Goal: Task Accomplishment & Management: Use online tool/utility

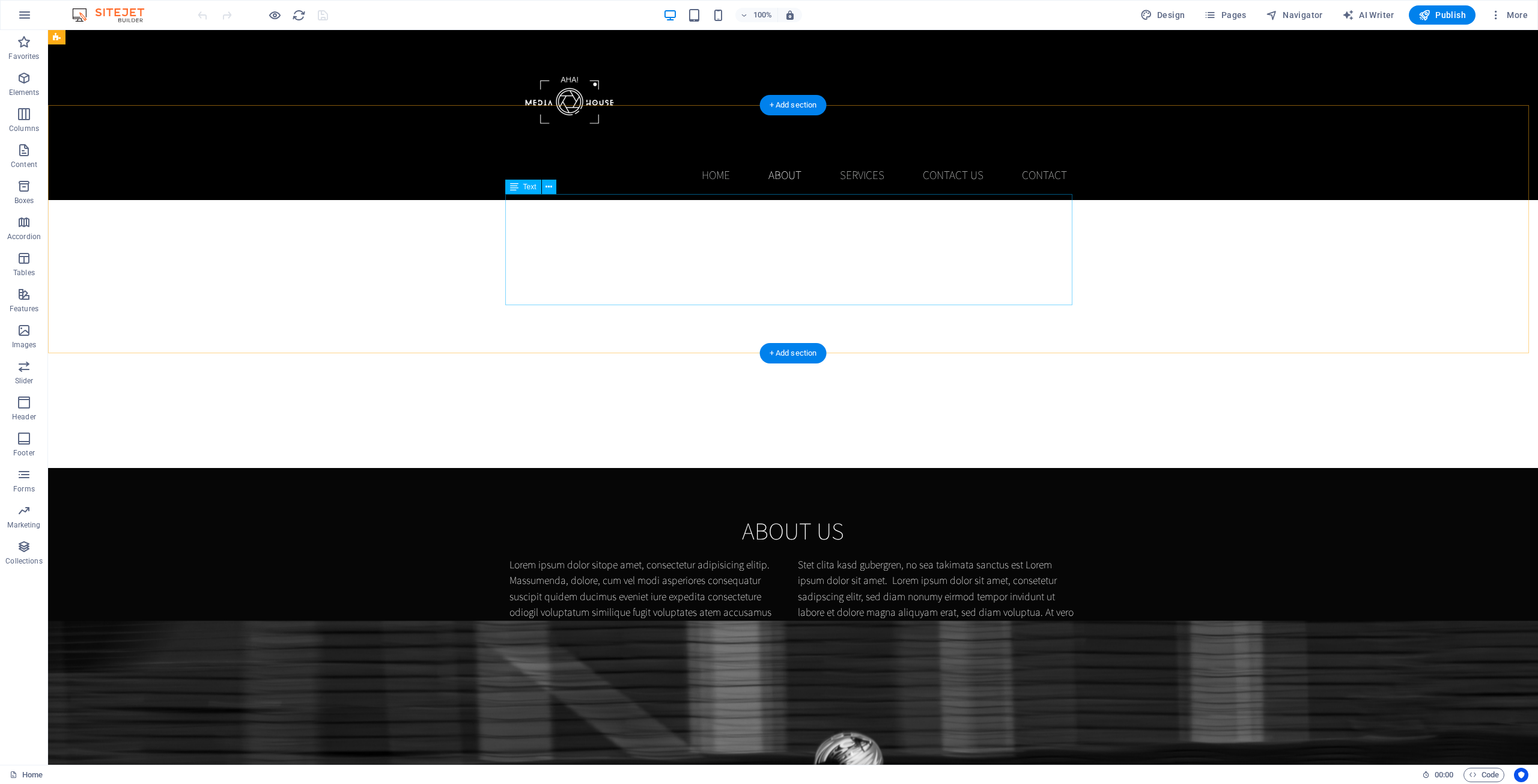
scroll to position [600, 0]
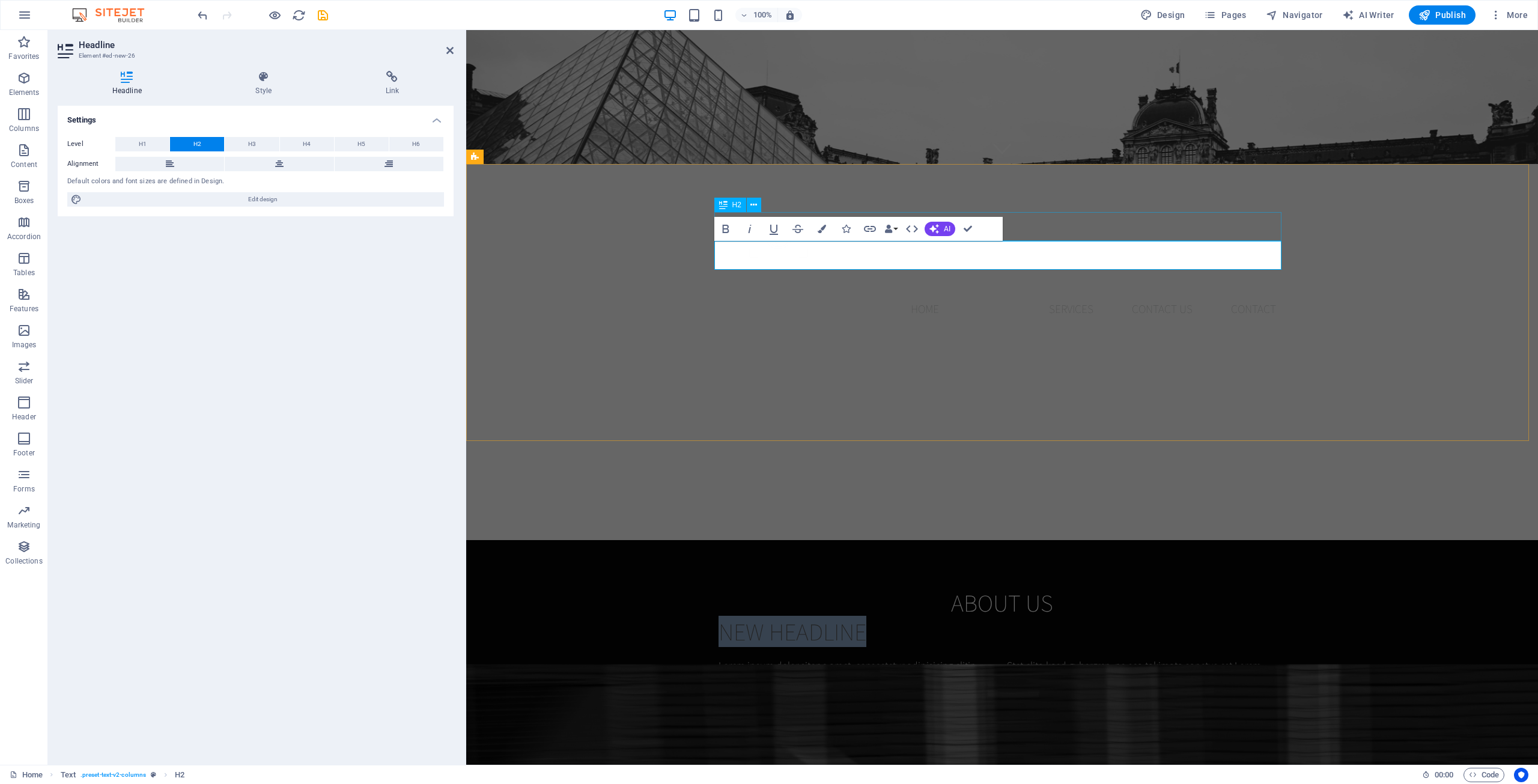
click at [922, 496] on div "About us" at bounding box center [1002, 602] width 567 height 29
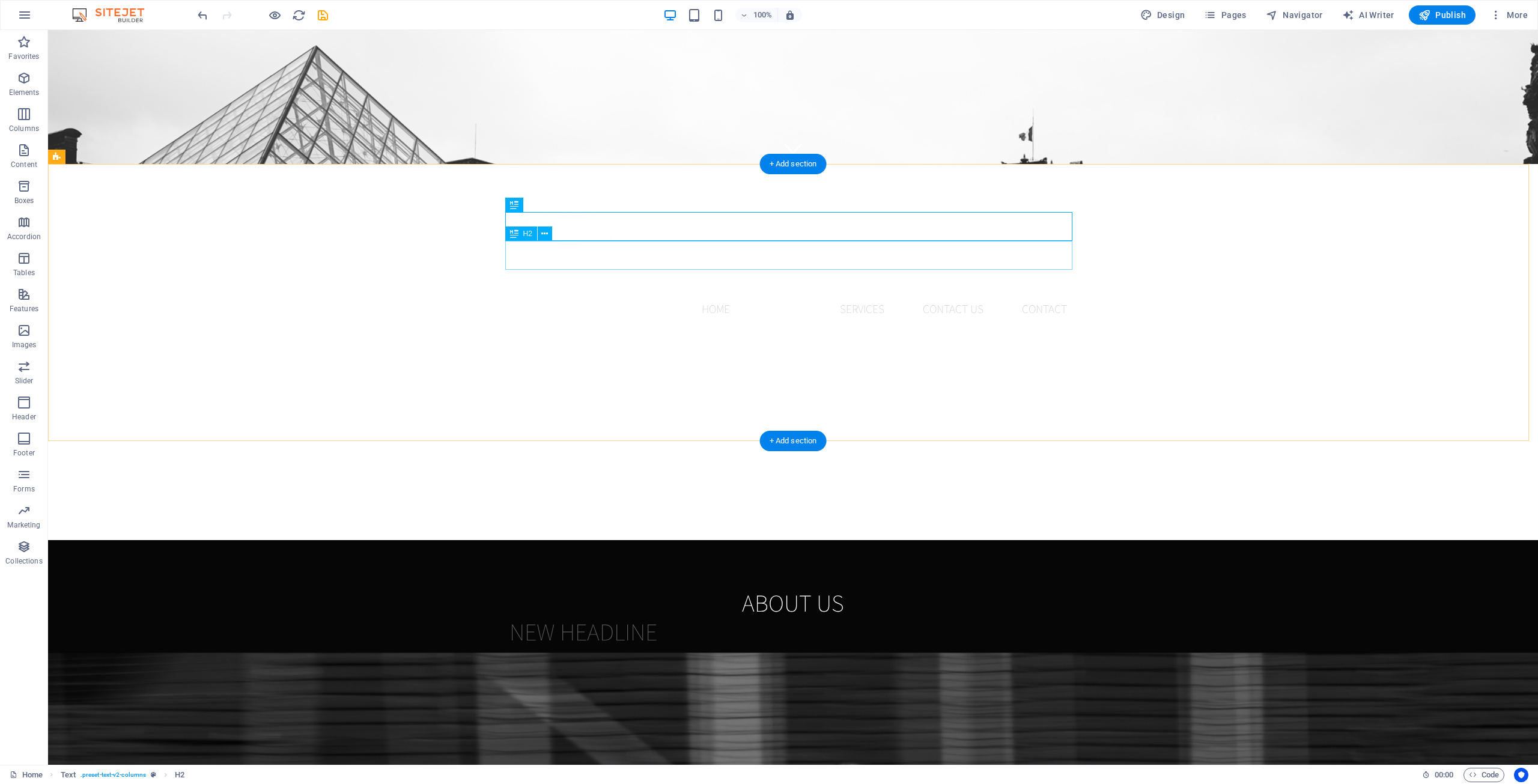
click at [595, 496] on div "New headline" at bounding box center [793, 631] width 567 height 29
click at [606, 496] on div "New headline" at bounding box center [793, 631] width 567 height 29
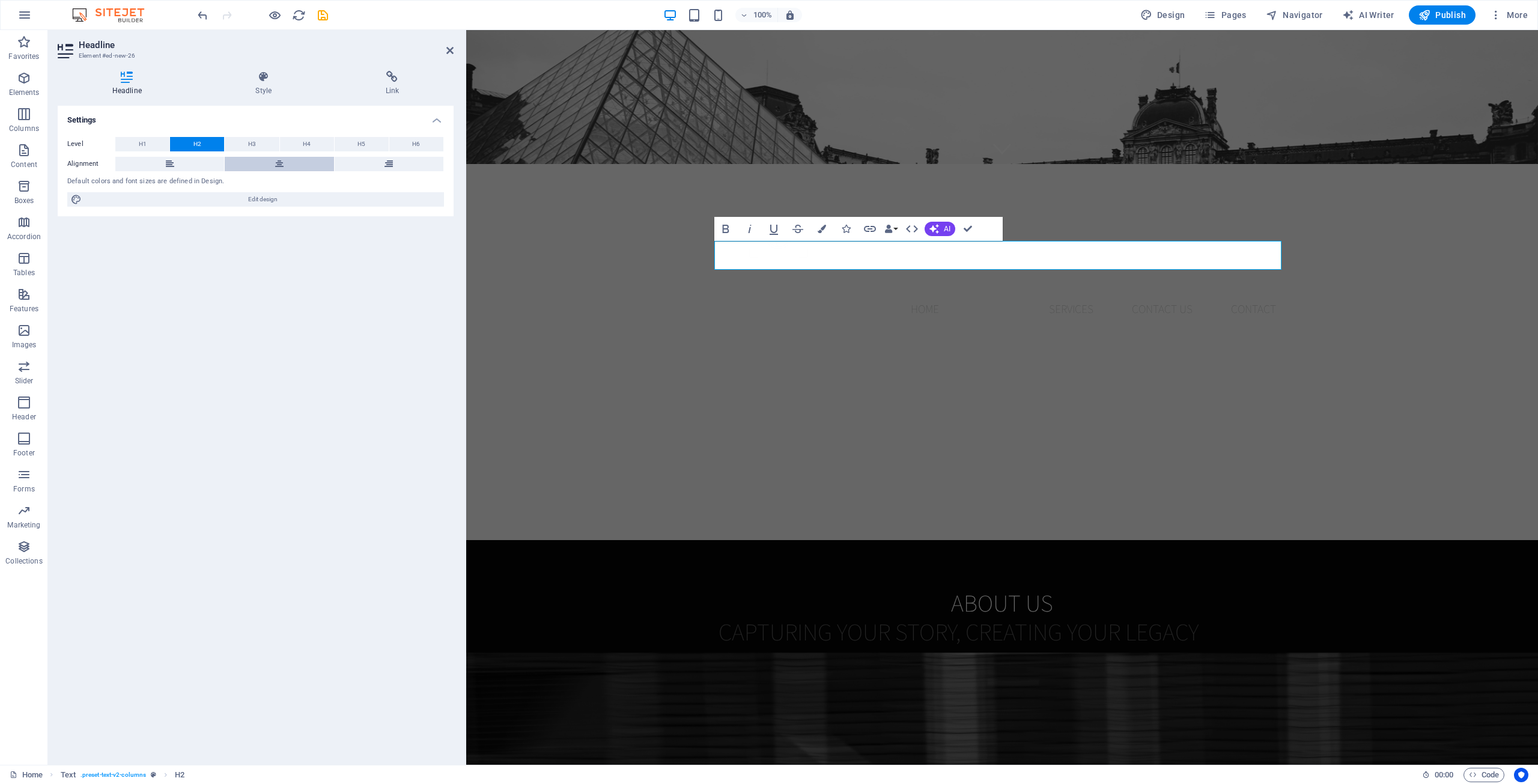
click at [275, 163] on icon at bounding box center [280, 164] width 8 height 14
click at [582, 496] on div "About us Capturing Your Story, Creating Your Legacy Lorem ipsum dolor sitope am…" at bounding box center [1002, 679] width 1072 height 277
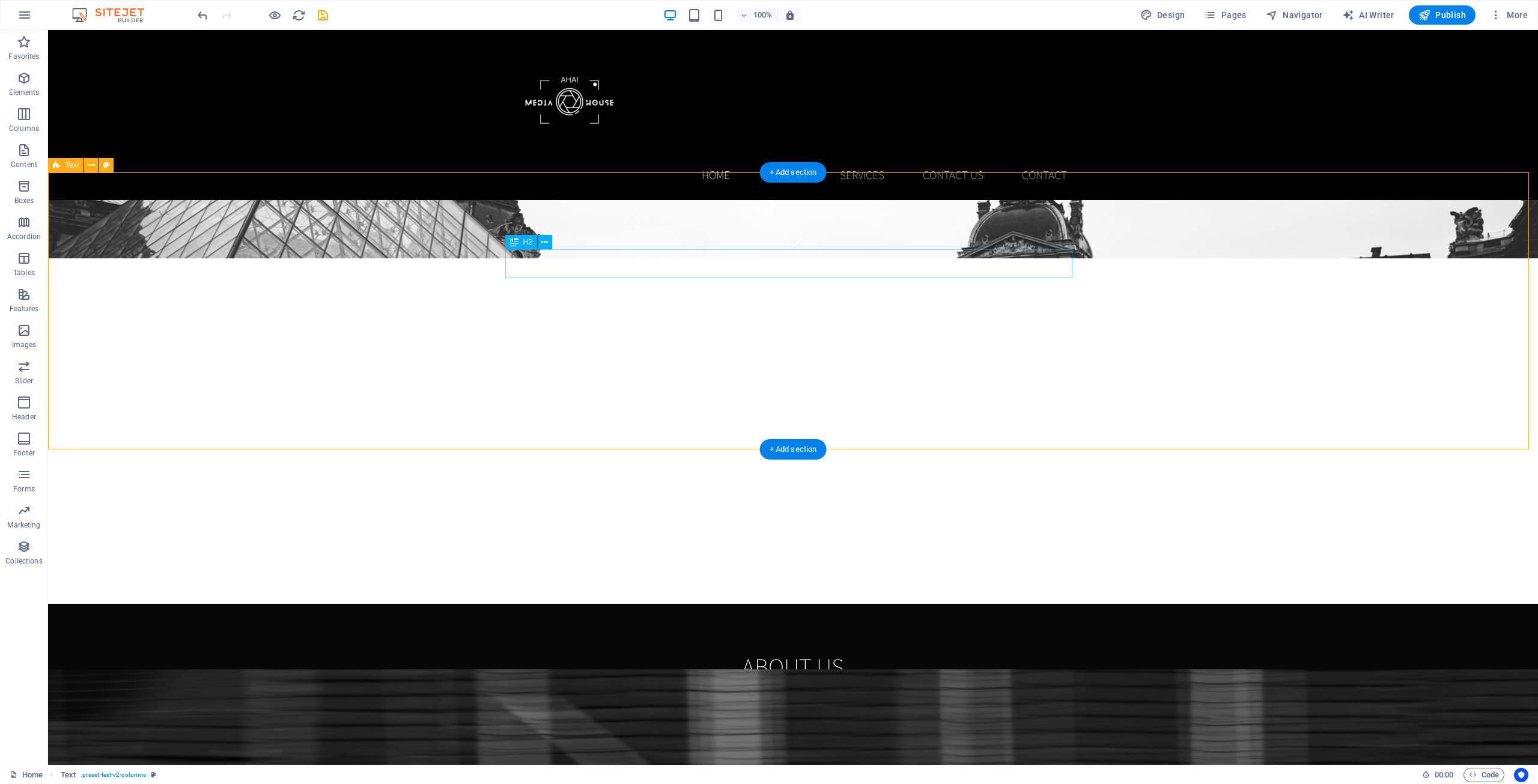
scroll to position [481, 0]
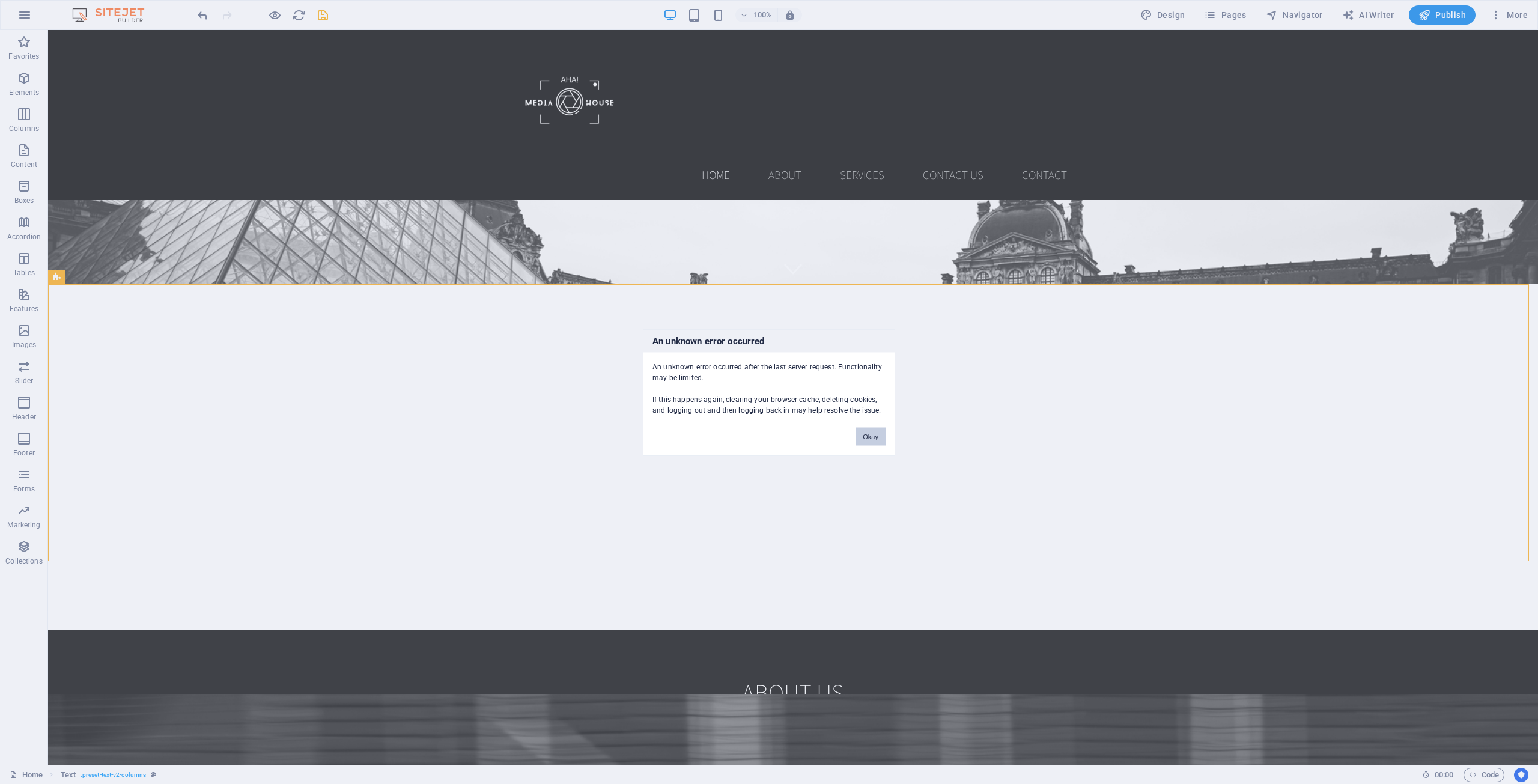
click at [871, 435] on button "Okay" at bounding box center [871, 436] width 30 height 18
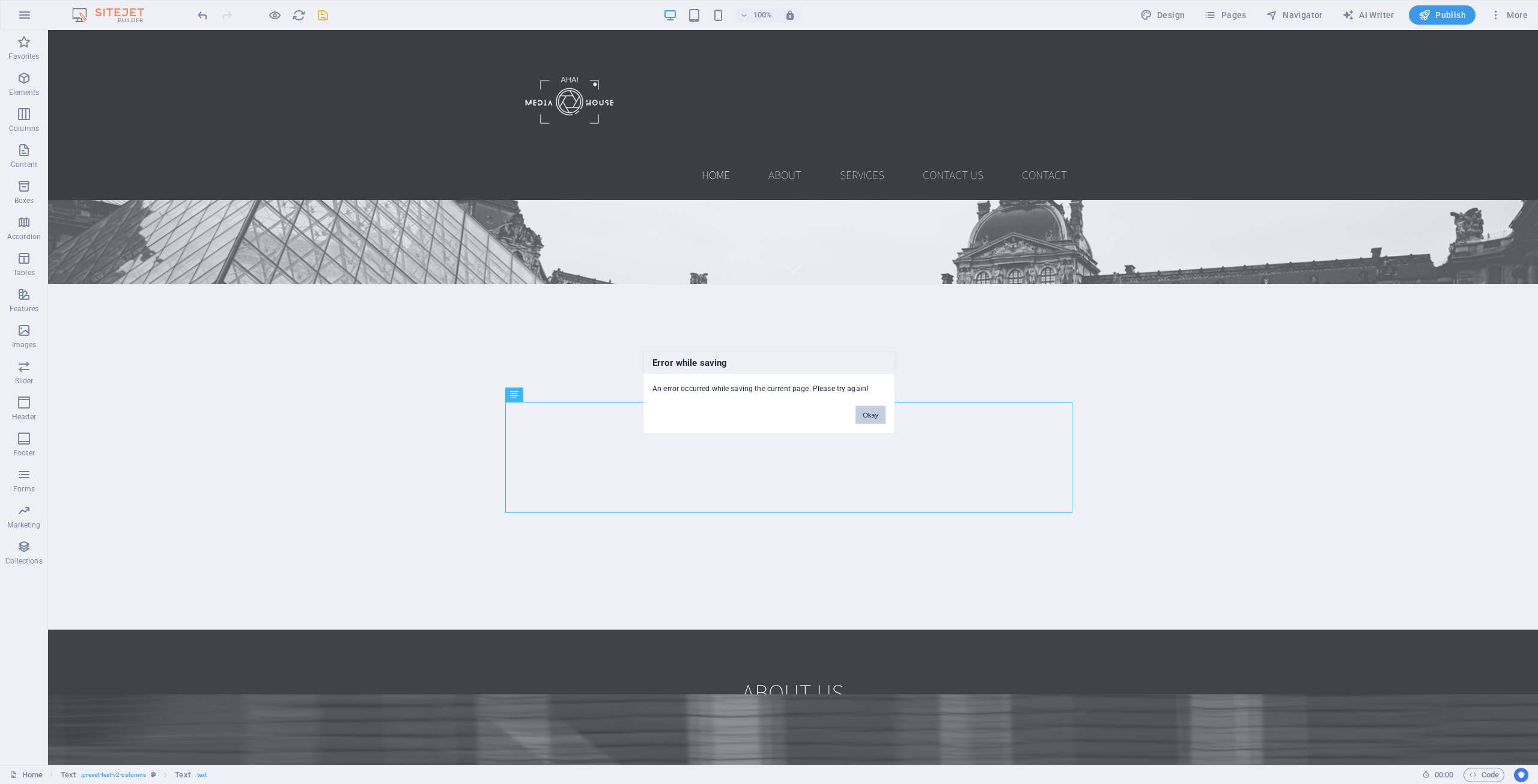
click at [869, 414] on button "Okay" at bounding box center [871, 414] width 30 height 18
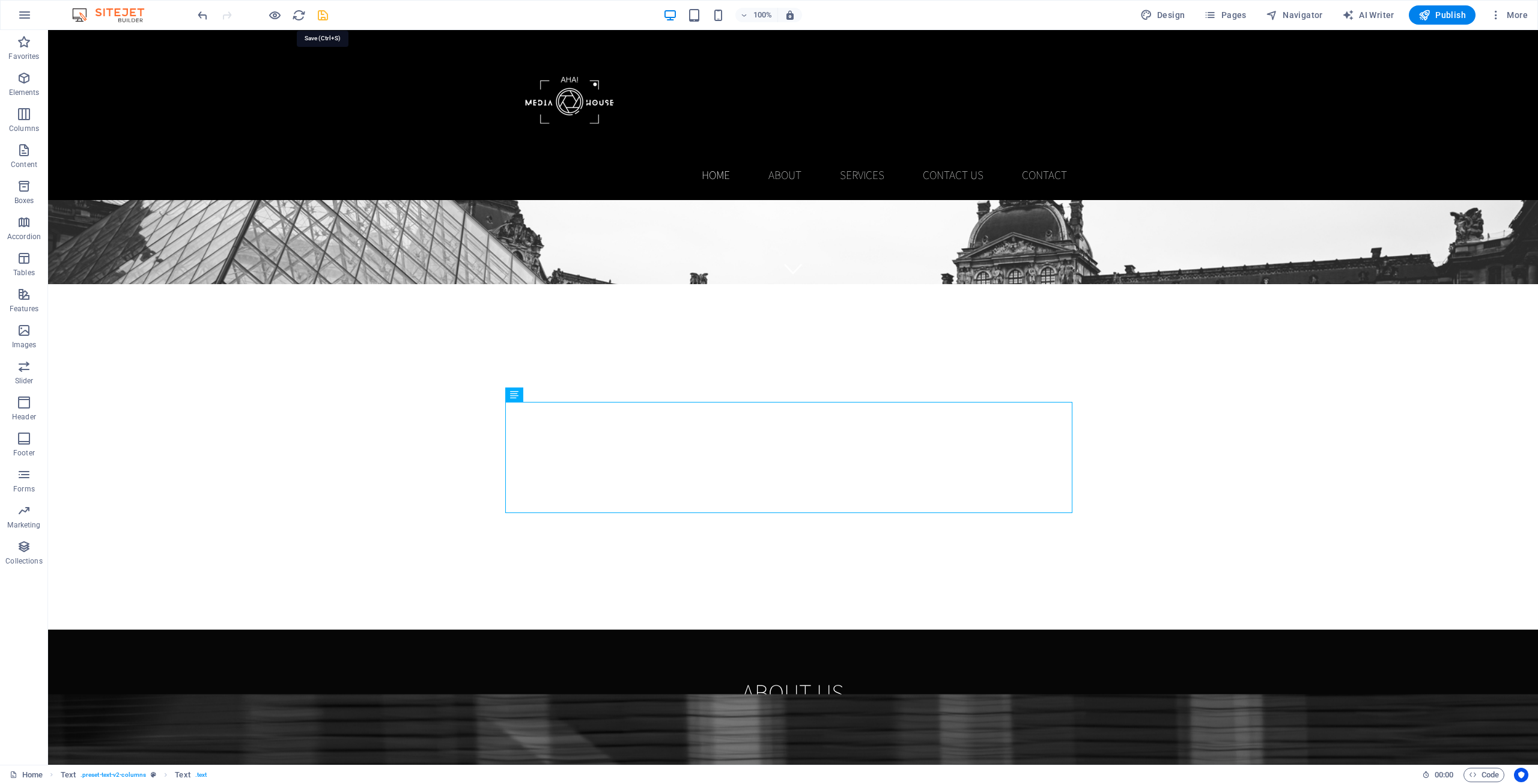
click at [322, 14] on icon "save" at bounding box center [323, 15] width 14 height 14
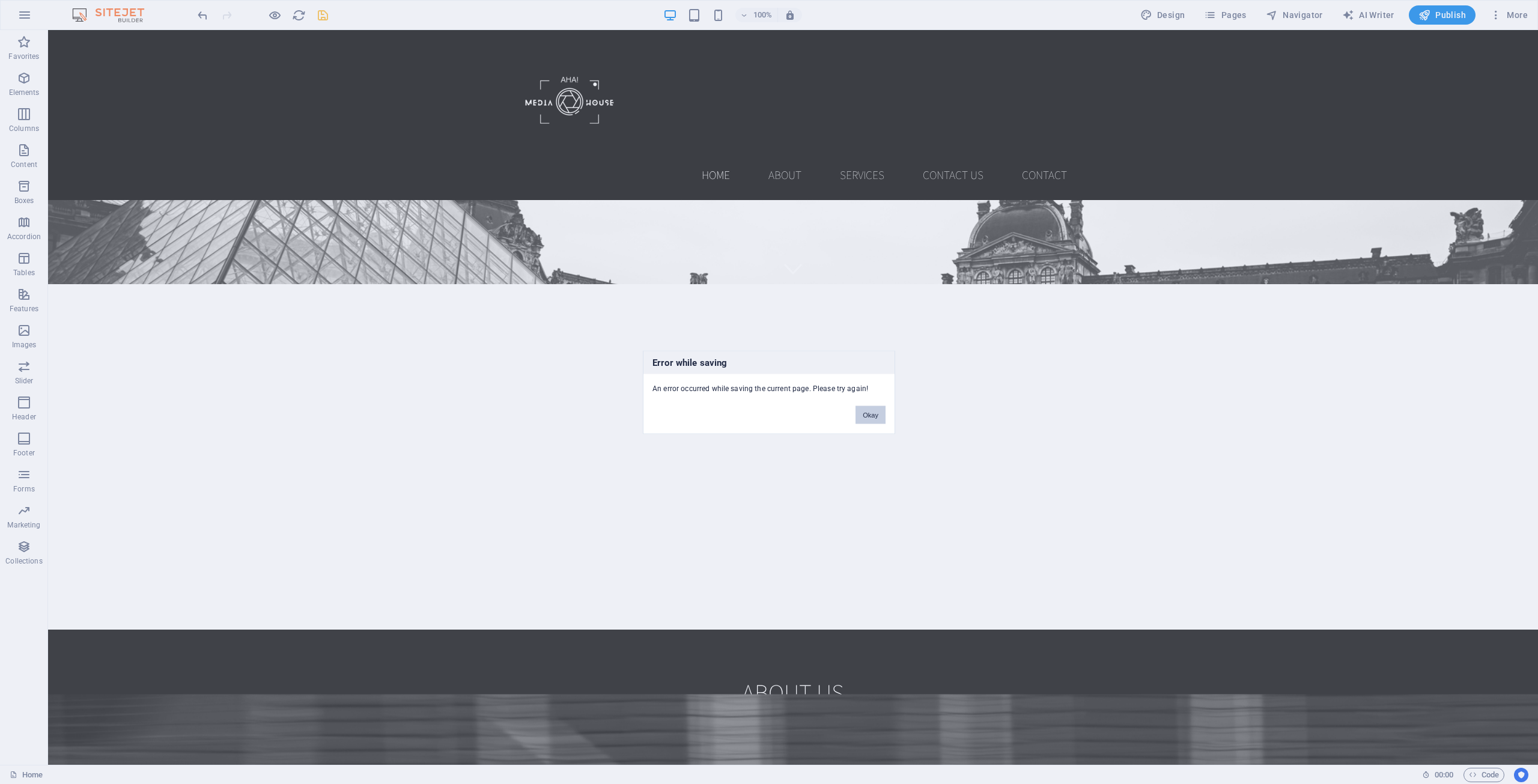
click at [869, 412] on button "Okay" at bounding box center [871, 414] width 30 height 18
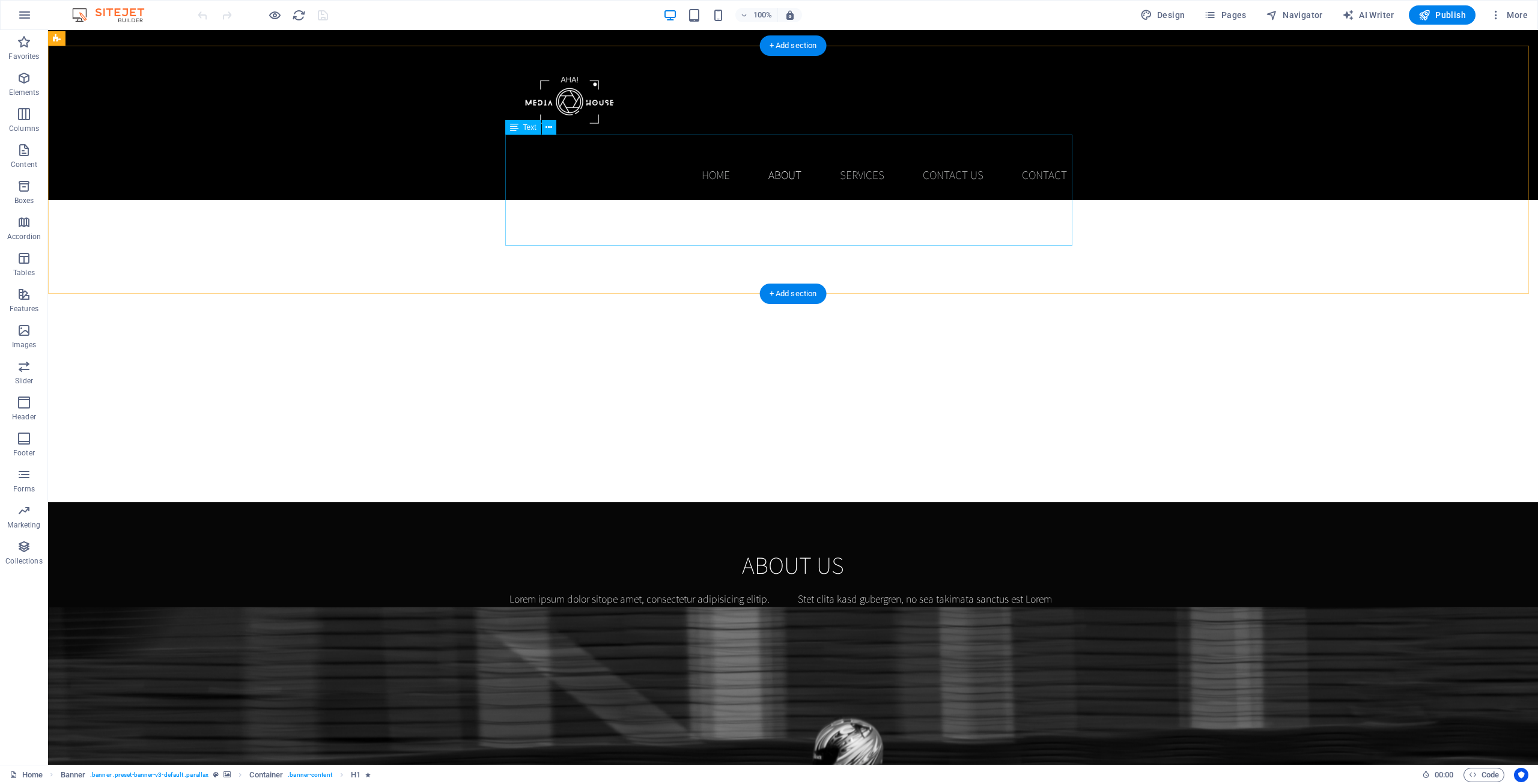
scroll to position [600, 0]
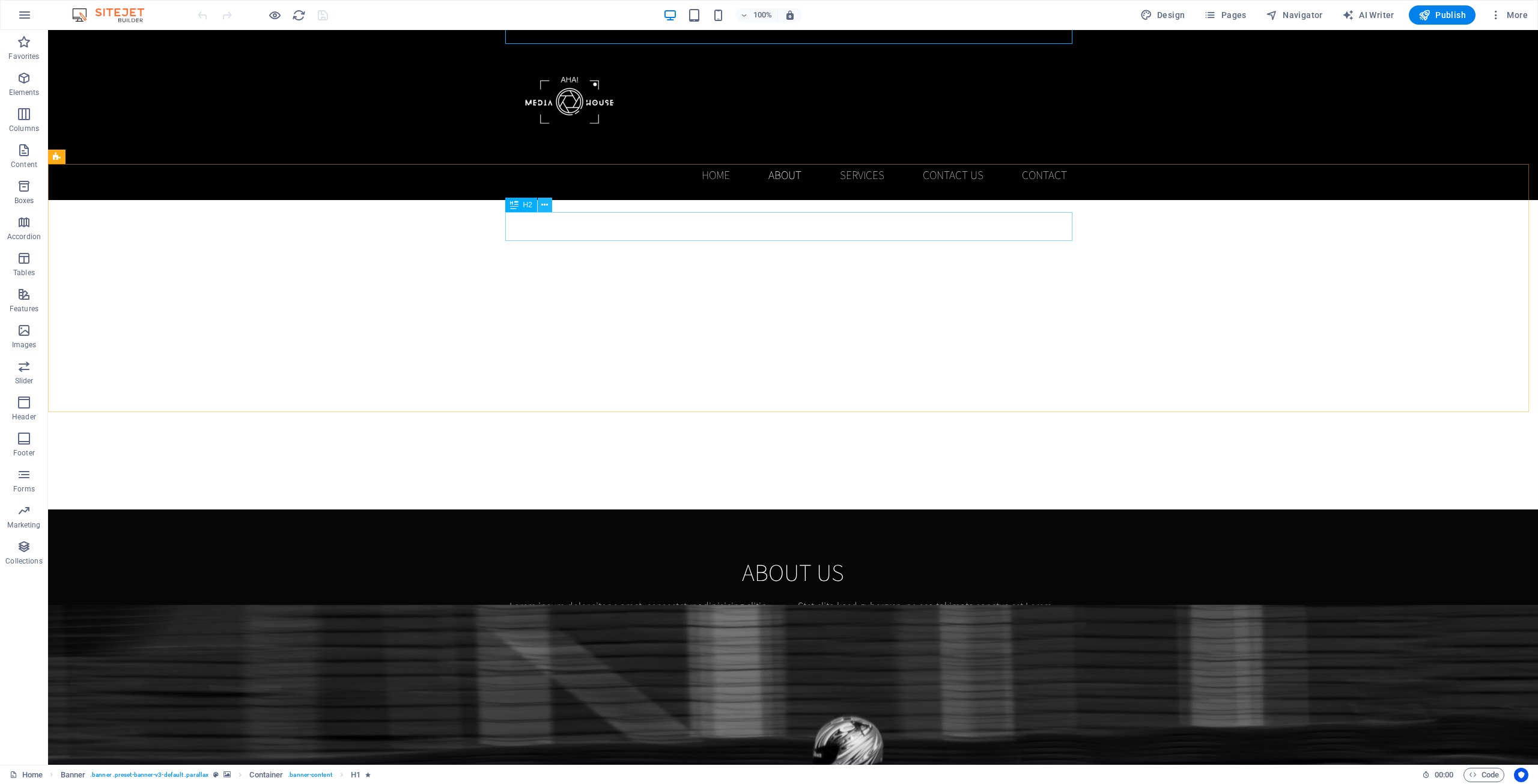
click at [546, 201] on icon at bounding box center [545, 205] width 7 height 13
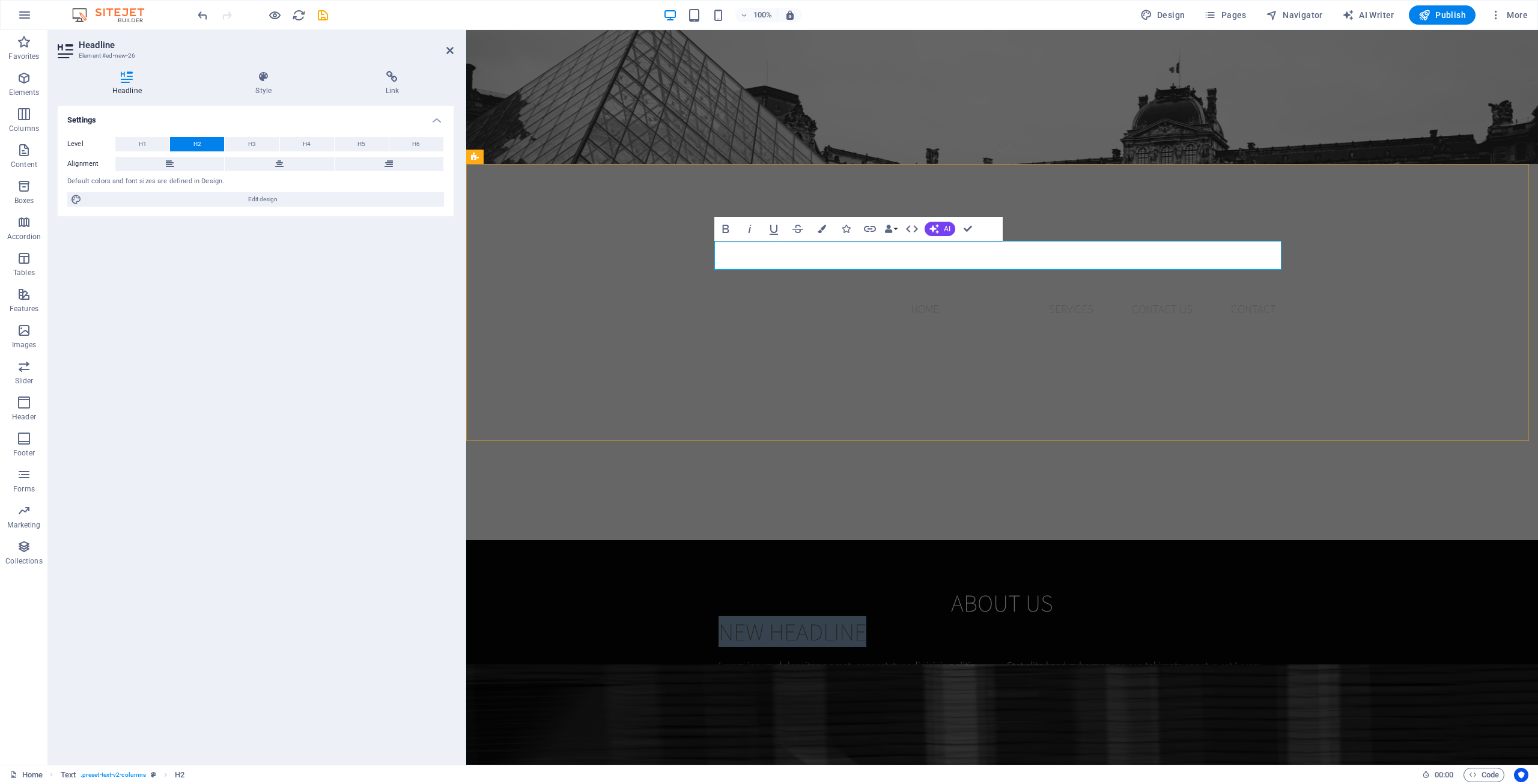
click at [861, 617] on h2 "New headline" at bounding box center [1002, 631] width 567 height 29
click at [889, 617] on h2 "New headline" at bounding box center [1002, 631] width 567 height 29
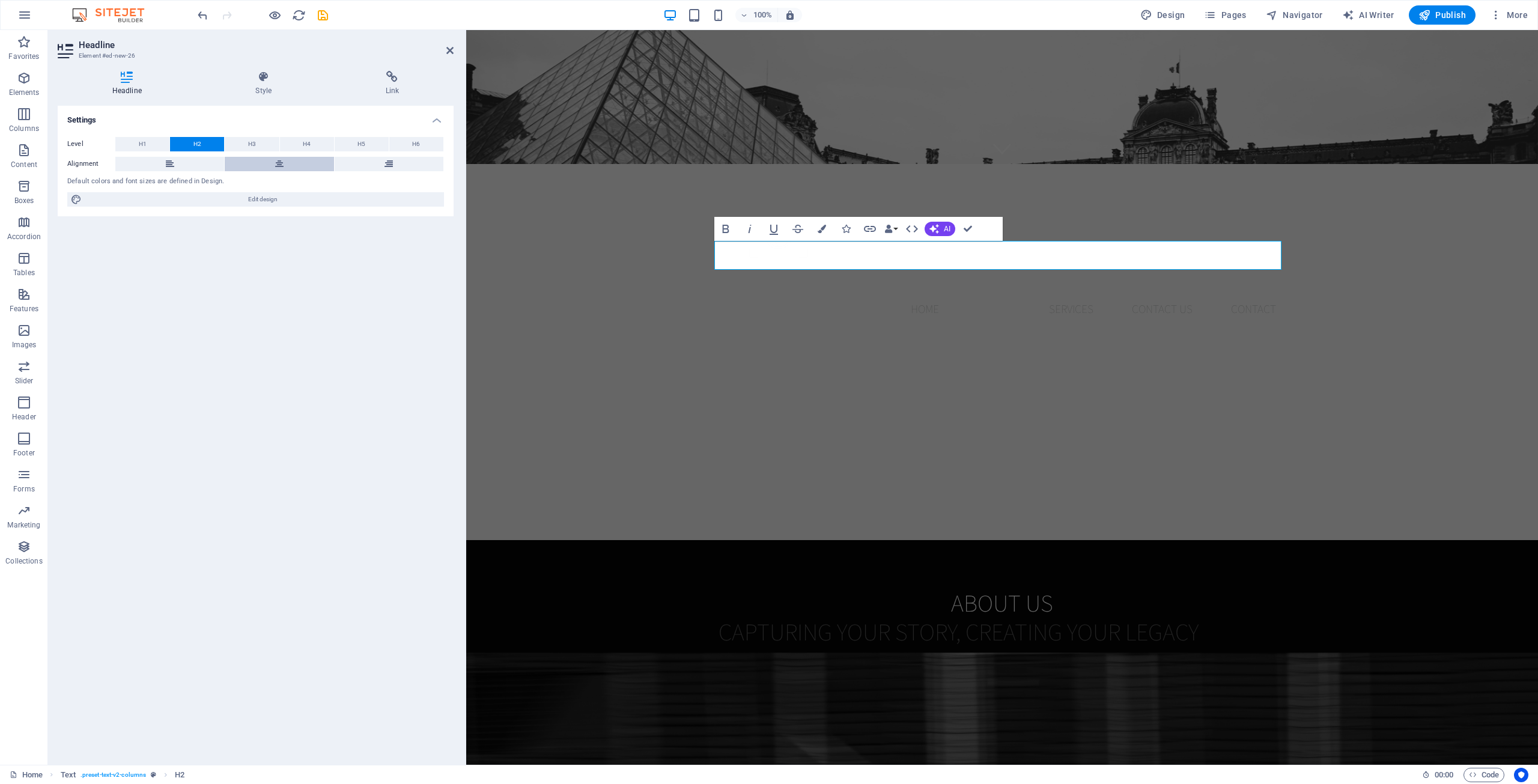
click at [278, 164] on icon at bounding box center [280, 164] width 8 height 14
click at [1154, 658] on div "Lorem ipsum dolor sitope amet, consectetur adipisicing elitip. Massumenda, dolo…" at bounding box center [1002, 713] width 567 height 111
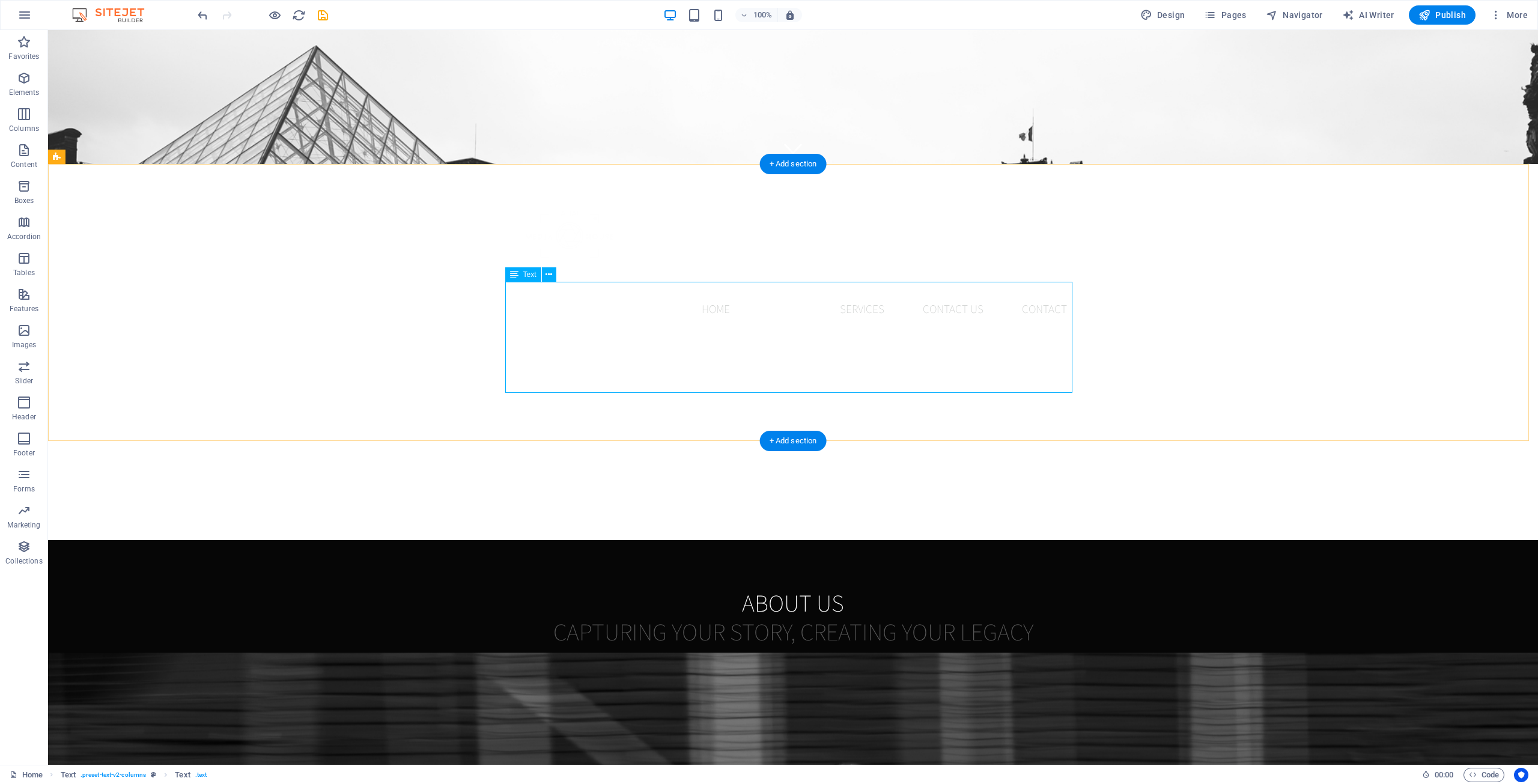
click at [737, 658] on div "Lorem ipsum dolor sitope amet, consectetur adipisicing elitip. Massumenda, dolo…" at bounding box center [793, 713] width 567 height 111
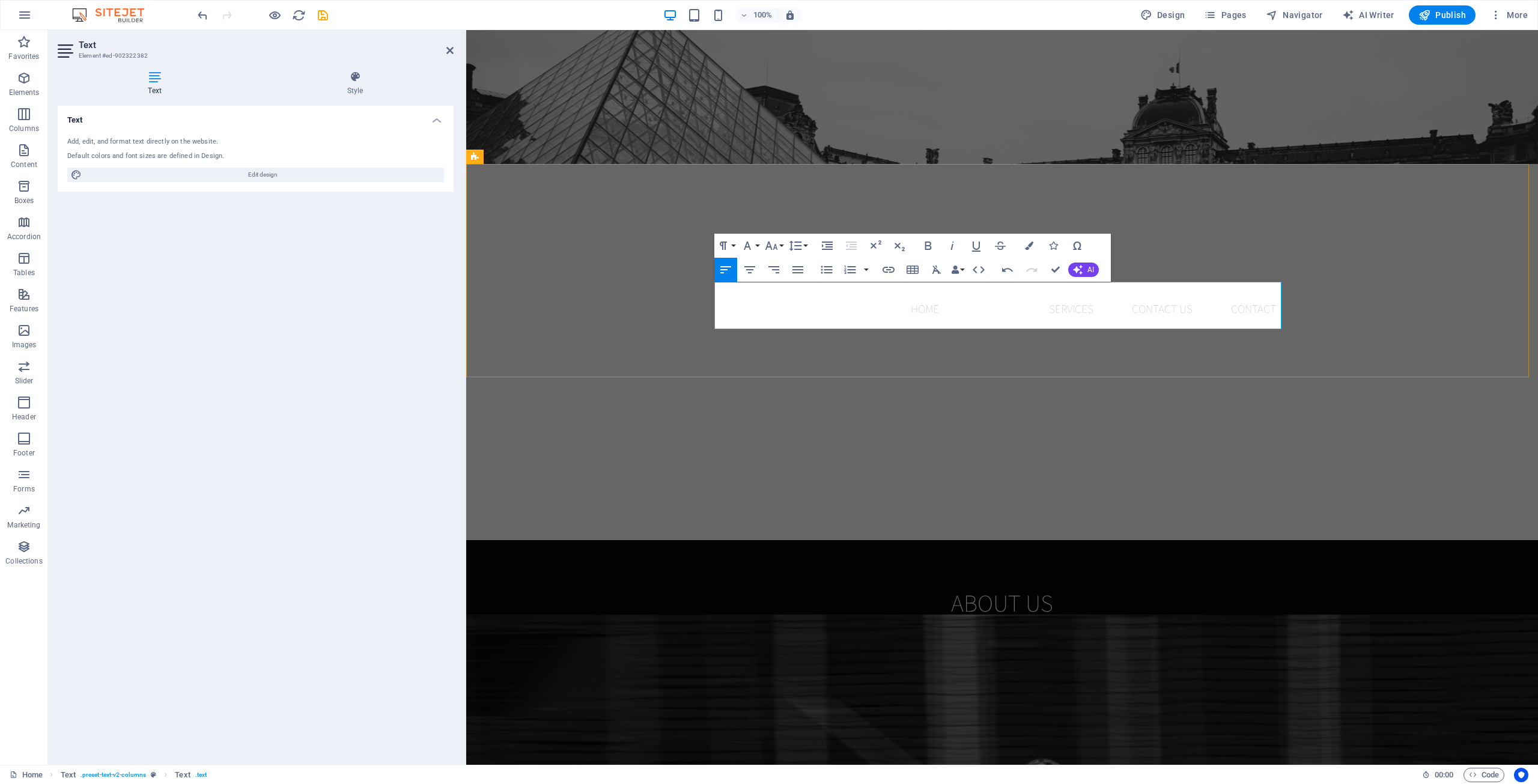
click at [839, 658] on p "At AHA! Media House, we believe every moment tells a story worth preserving. Wh…" at bounding box center [1002, 681] width 567 height 48
click at [1005, 658] on p "At AHA! Media House, we believe every moment tells a story worth preserving. Wh…" at bounding box center [1002, 681] width 567 height 48
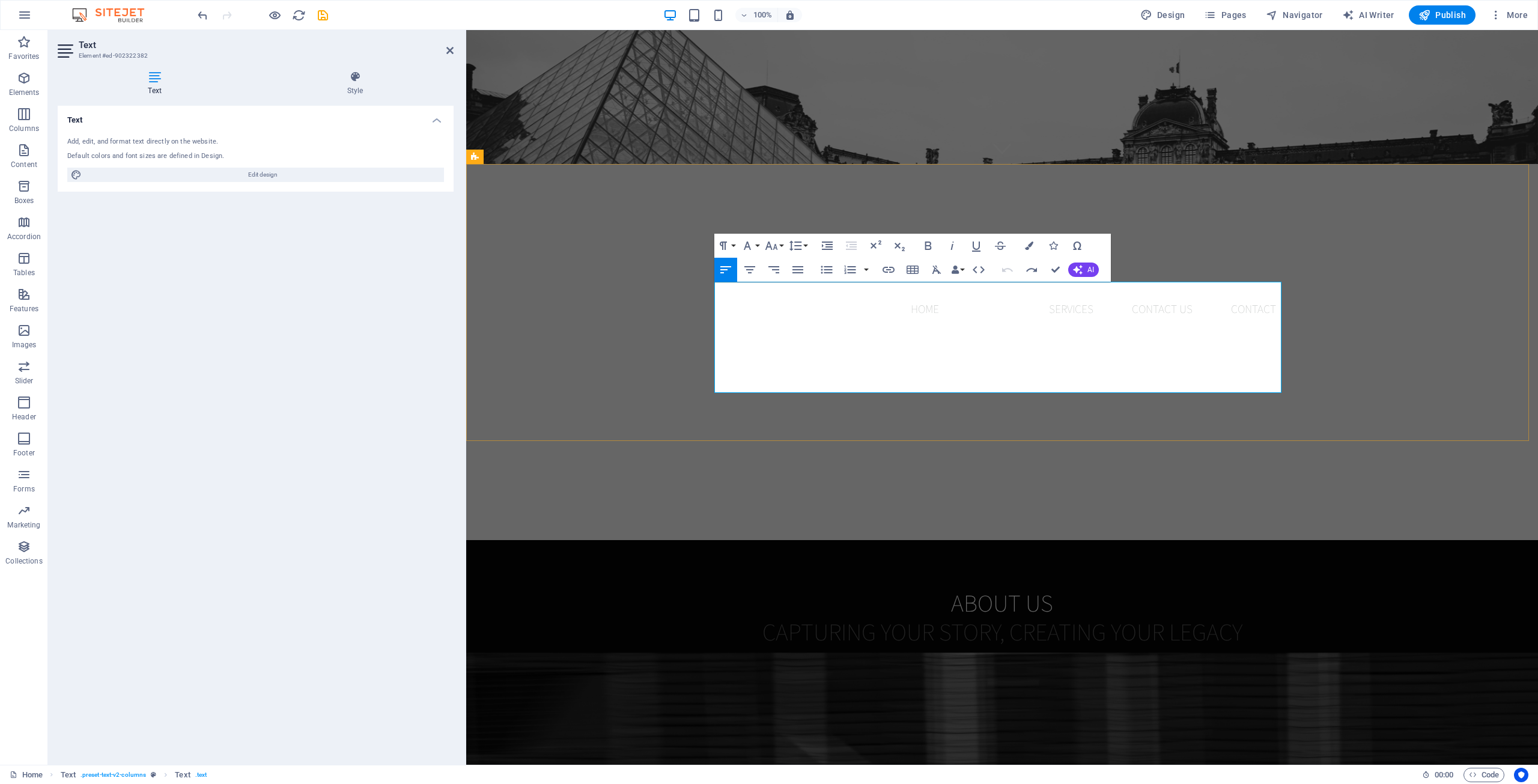
click at [1007, 658] on p "Stet clita kasd gubergren, no sea takimata sanctus est Lorem ipsum dolor sit am…" at bounding box center [1146, 713] width 279 height 111
click at [749, 269] on icon "button" at bounding box center [750, 270] width 14 height 14
click at [852, 658] on span "Lorem ipsum dolor sitope amet, consectetur adipisicing elitip. Massumenda, dolo…" at bounding box center [852, 712] width 267 height 109
click at [795, 658] on span "Lorem ipsum dolor sitope amet, consectetur adipisicing elitip. Massumenda, dolo…" at bounding box center [852, 712] width 267 height 109
click at [798, 658] on p "Lorem ipsum dolor sitope amet, consectetur adipisicing elitip. Massumenda, dolo…" at bounding box center [858, 713] width 279 height 111
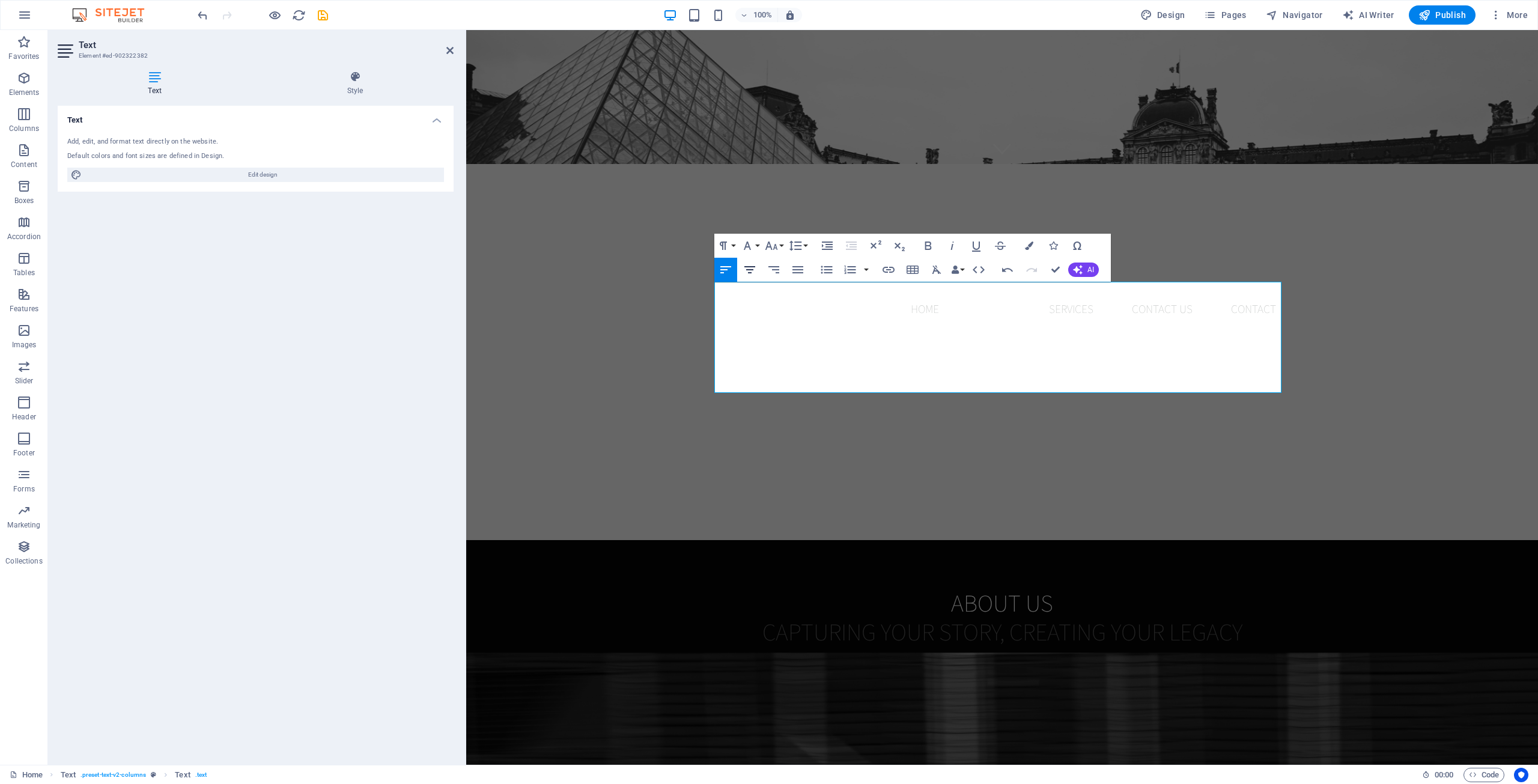
click at [753, 270] on icon "button" at bounding box center [750, 270] width 11 height 7
click at [1001, 658] on div "Lorem ipsum dolor sitope amet, consectetur adipisicing elitip. Massumenda, dolo…" at bounding box center [1002, 713] width 567 height 111
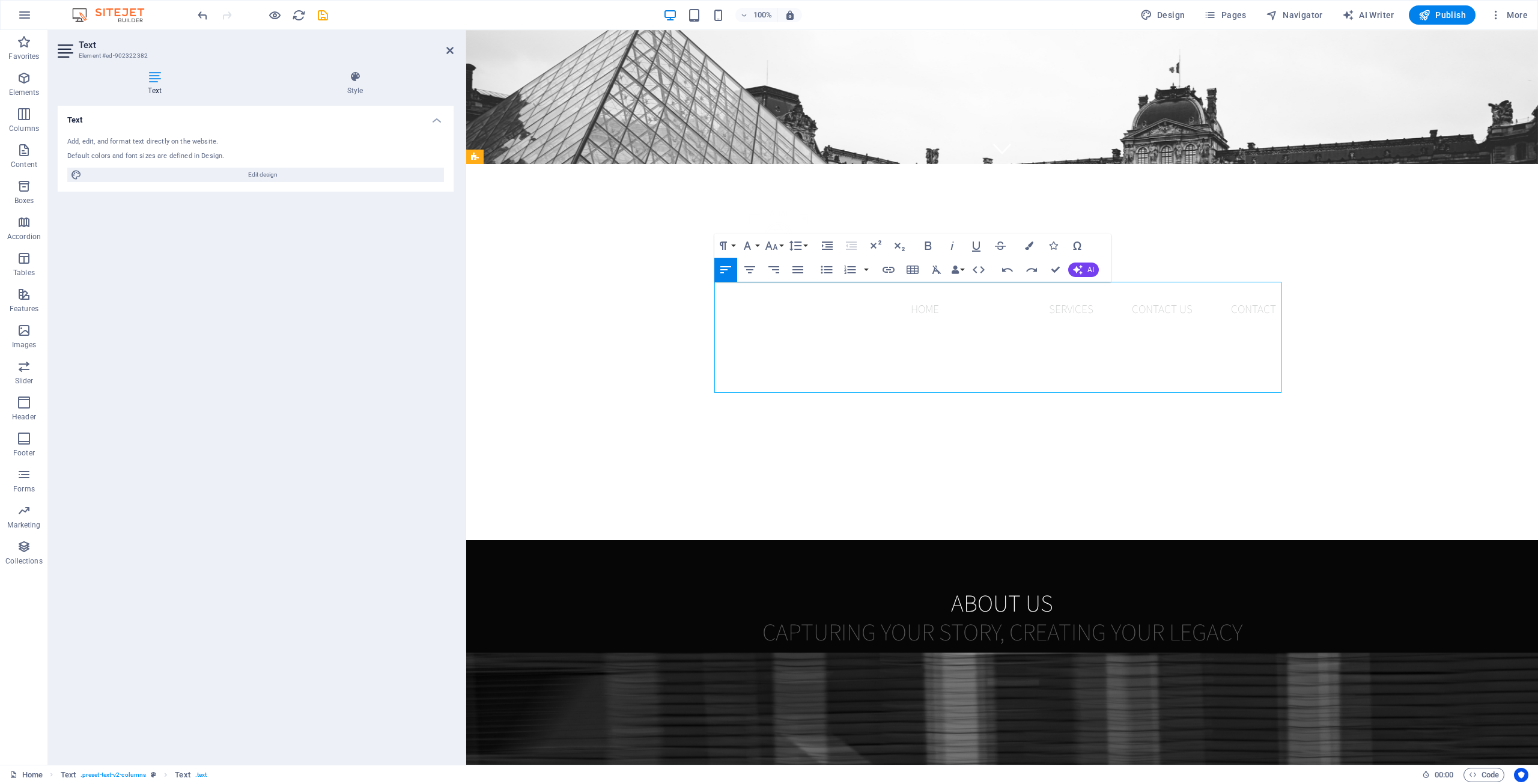
drag, startPoint x: 999, startPoint y: 289, endPoint x: 1014, endPoint y: 301, distance: 19.2
click at [1004, 658] on div "Lorem ipsum dolor sitope amet, consectetur adipisicing elitip. Massumenda, dolo…" at bounding box center [1002, 713] width 567 height 111
drag, startPoint x: 1022, startPoint y: 381, endPoint x: 1002, endPoint y: 291, distance: 92.2
click at [1002, 658] on div "Lorem ipsum dolor sitope amet, consectetur adipisicing elitip. Massumenda, dolo…" at bounding box center [1002, 713] width 567 height 111
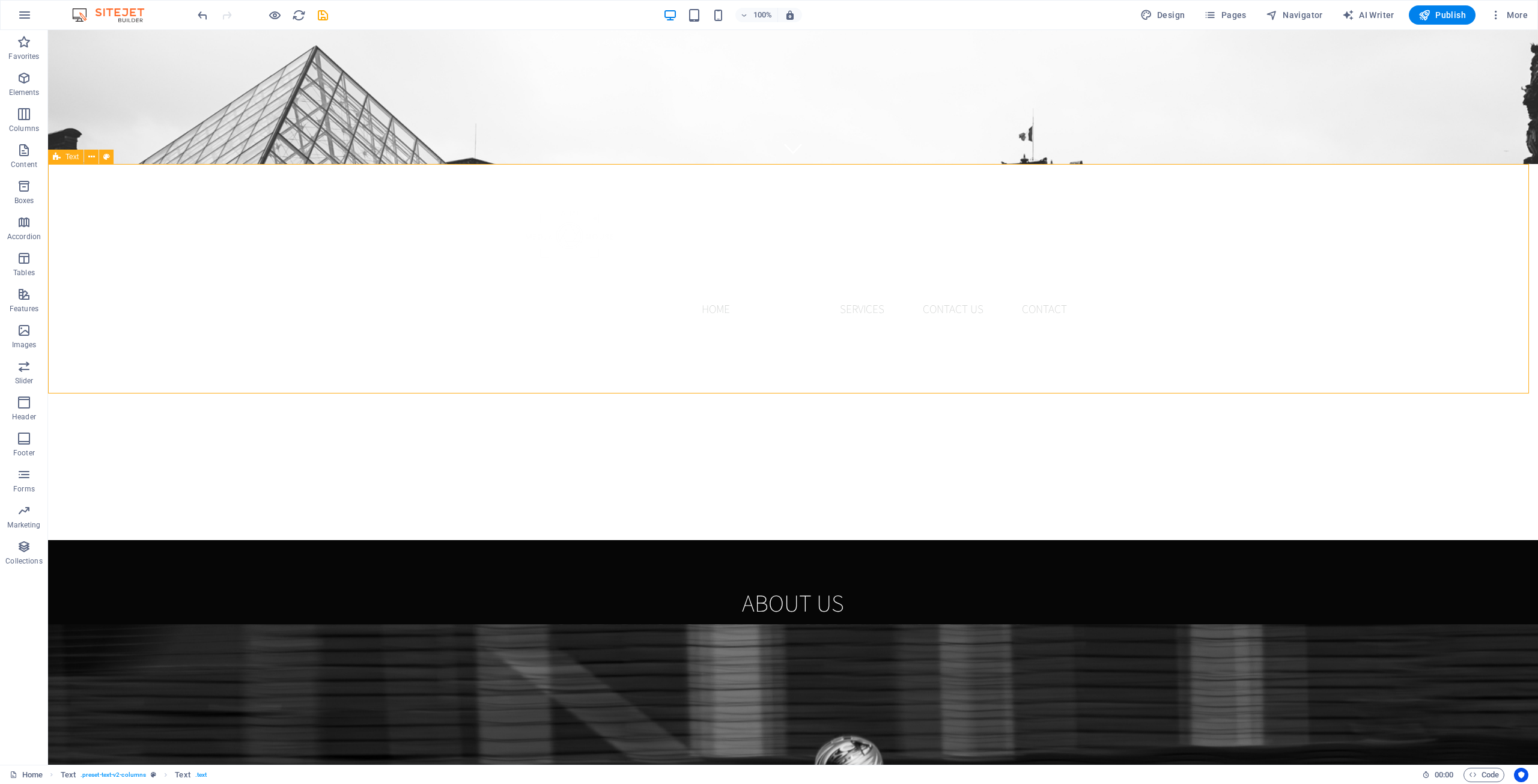
click at [1281, 540] on div "About us Capturing Your Story, Creating Your Legacy Lorem ipsum dolor sitope am…" at bounding box center [793, 655] width 1490 height 229
click at [1018, 658] on div "Lorem ipsum dolor sitope amet, consectetur adipisicing elitip. Massumenda, dolo…" at bounding box center [793, 689] width 567 height 64
click at [548, 275] on icon at bounding box center [549, 275] width 7 height 13
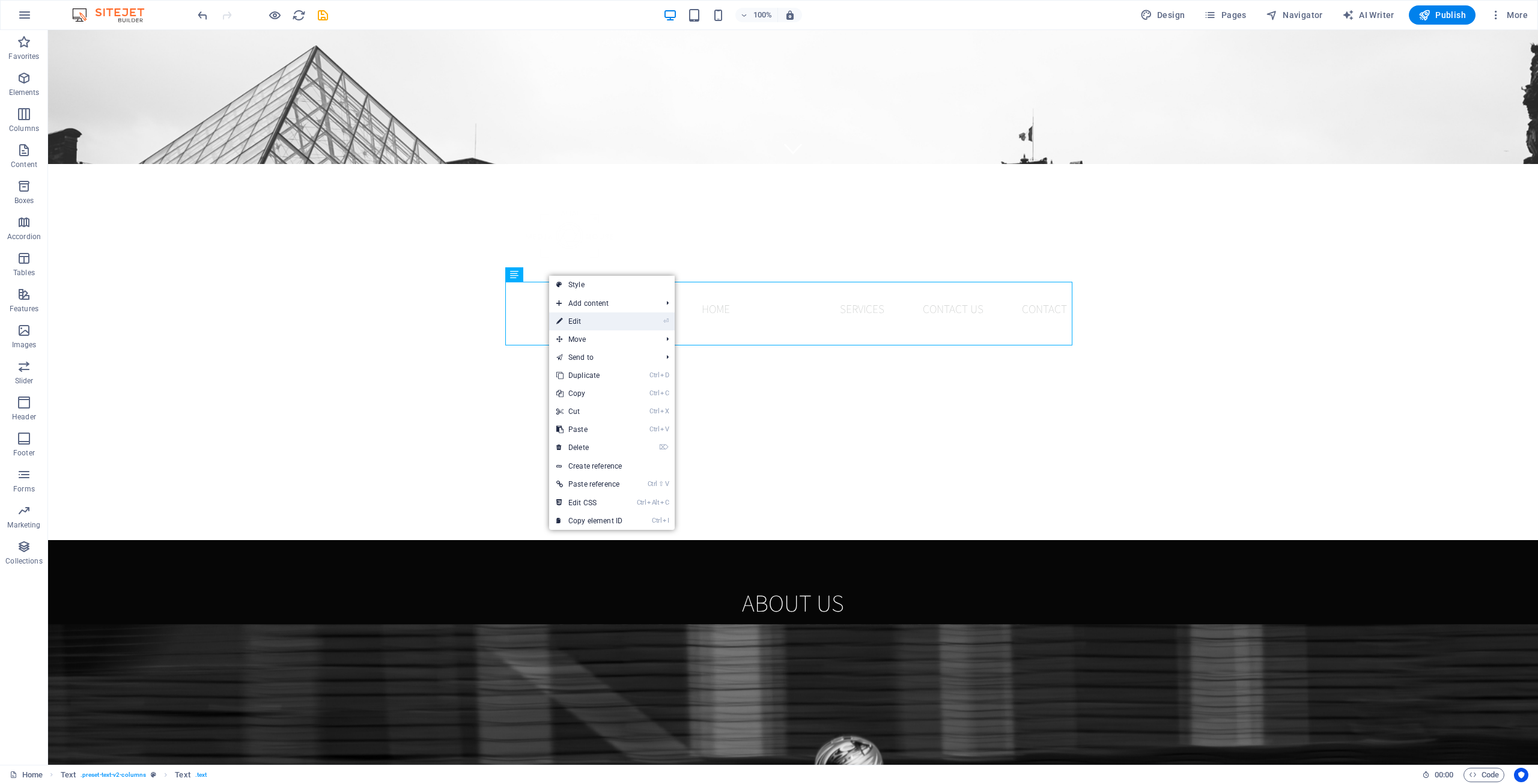
click at [589, 320] on link "⏎ Edit" at bounding box center [590, 322] width 81 height 18
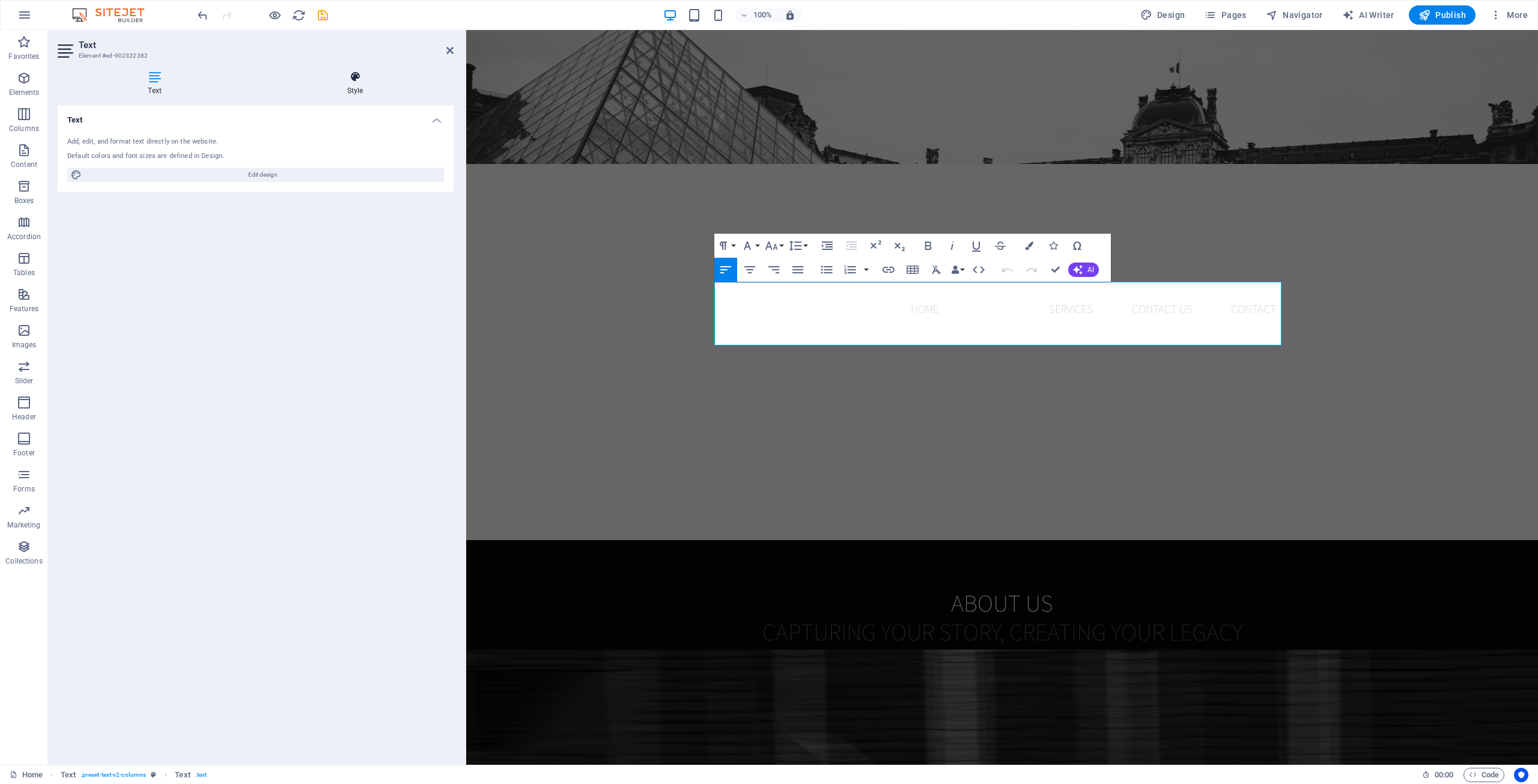
click at [345, 75] on icon at bounding box center [355, 77] width 197 height 12
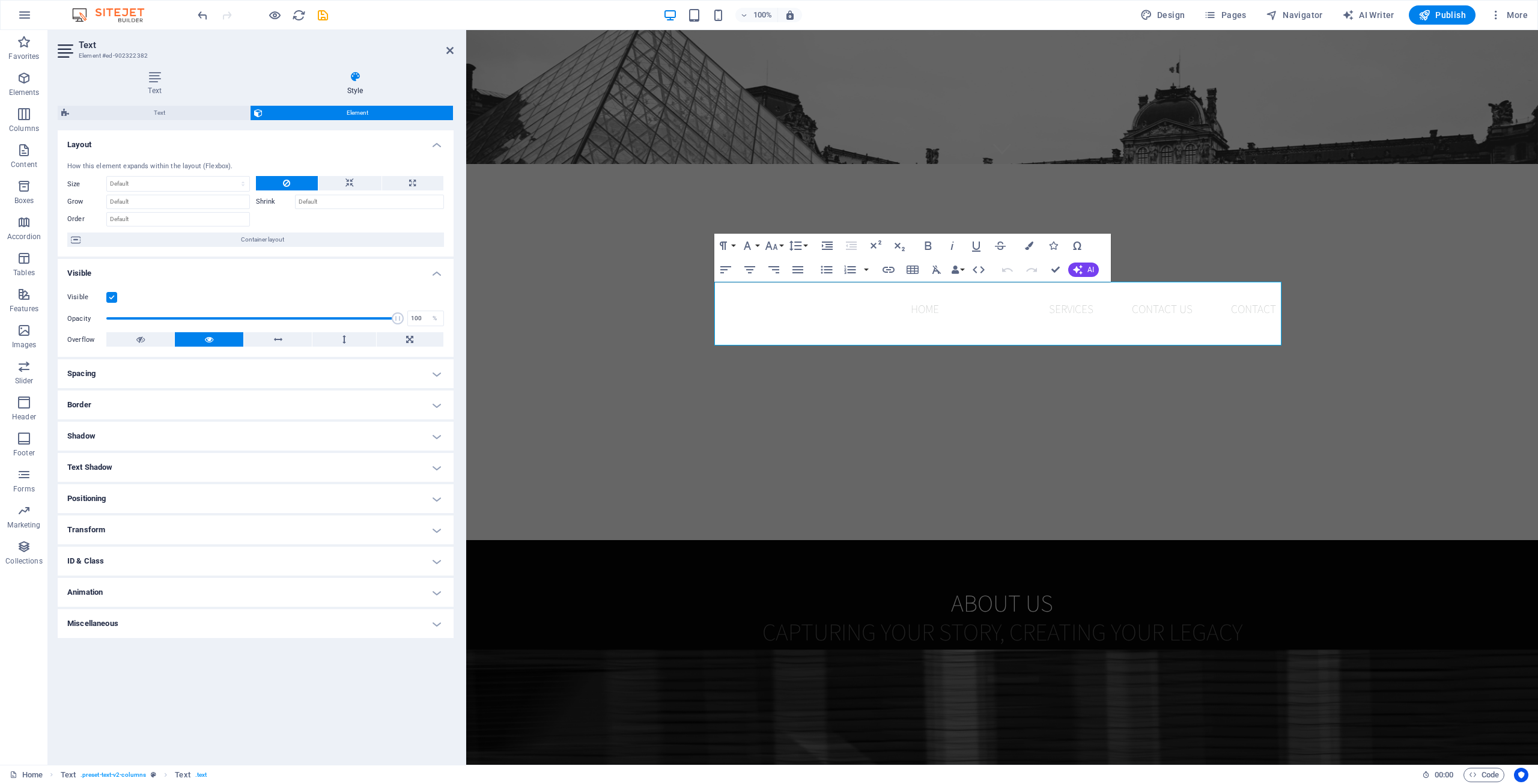
click at [420, 367] on h4 "Spacing" at bounding box center [255, 373] width 396 height 29
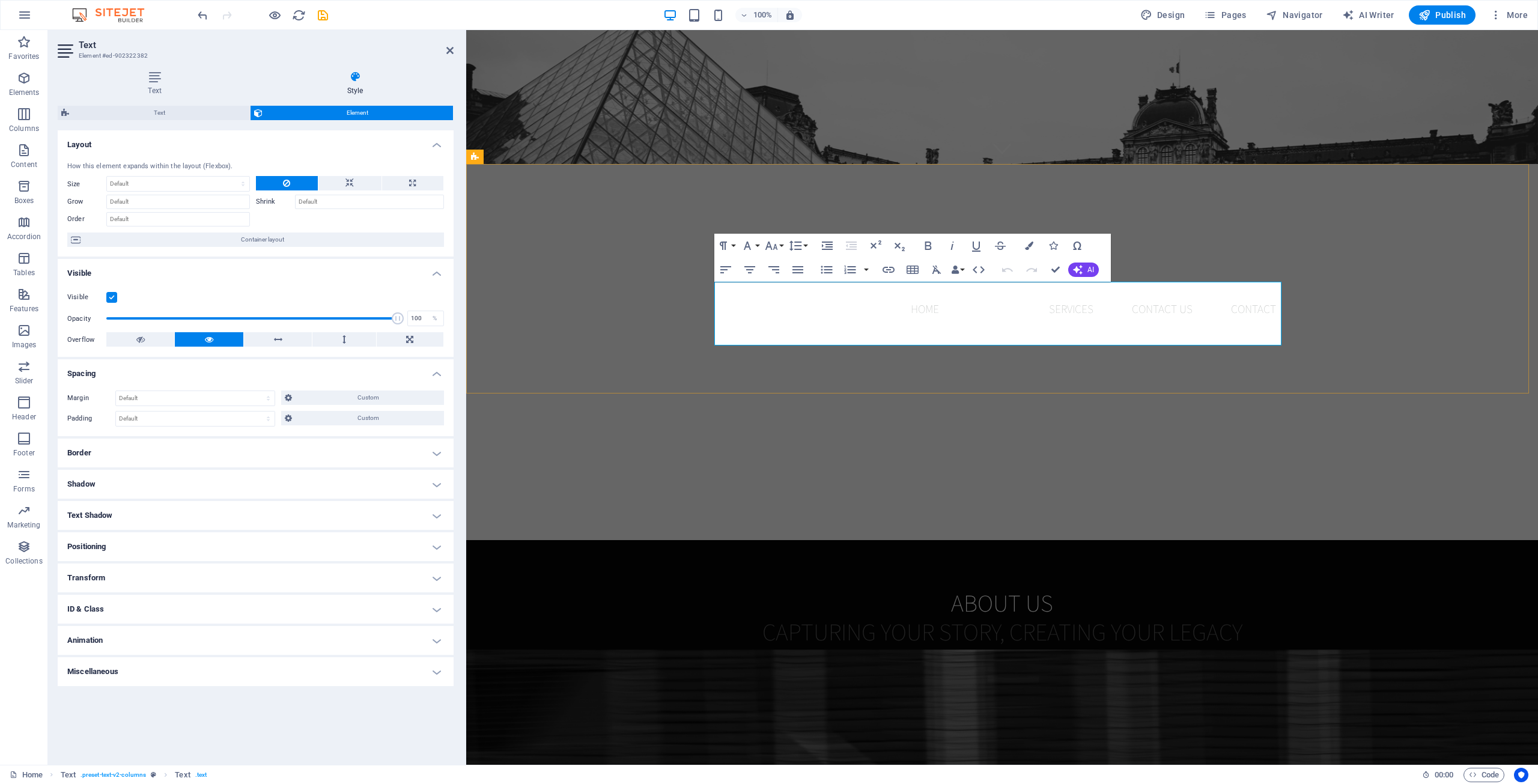
click at [921, 658] on span "Lorem ipsum dolor sitope amet, consectetur adipisicing elitip. Massumenda, dolo…" at bounding box center [996, 689] width 556 height 61
click at [1024, 705] on p at bounding box center [1146, 713] width 279 height 16
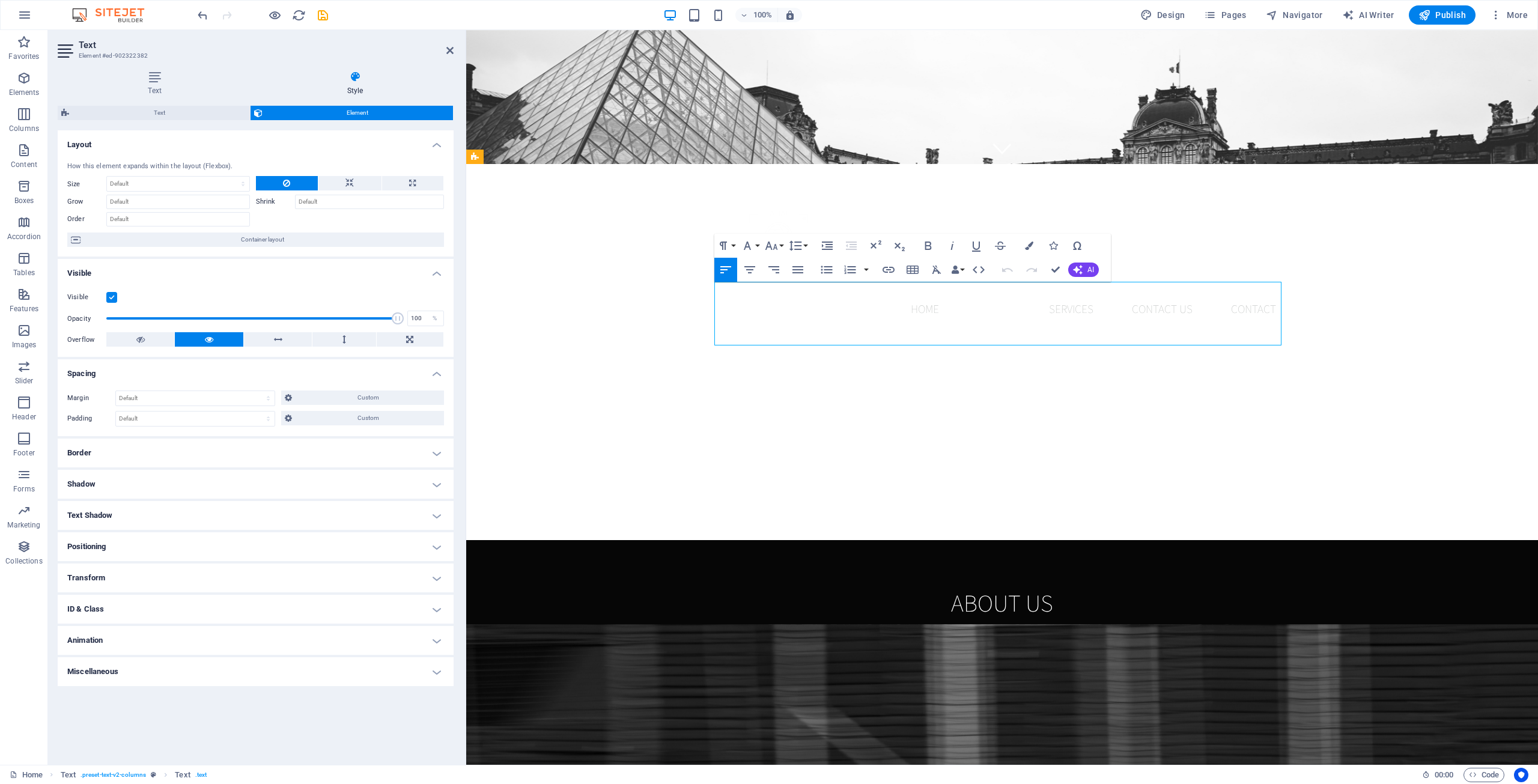
click at [998, 658] on div "Lorem ipsum dolor sitope amet, consectetur adipisicing elitip. Massumenda, dolo…" at bounding box center [1002, 689] width 567 height 64
click at [1328, 540] on div "About us Capturing Your Story, Creating Your Legacy Lorem ipsum dolor sitope am…" at bounding box center [1002, 655] width 1072 height 229
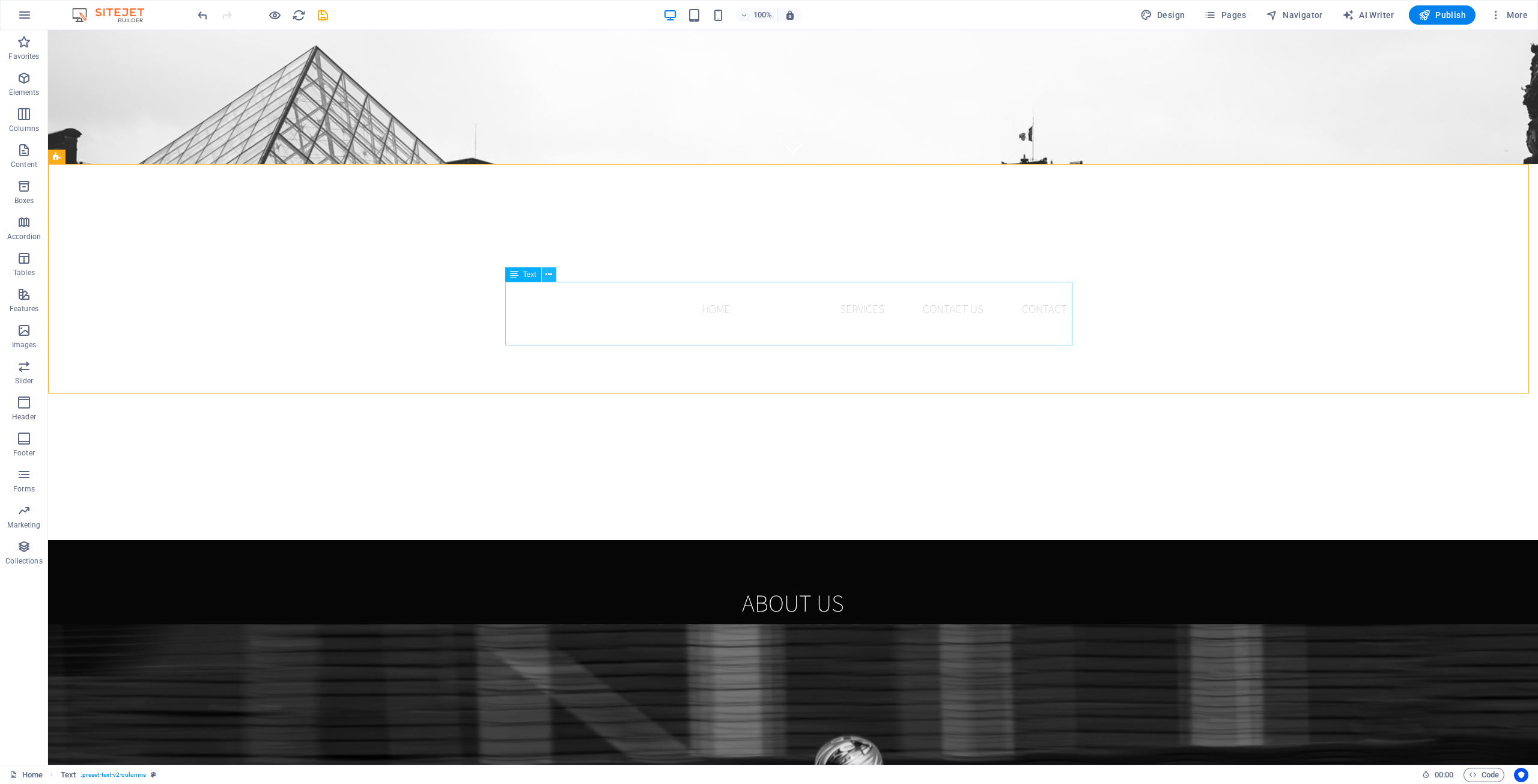
click at [546, 273] on icon at bounding box center [549, 275] width 7 height 13
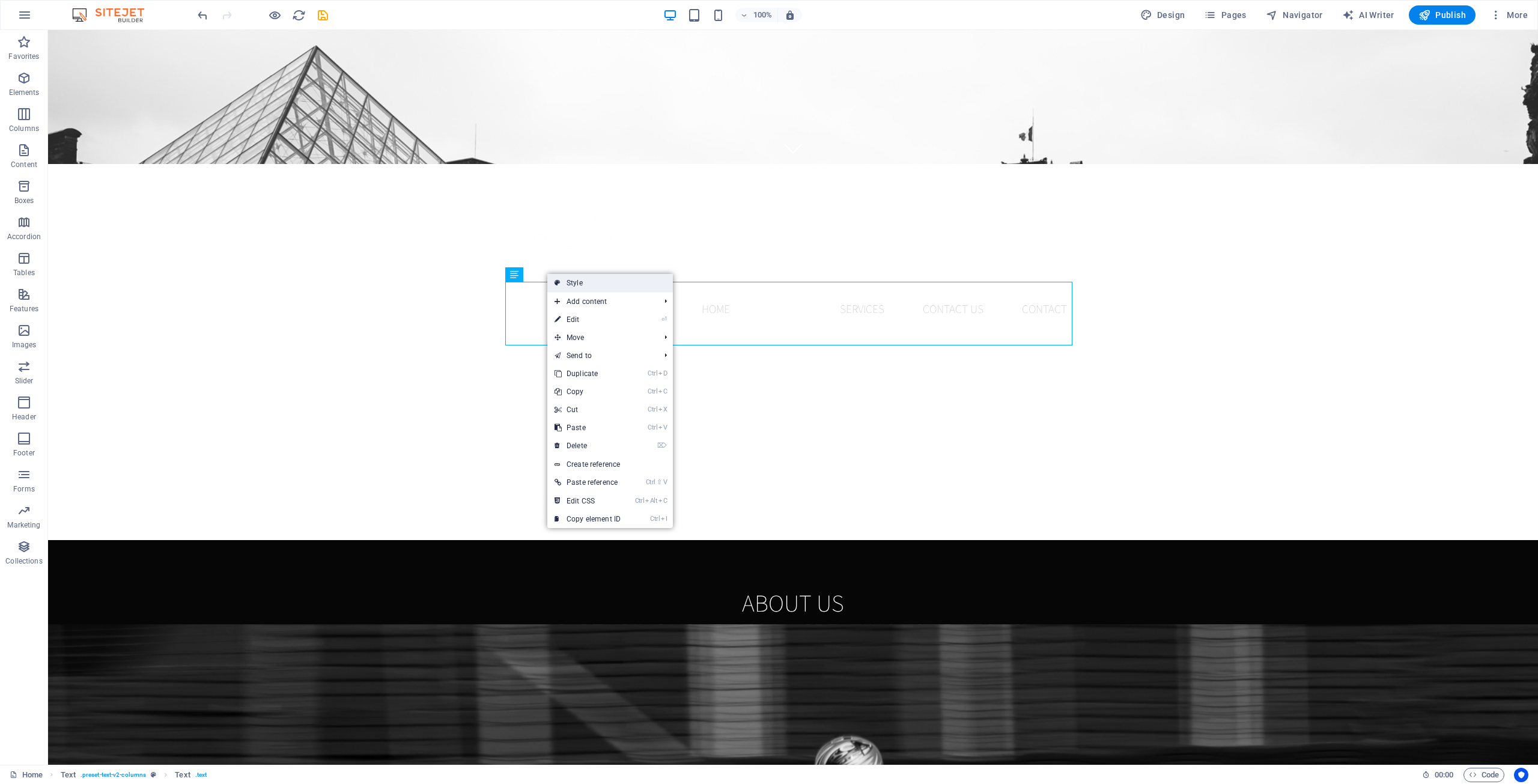
click at [639, 281] on link "Style" at bounding box center [610, 283] width 125 height 18
select select "rem"
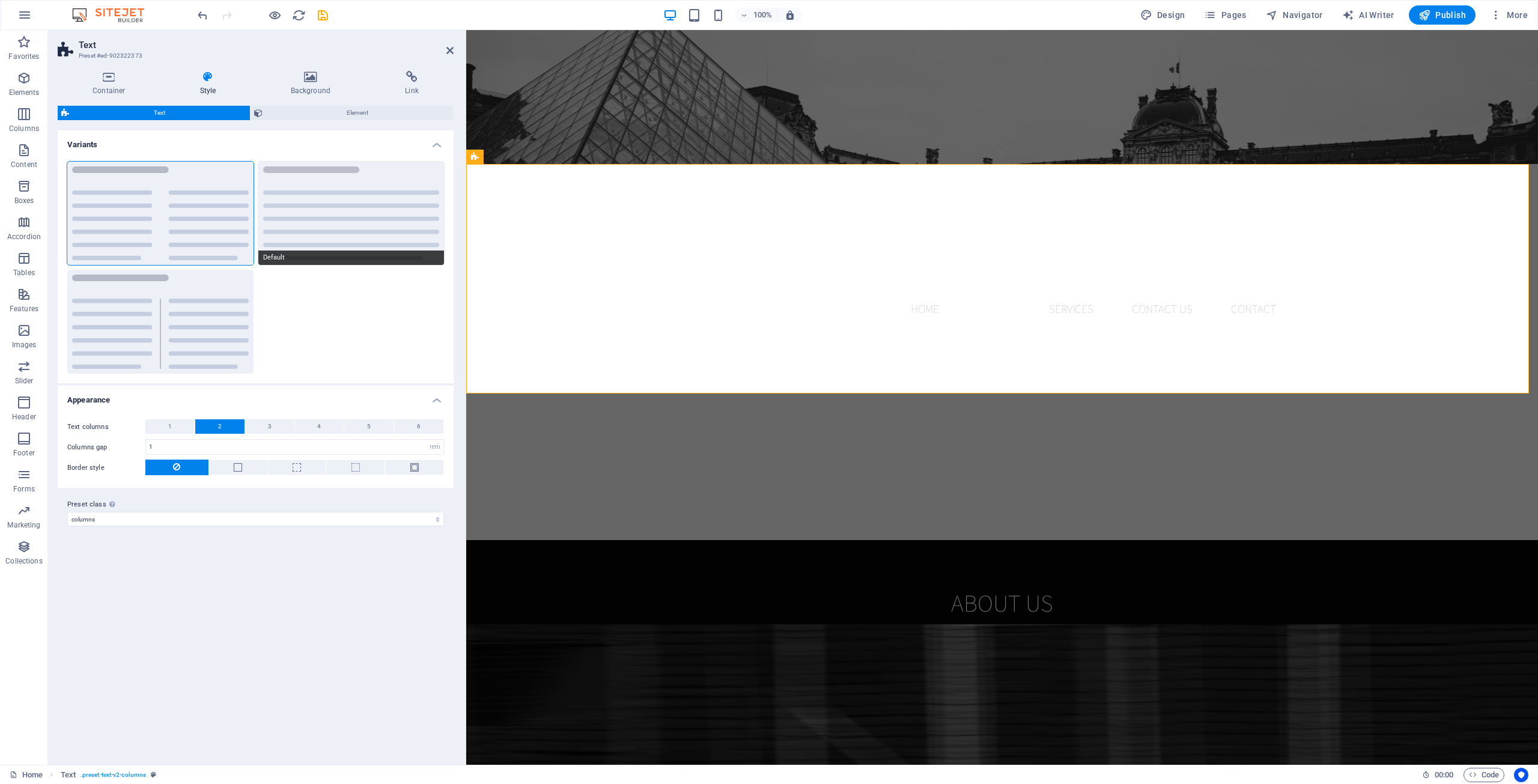
click at [346, 221] on button "Default" at bounding box center [351, 213] width 186 height 104
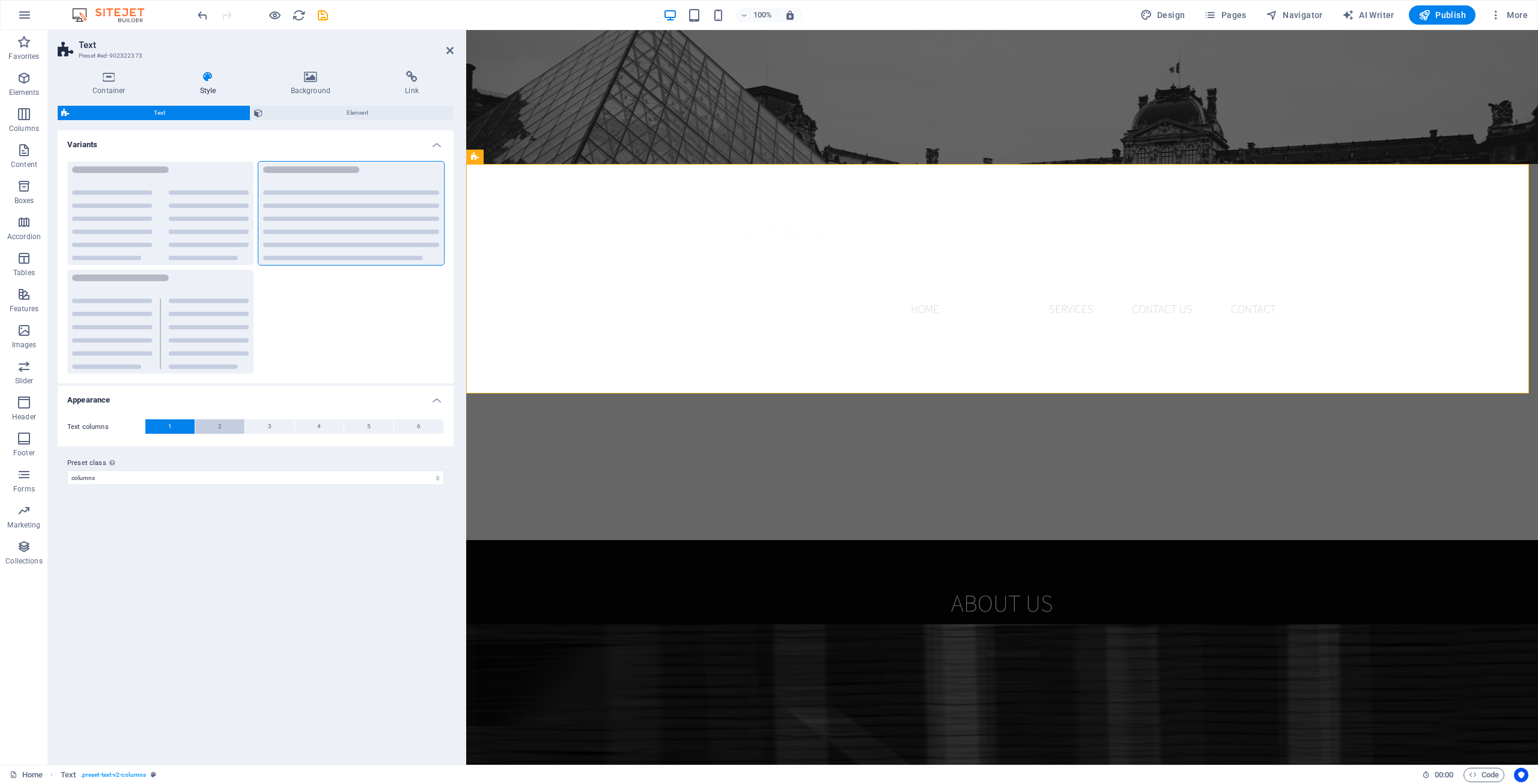
click at [224, 423] on button "2" at bounding box center [220, 426] width 49 height 14
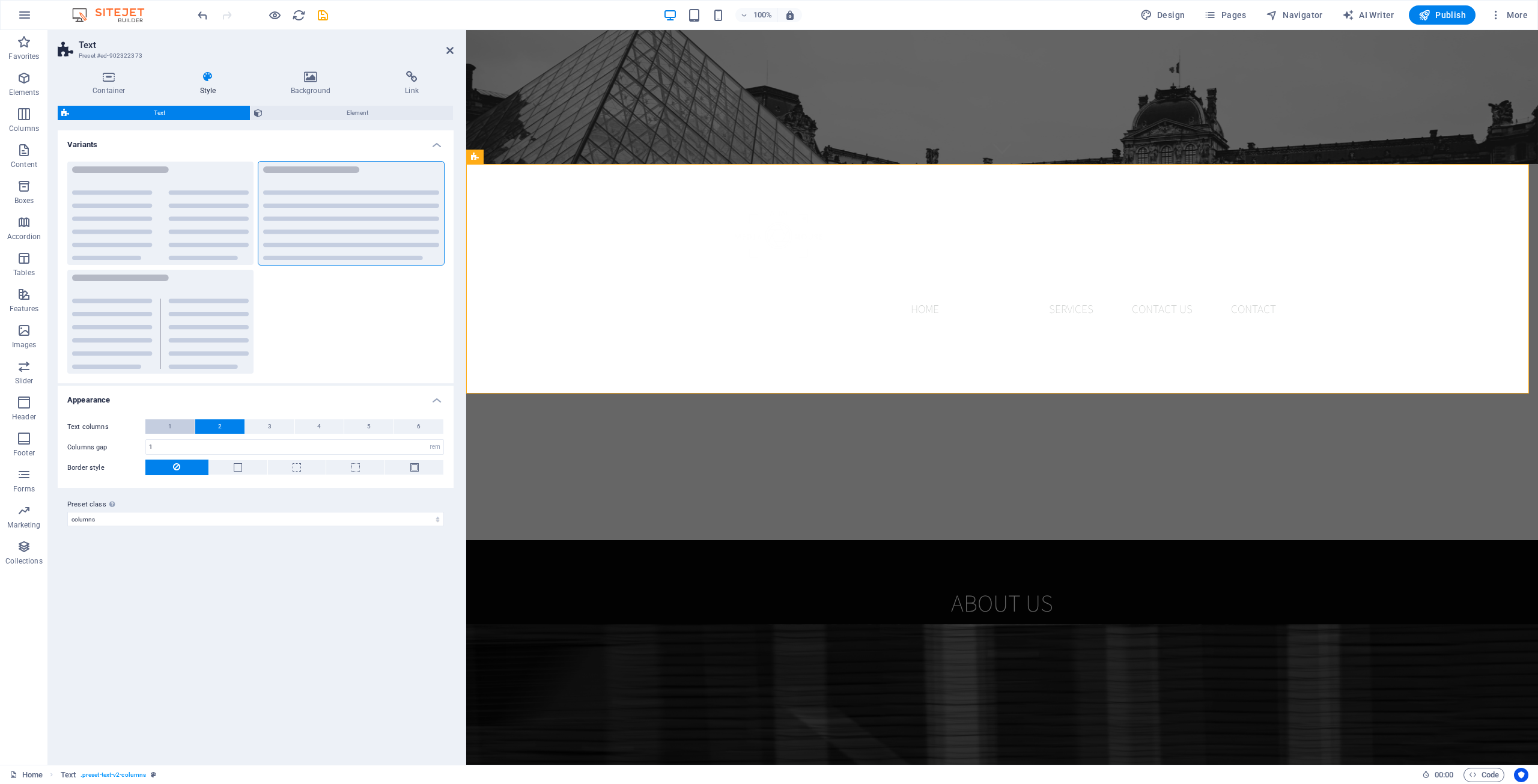
click at [158, 424] on button "1" at bounding box center [170, 426] width 49 height 14
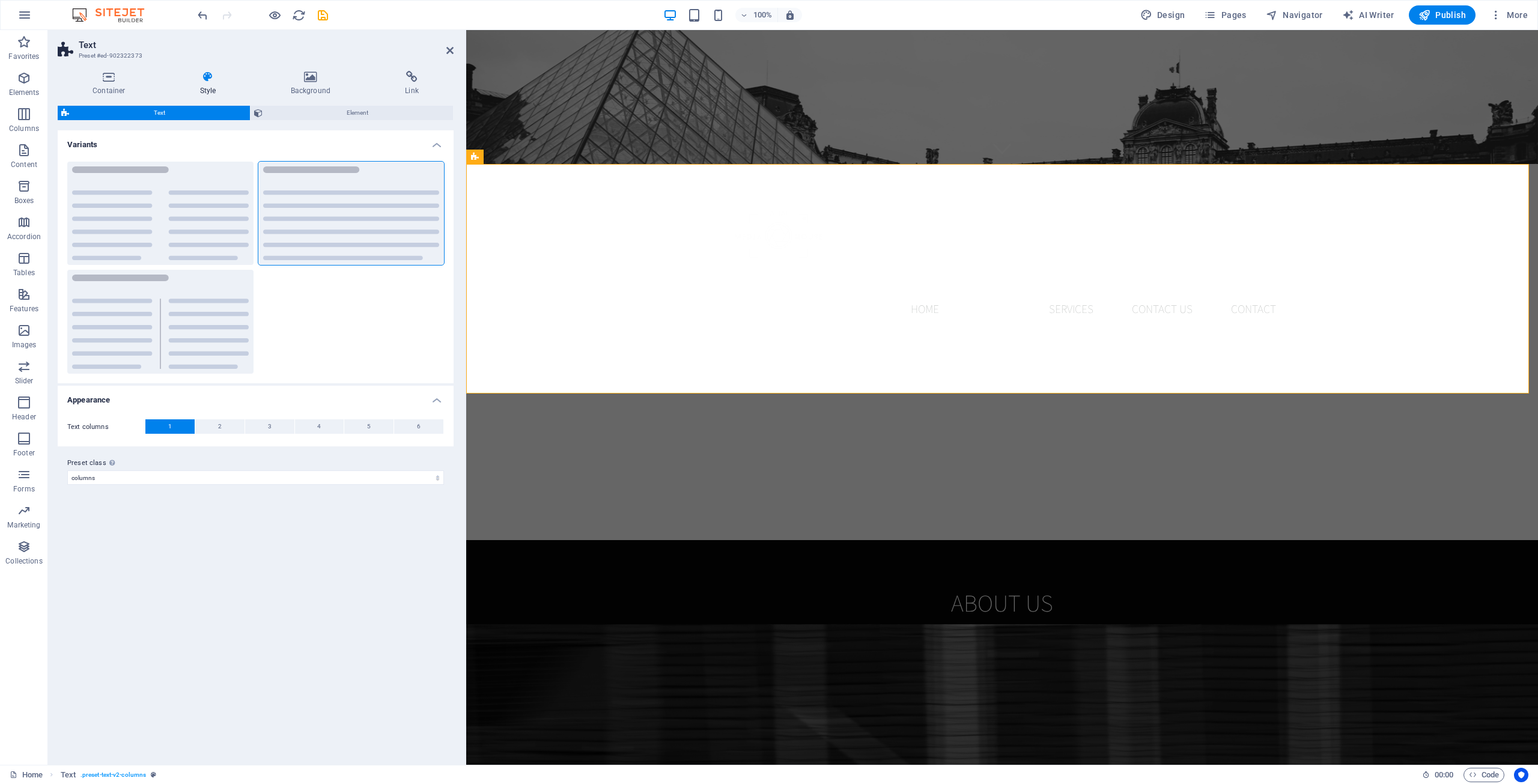
click at [181, 423] on button "1" at bounding box center [170, 426] width 49 height 14
click at [215, 479] on select "columns Add preset class" at bounding box center [255, 478] width 377 height 14
click at [215, 478] on select "columns Add preset class" at bounding box center [255, 478] width 377 height 14
click at [227, 448] on div "Preset class Above chosen variant and settings affect all elements which carry …" at bounding box center [255, 470] width 396 height 48
click at [586, 334] on div "PROFESSIONAL STYLES & CUTS (123) 456-7890 | Cameraville" at bounding box center [1002, 416] width 1072 height 164
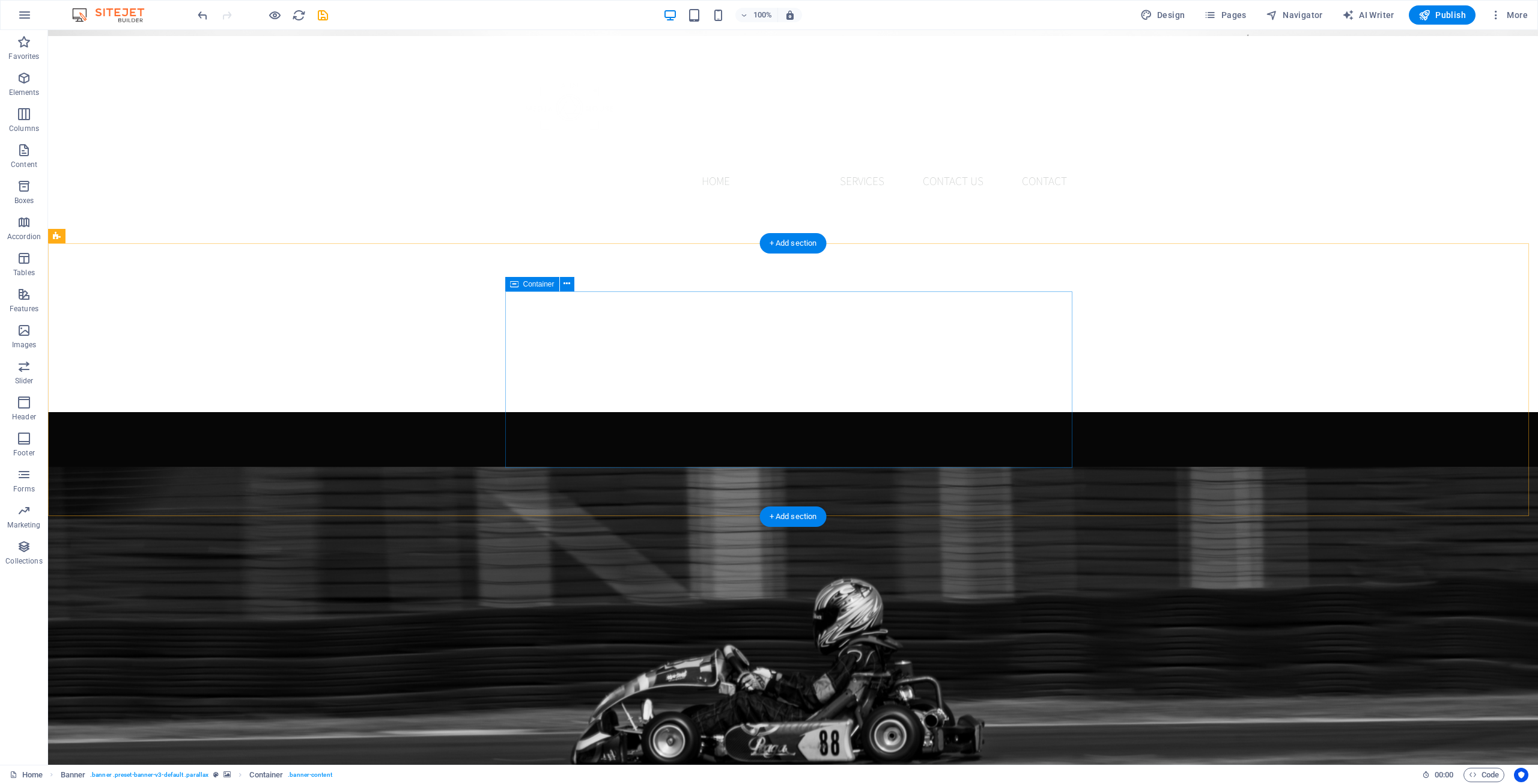
scroll to position [770, 0]
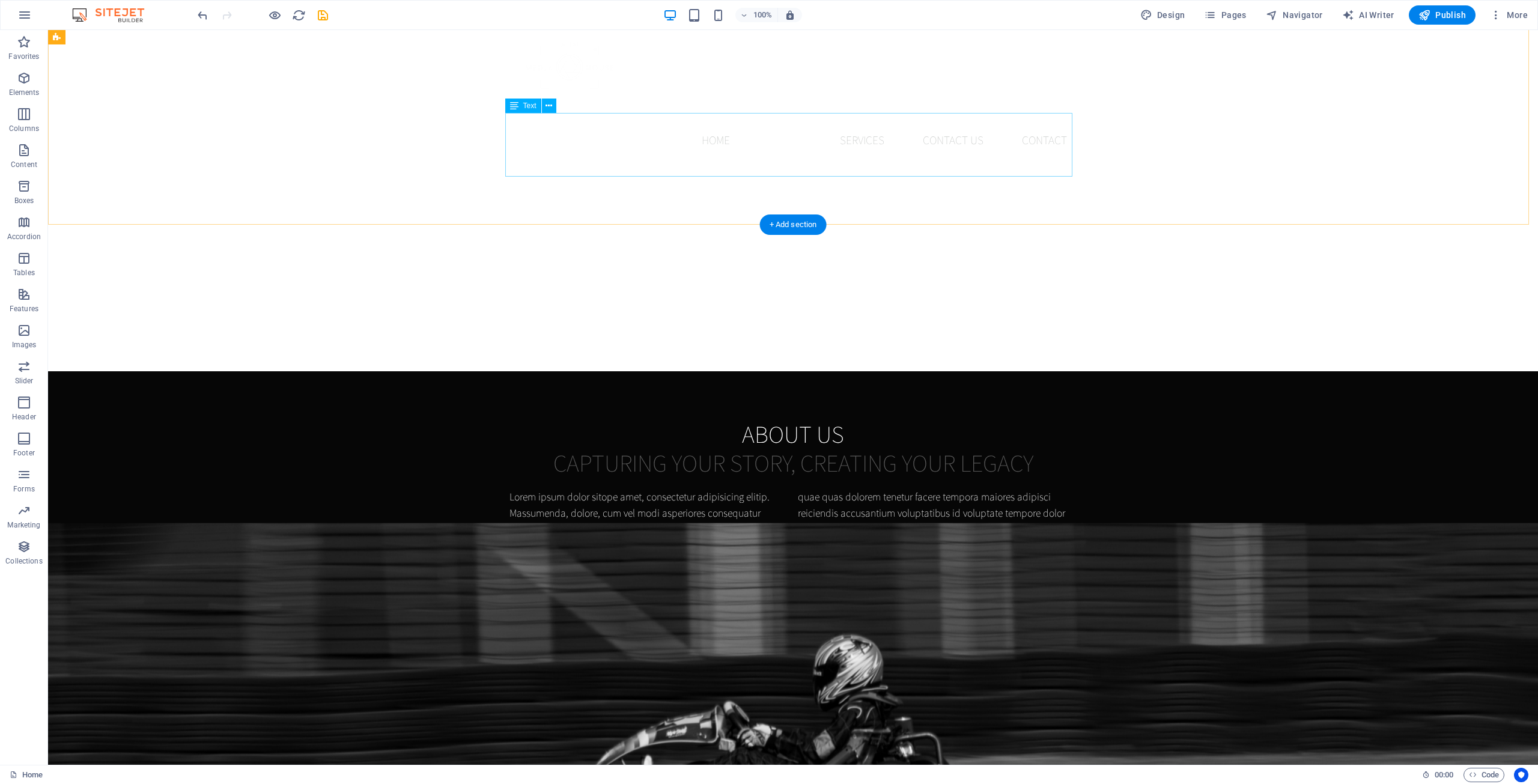
click at [618, 489] on div "Lorem ipsum dolor sitope amet, consectetur adipisicing elitip. Massumenda, dolo…" at bounding box center [793, 521] width 567 height 64
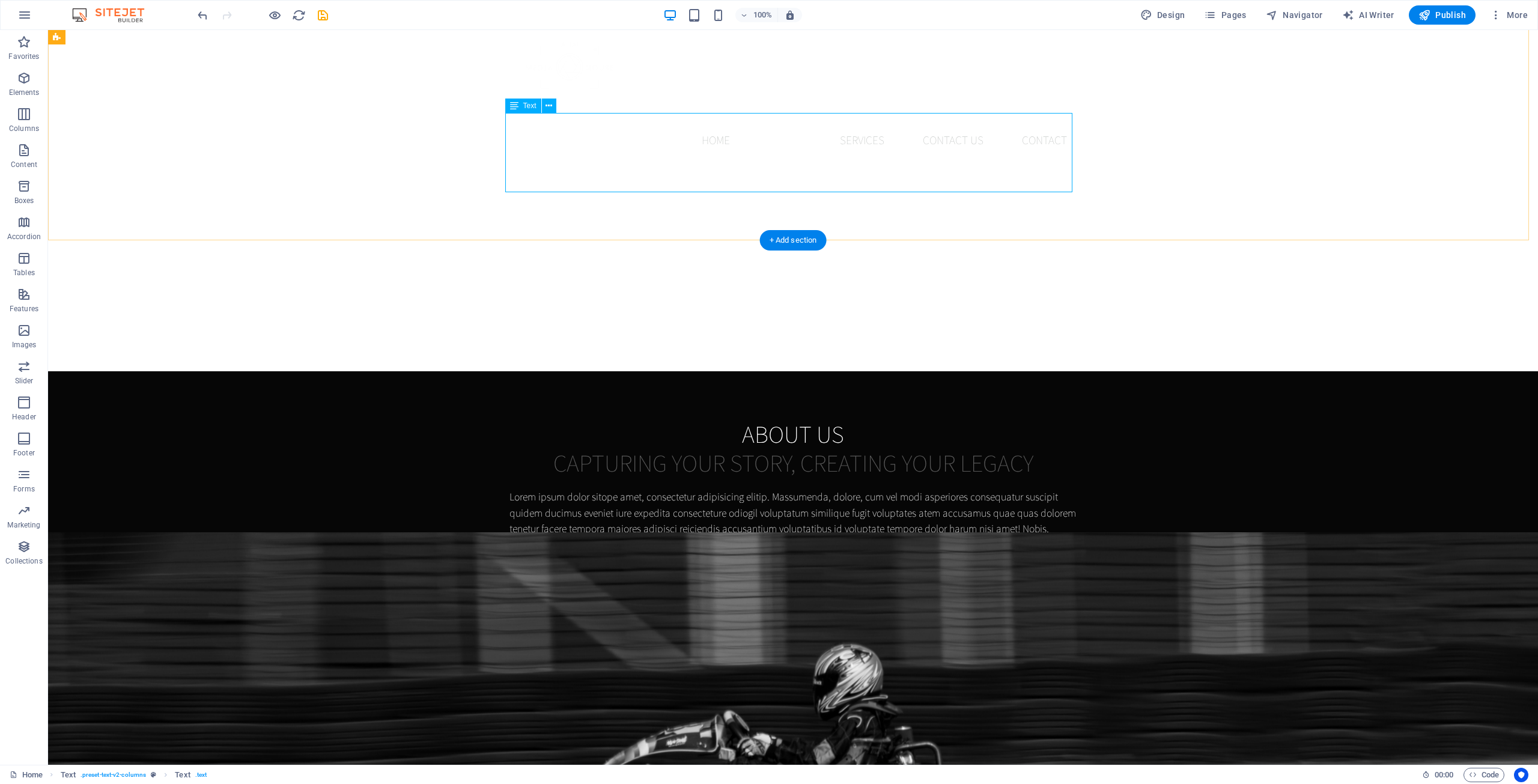
click at [746, 489] on div "Lorem ipsum dolor sitope amet, consectetur adipisicing elitip. Massumenda, dolo…" at bounding box center [793, 529] width 567 height 79
click at [580, 489] on div "Lorem ipsum dolor sitope amet, consectetur adipisicing elitip. Massumenda, dolo…" at bounding box center [793, 529] width 567 height 79
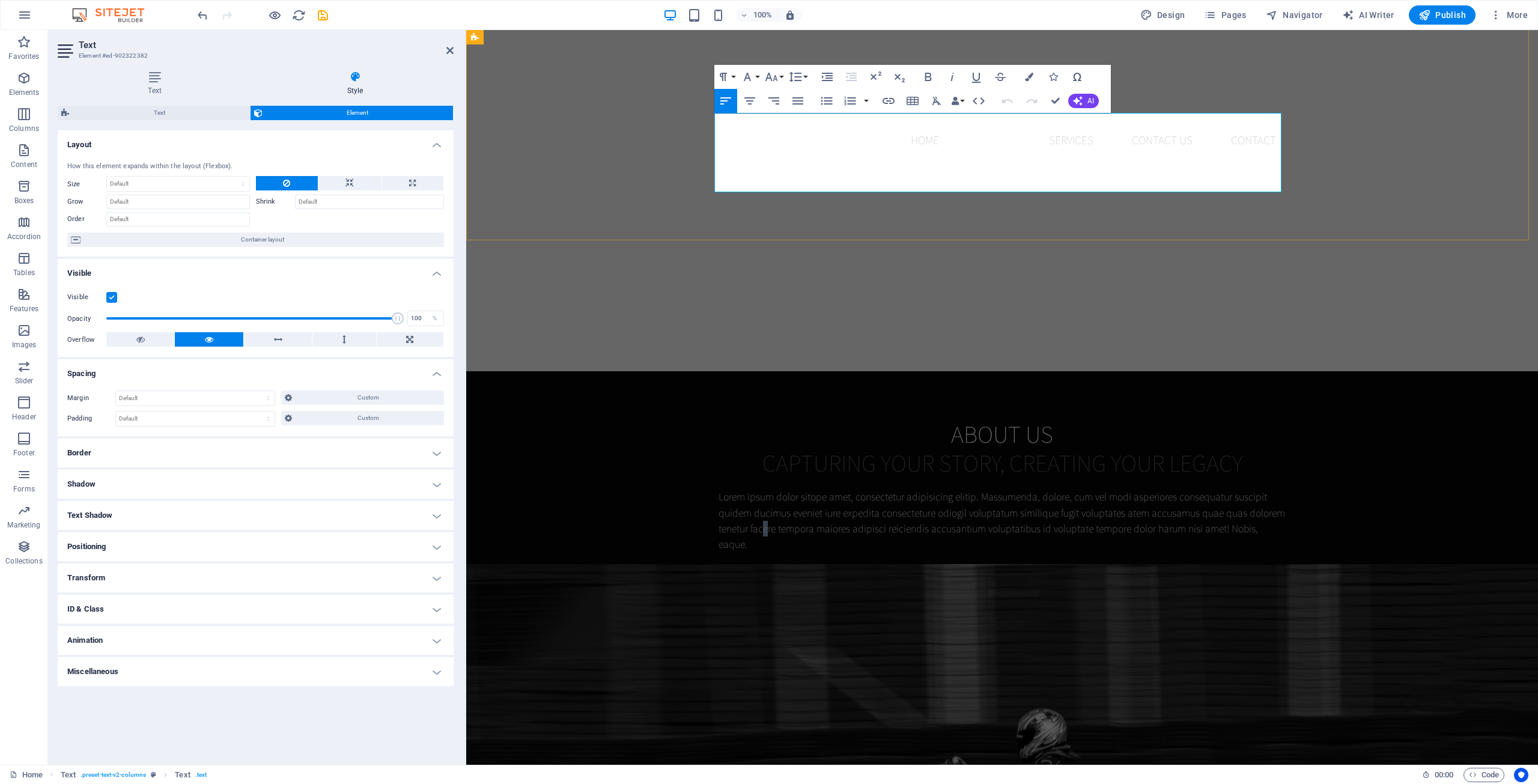
click at [761, 490] on span "Lorem ipsum dolor sitope amet, consectetur adipisicing elitip. Massumenda, dolo…" at bounding box center [1002, 520] width 567 height 61
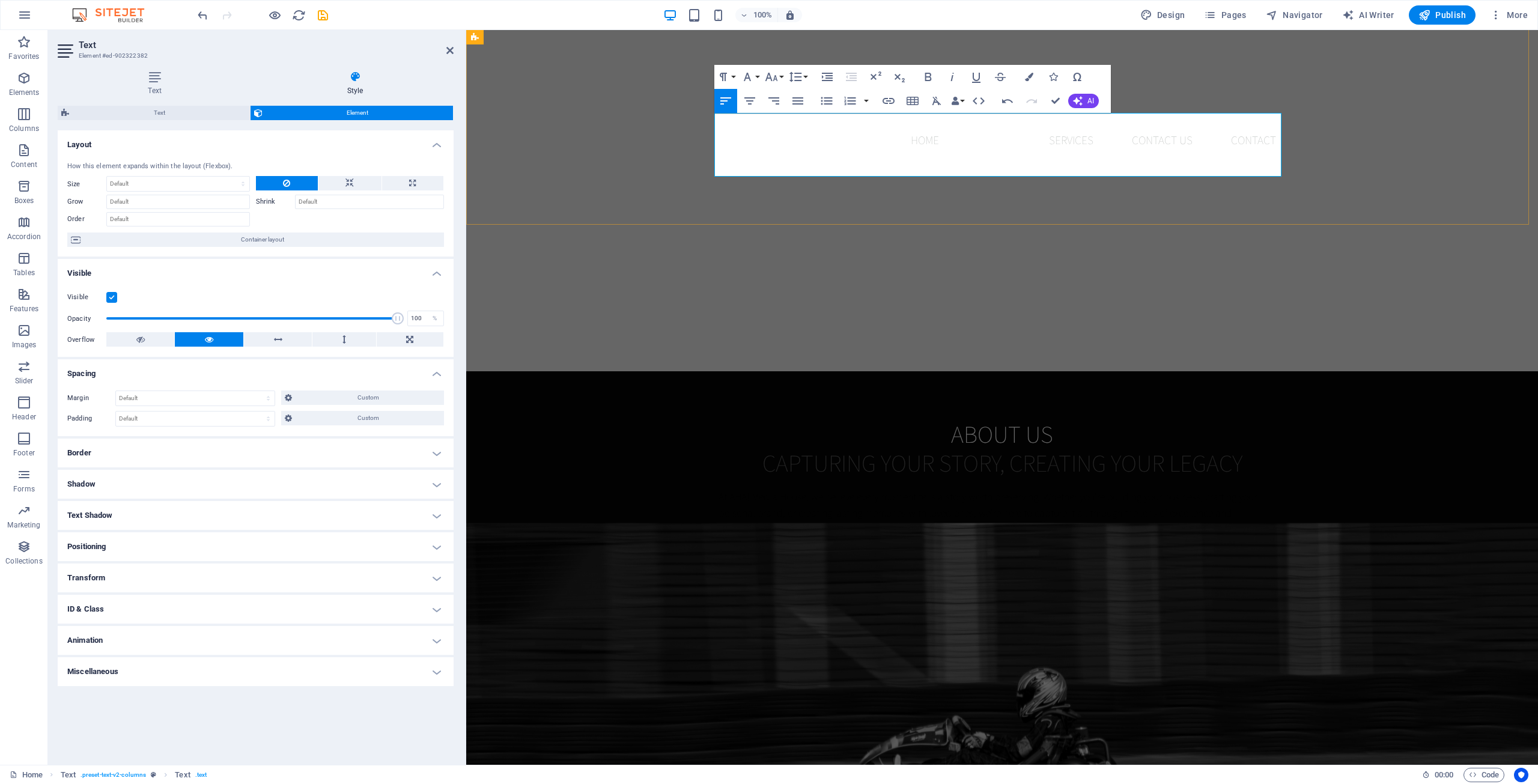
click at [808, 489] on p "At AHA! Media House, we believe every moment tells a story worth preserving. Wh…" at bounding box center [1002, 512] width 567 height 48
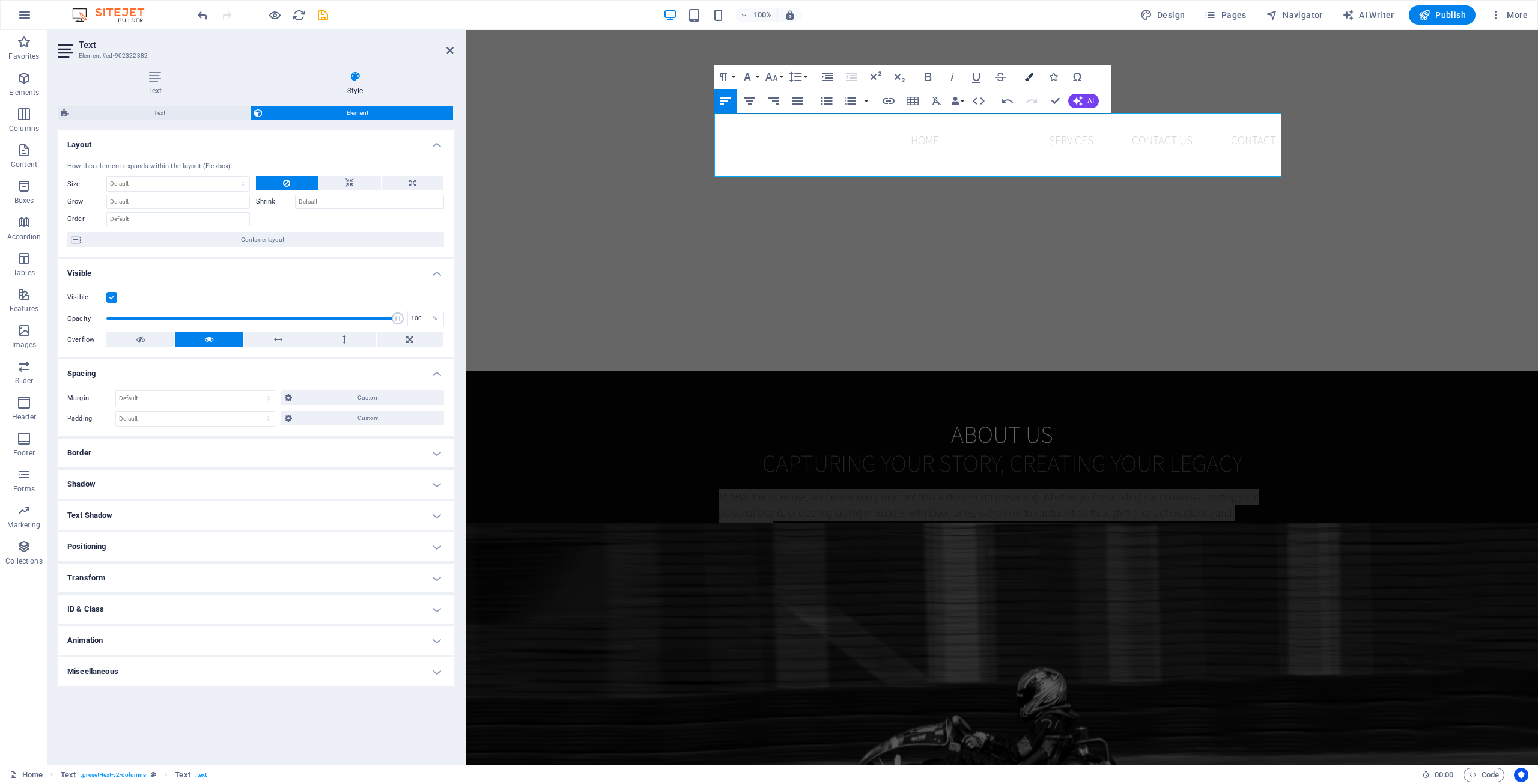
click at [1021, 73] on button "Colors" at bounding box center [1030, 77] width 23 height 24
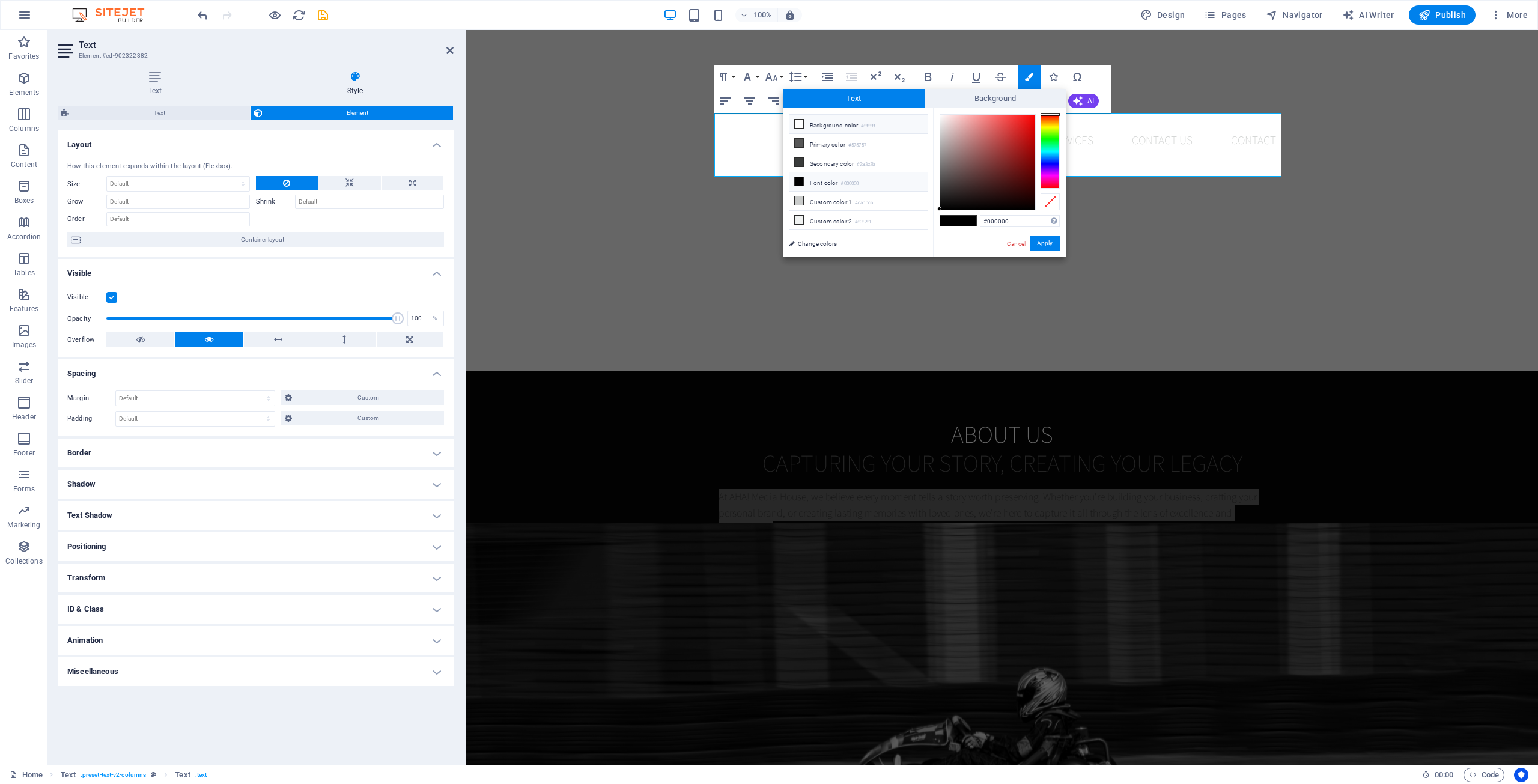
click at [802, 127] on icon at bounding box center [799, 123] width 8 height 8
drag, startPoint x: 837, startPoint y: 179, endPoint x: 870, endPoint y: 170, distance: 34.2
click at [840, 179] on li "Font color #000000" at bounding box center [858, 182] width 138 height 19
drag, startPoint x: 957, startPoint y: 132, endPoint x: 926, endPoint y: 111, distance: 37.4
click at [926, 111] on div "less Background color #ffffff Primary color #575757 Secondary color #3a3c3b Fon…" at bounding box center [925, 182] width 283 height 149
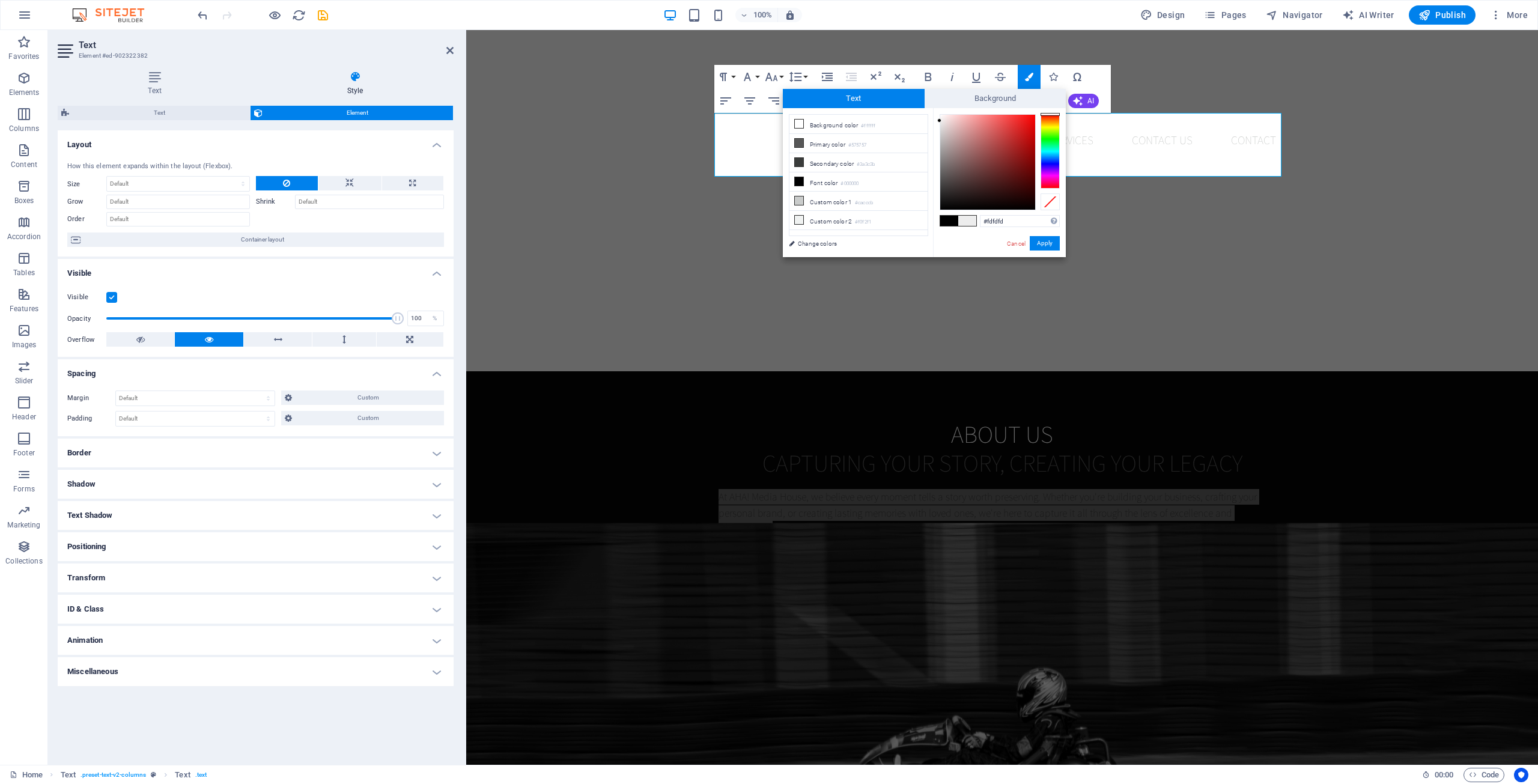
type input "#ffffff"
drag, startPoint x: 957, startPoint y: 153, endPoint x: 930, endPoint y: 113, distance: 48.3
click at [930, 113] on div "less Background color #ffffff Primary color #575757 Secondary color #3a3c3b Fon…" at bounding box center [925, 182] width 283 height 149
click at [939, 114] on div at bounding box center [939, 114] width 4 height 4
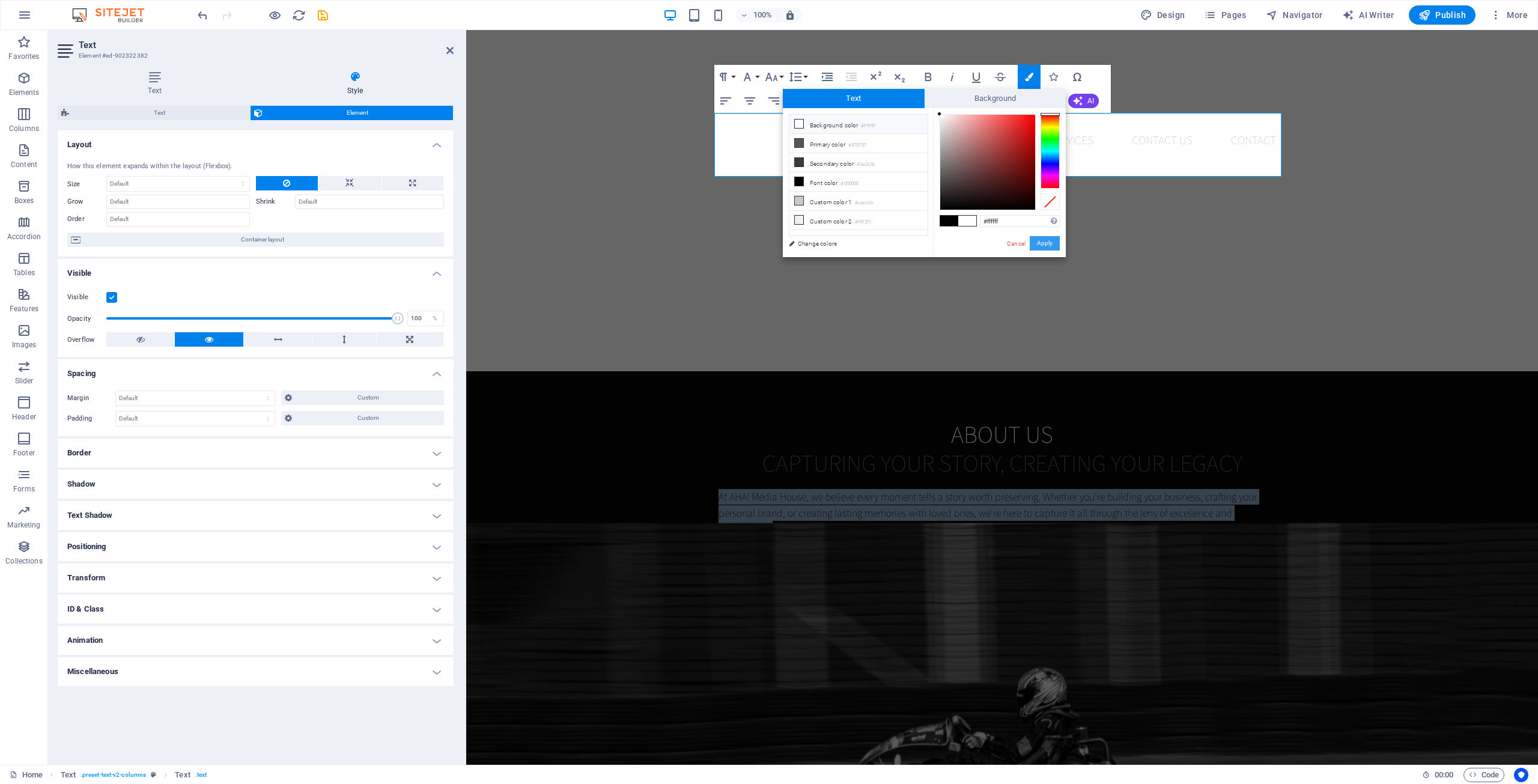
click at [1051, 243] on button "Apply" at bounding box center [1045, 243] width 30 height 14
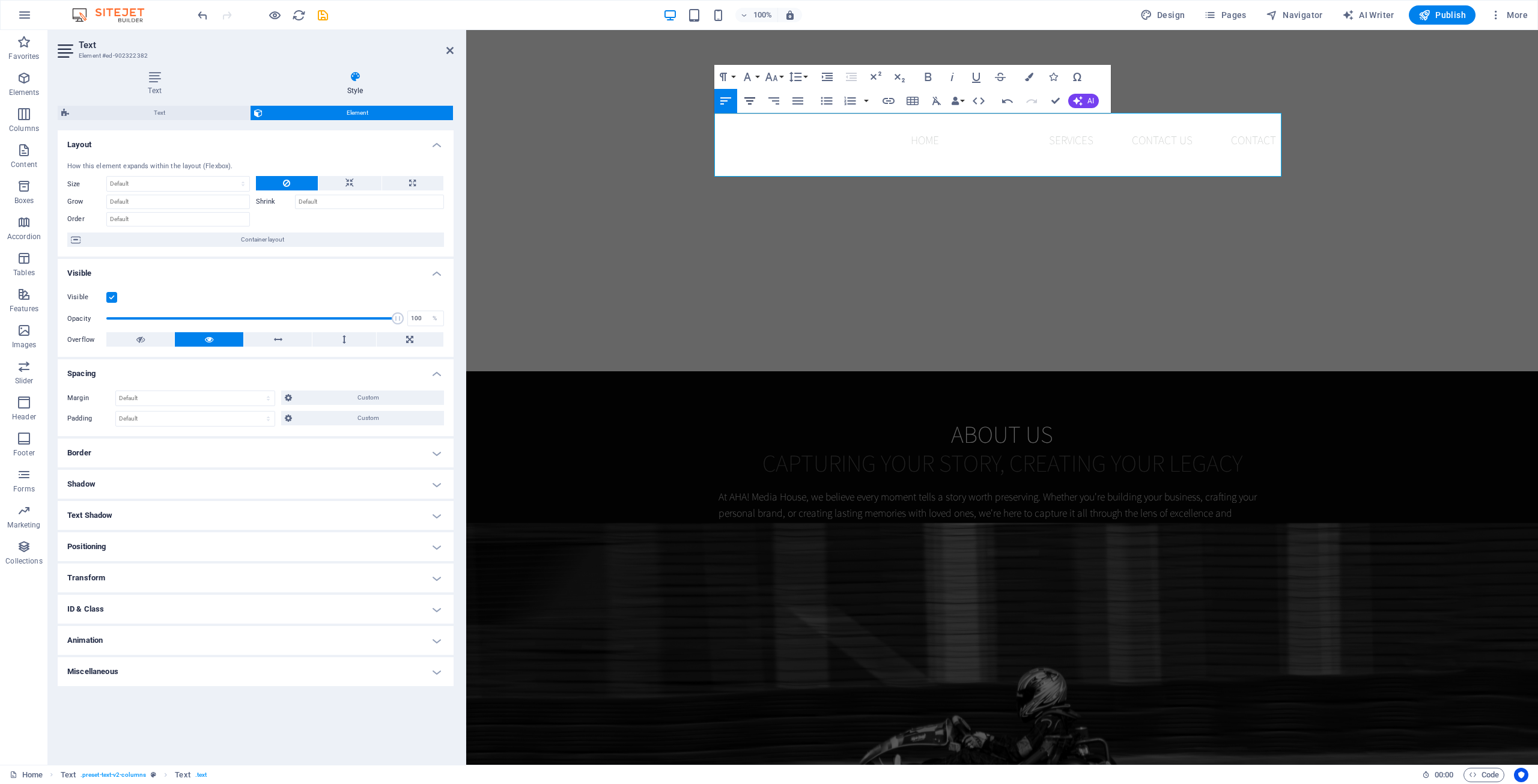
click at [750, 99] on icon "button" at bounding box center [750, 101] width 14 height 14
click at [899, 537] on p at bounding box center [1002, 544] width 567 height 16
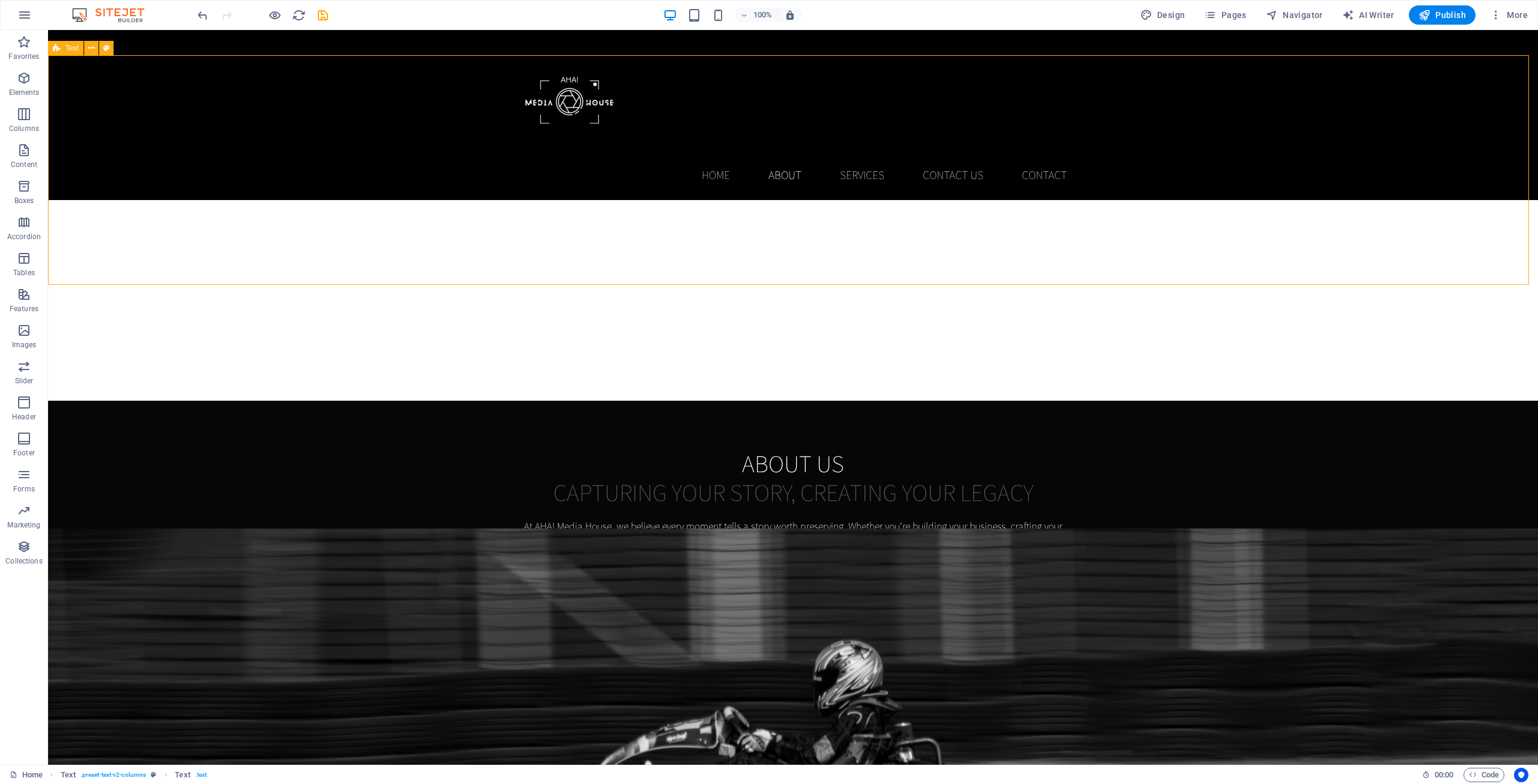
click at [1339, 400] on div "About us Capturing Your Story, Creating Your Legacy At AHA! Media House, we bel…" at bounding box center [793, 515] width 1490 height 229
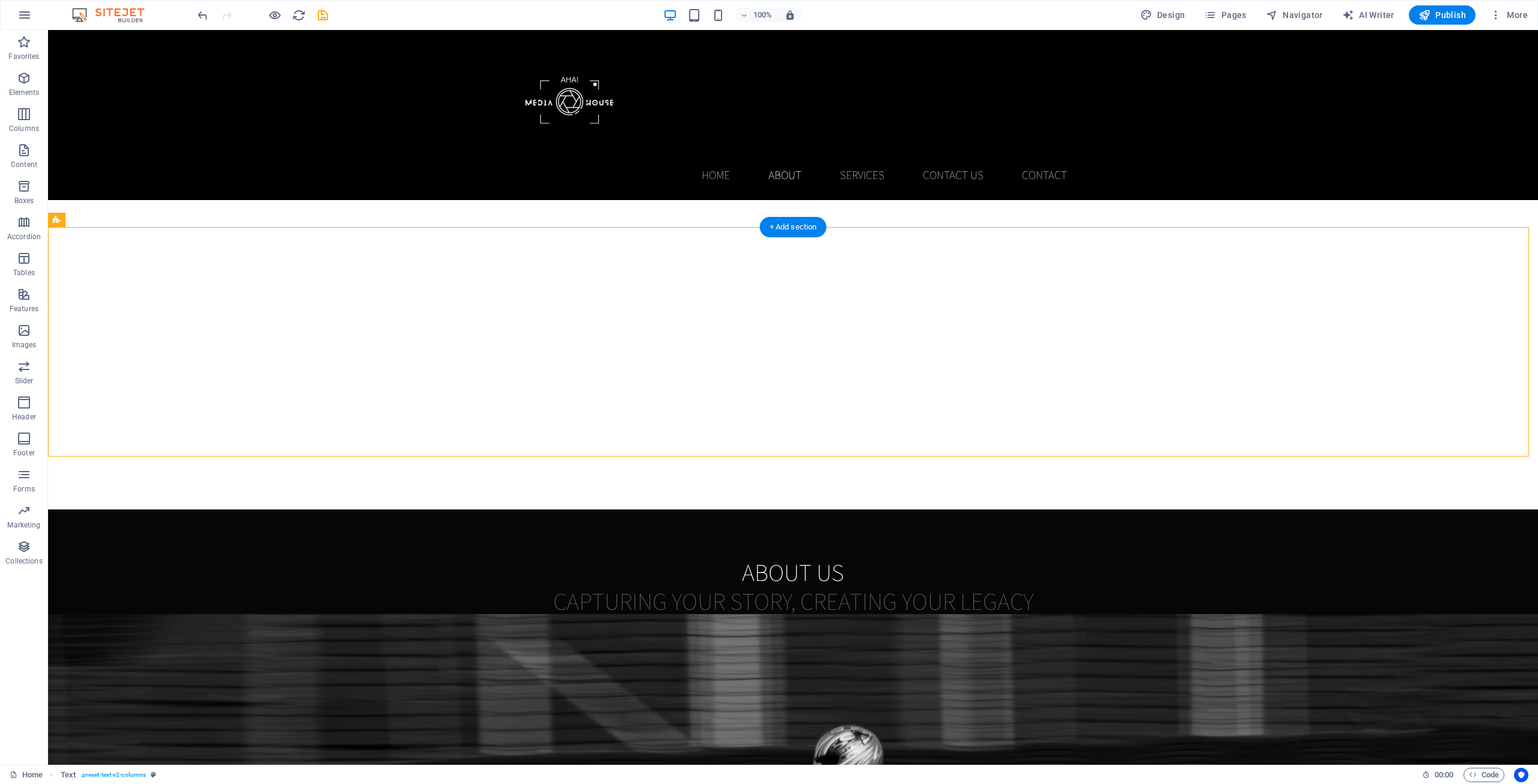
scroll to position [529, 0]
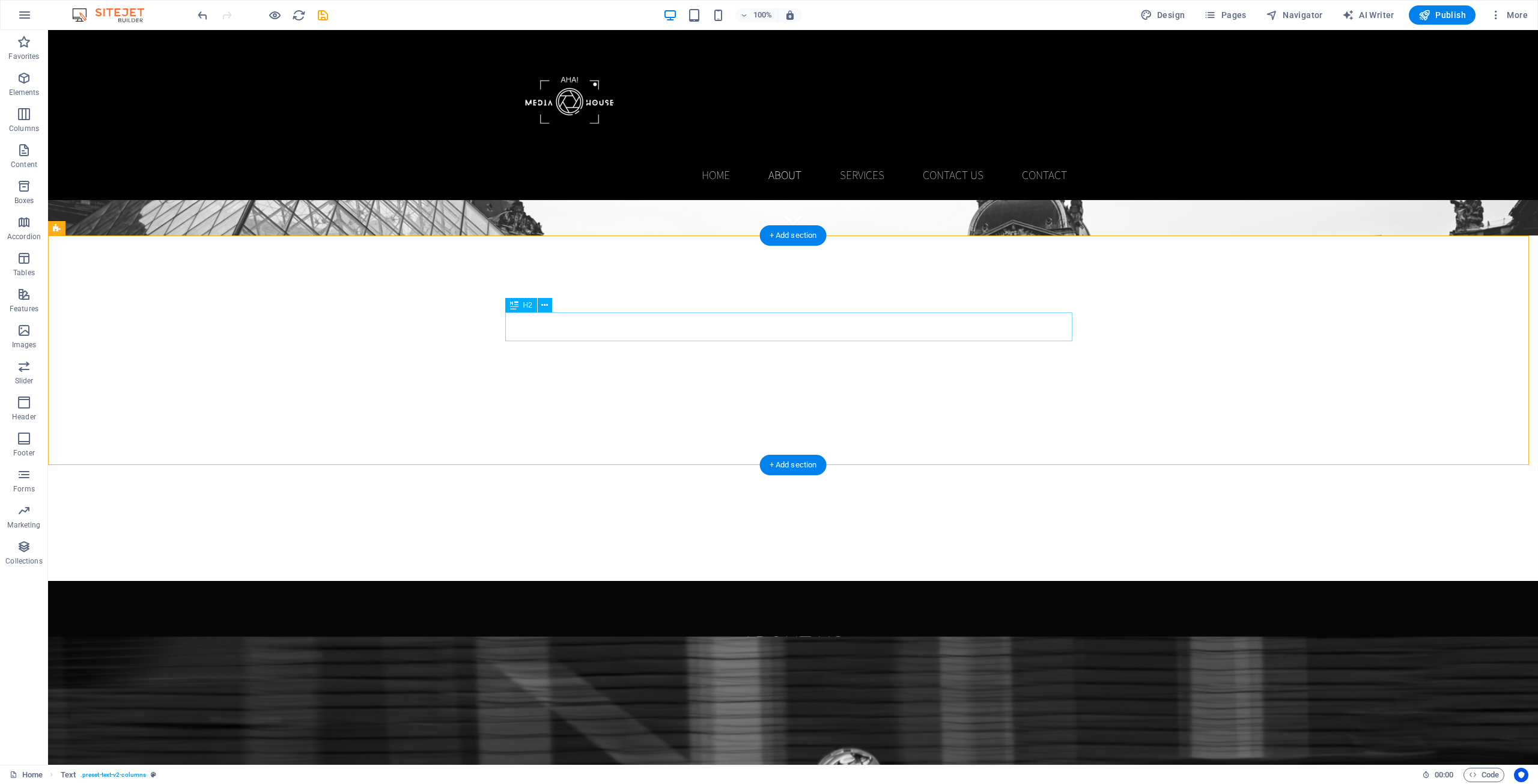
click at [680, 658] on div "Capturing Your Story, Creating Your Legacy" at bounding box center [793, 672] width 567 height 29
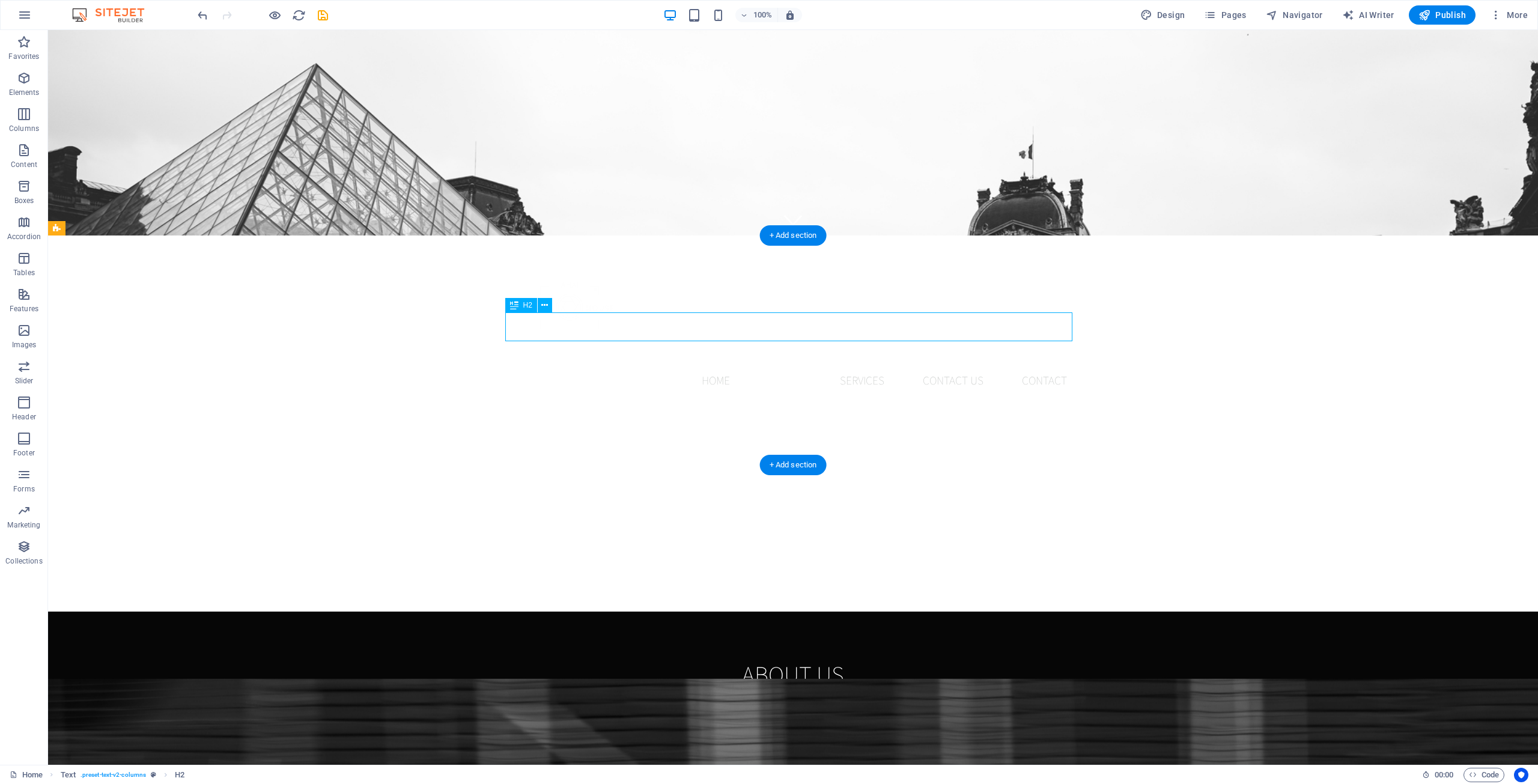
click at [261, 611] on div "About us Capturing Your Story, Creating Your Legacy At AHA! Media House, we bel…" at bounding box center [793, 726] width 1490 height 229
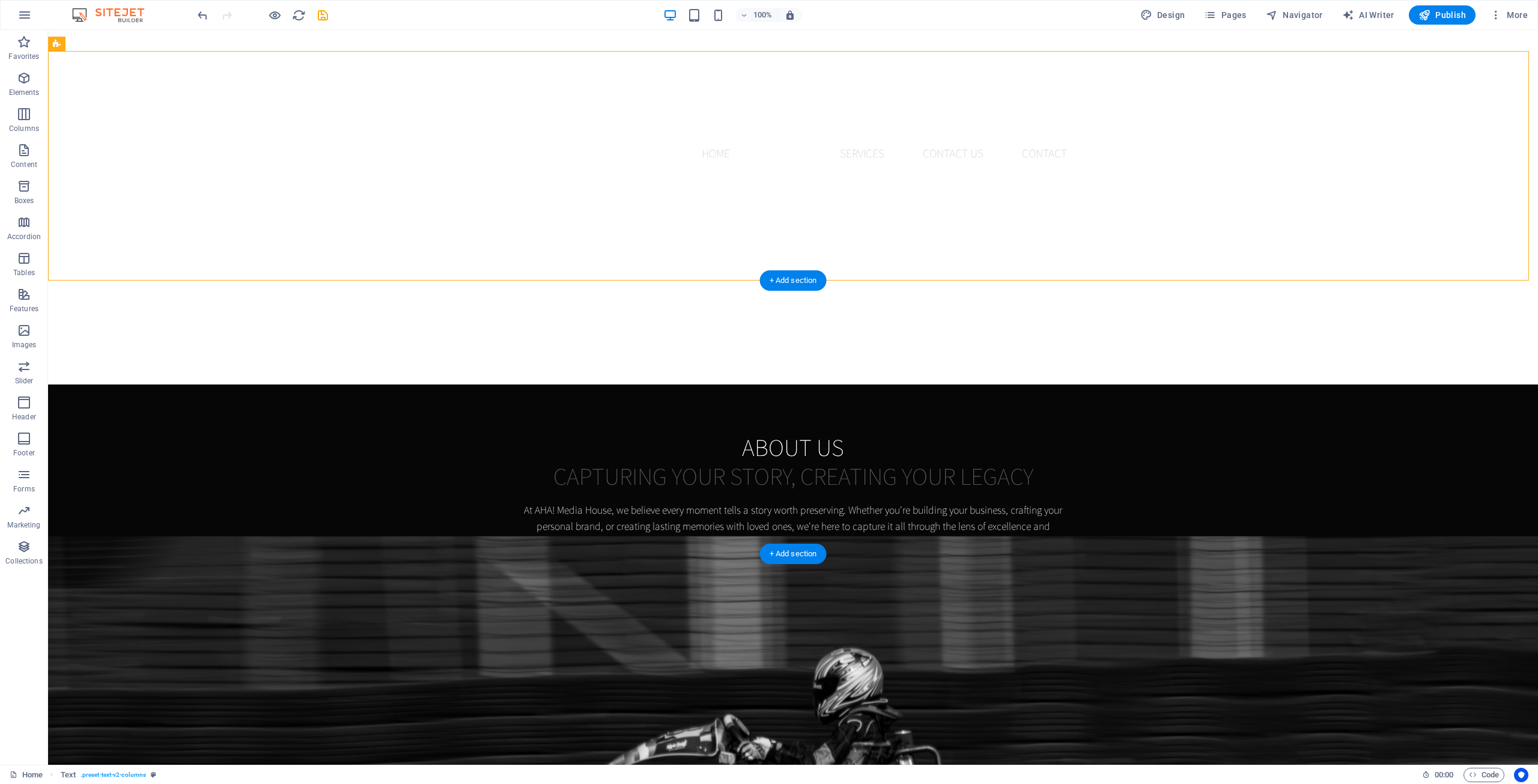
scroll to position [770, 0]
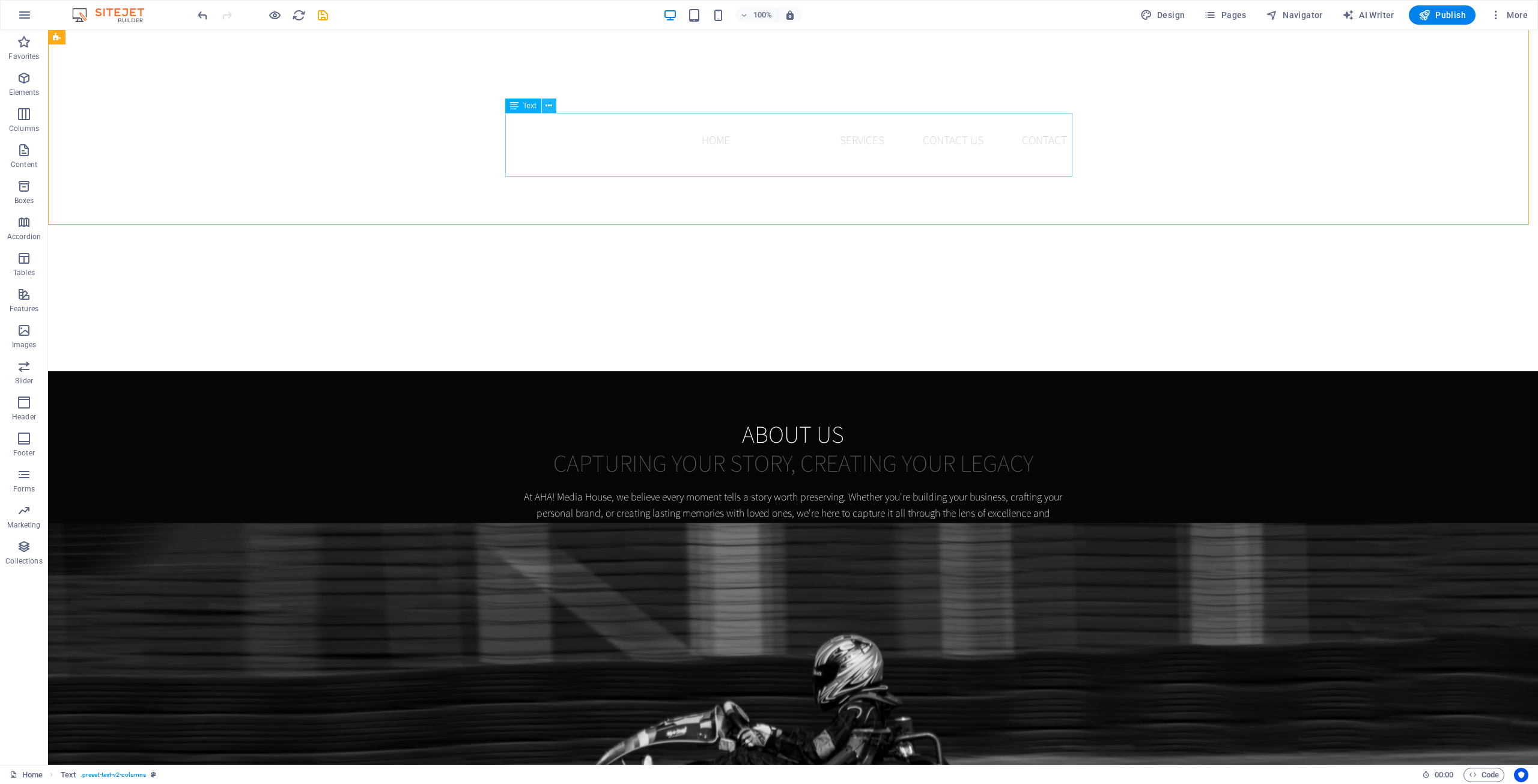
drag, startPoint x: 546, startPoint y: 105, endPoint x: 555, endPoint y: 105, distance: 9.0
click at [547, 105] on icon at bounding box center [549, 106] width 7 height 13
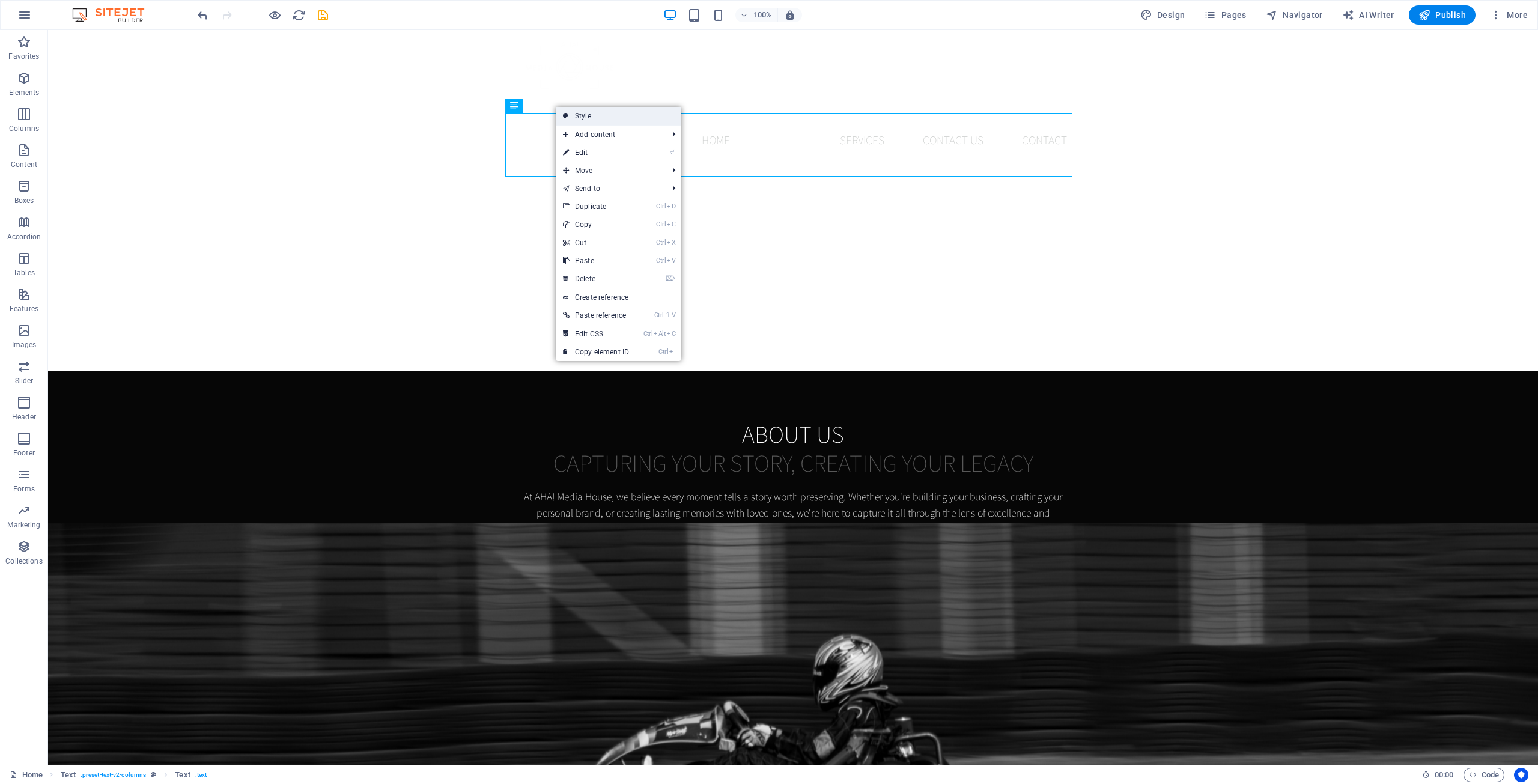
drag, startPoint x: 563, startPoint y: 114, endPoint x: 98, endPoint y: 84, distance: 466.0
click at [564, 114] on link "Style" at bounding box center [619, 116] width 125 height 18
select select "rem"
select select "px"
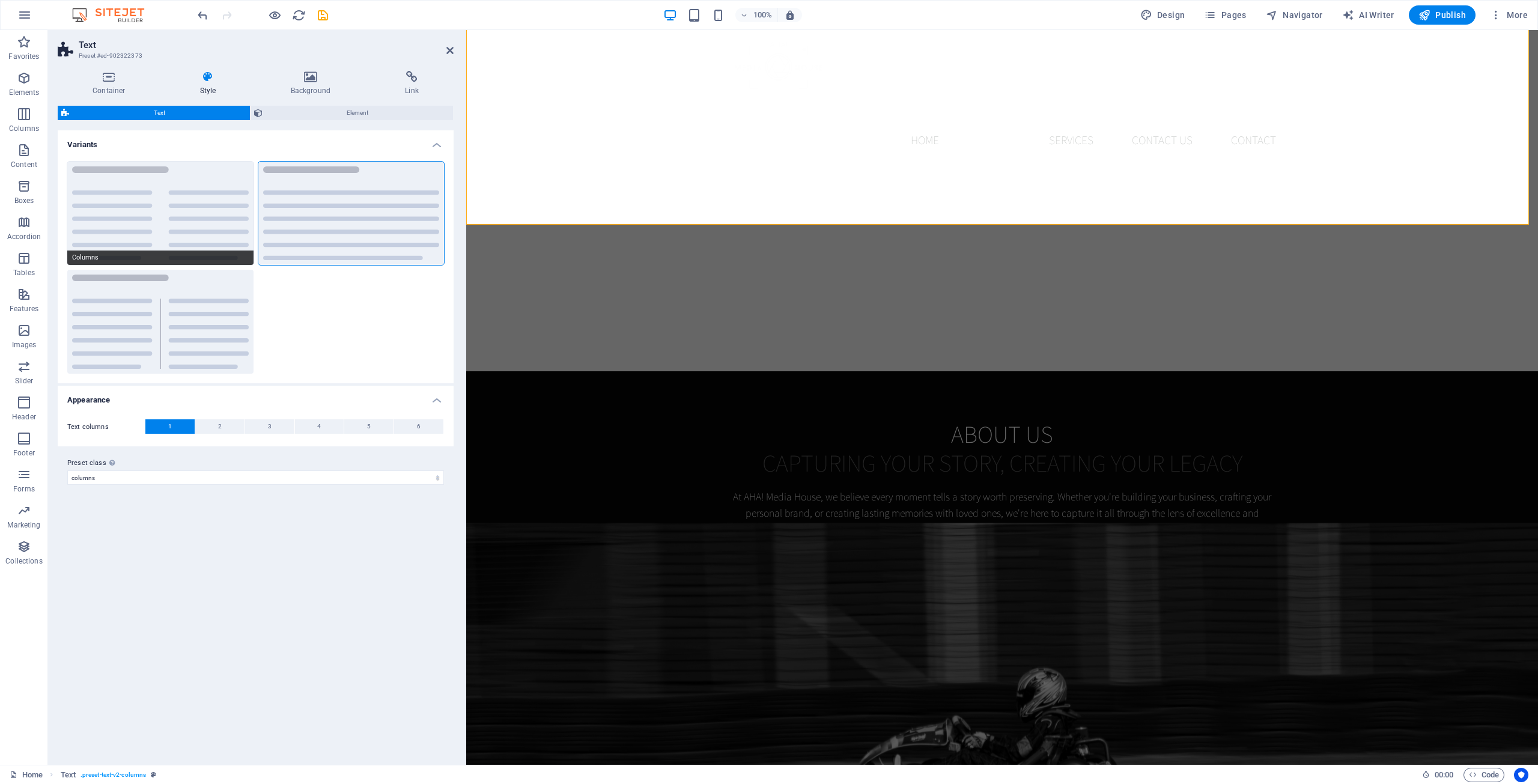
click at [169, 214] on button "Columns" at bounding box center [160, 213] width 186 height 104
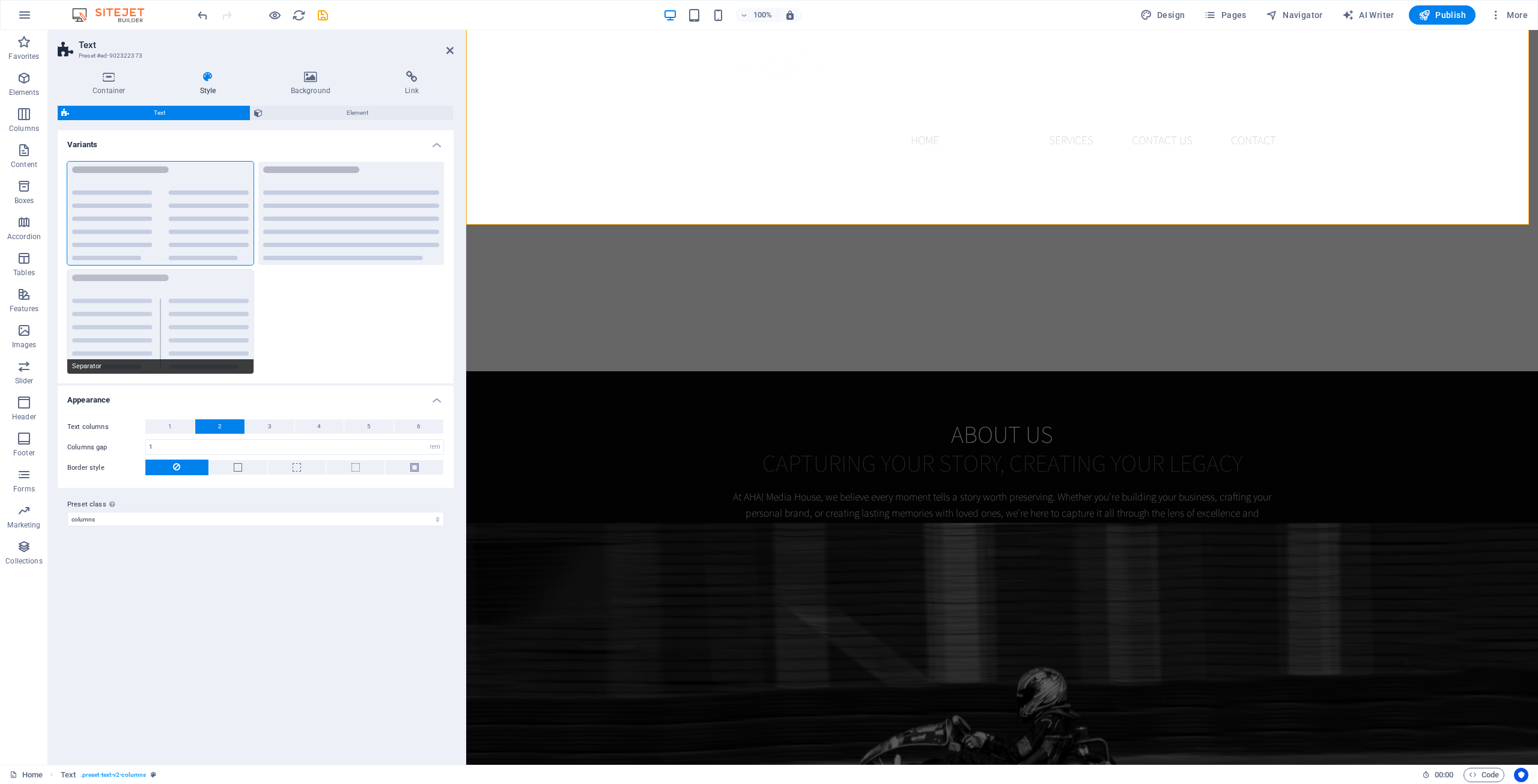
click at [211, 307] on button "Separator" at bounding box center [160, 322] width 186 height 104
type input "4"
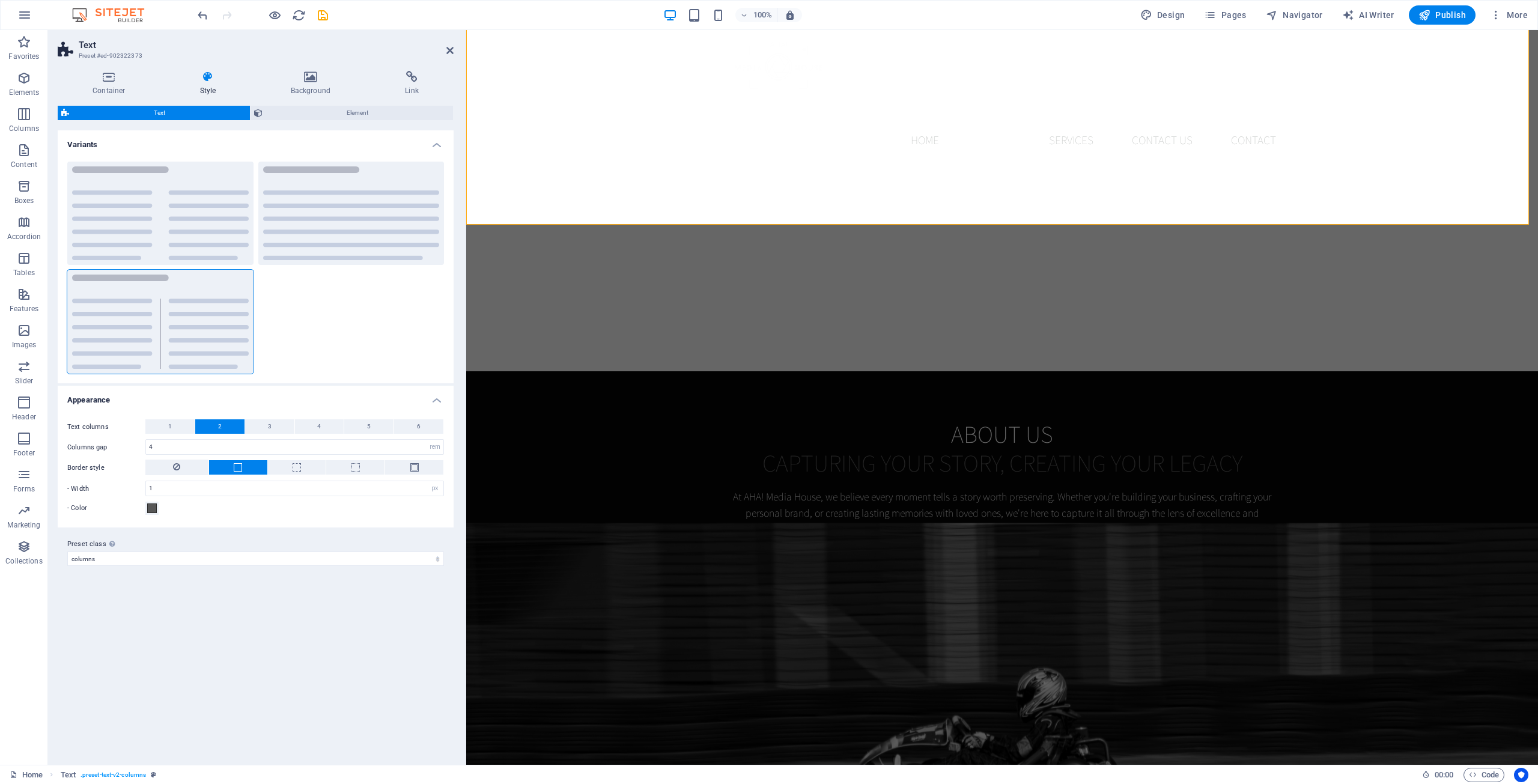
click at [331, 624] on div "Variants Columns Default Separator Appearance Text columns 1 2 3 4 5 6 Columns …" at bounding box center [255, 442] width 396 height 624
click at [308, 84] on h4 "Background" at bounding box center [313, 84] width 114 height 25
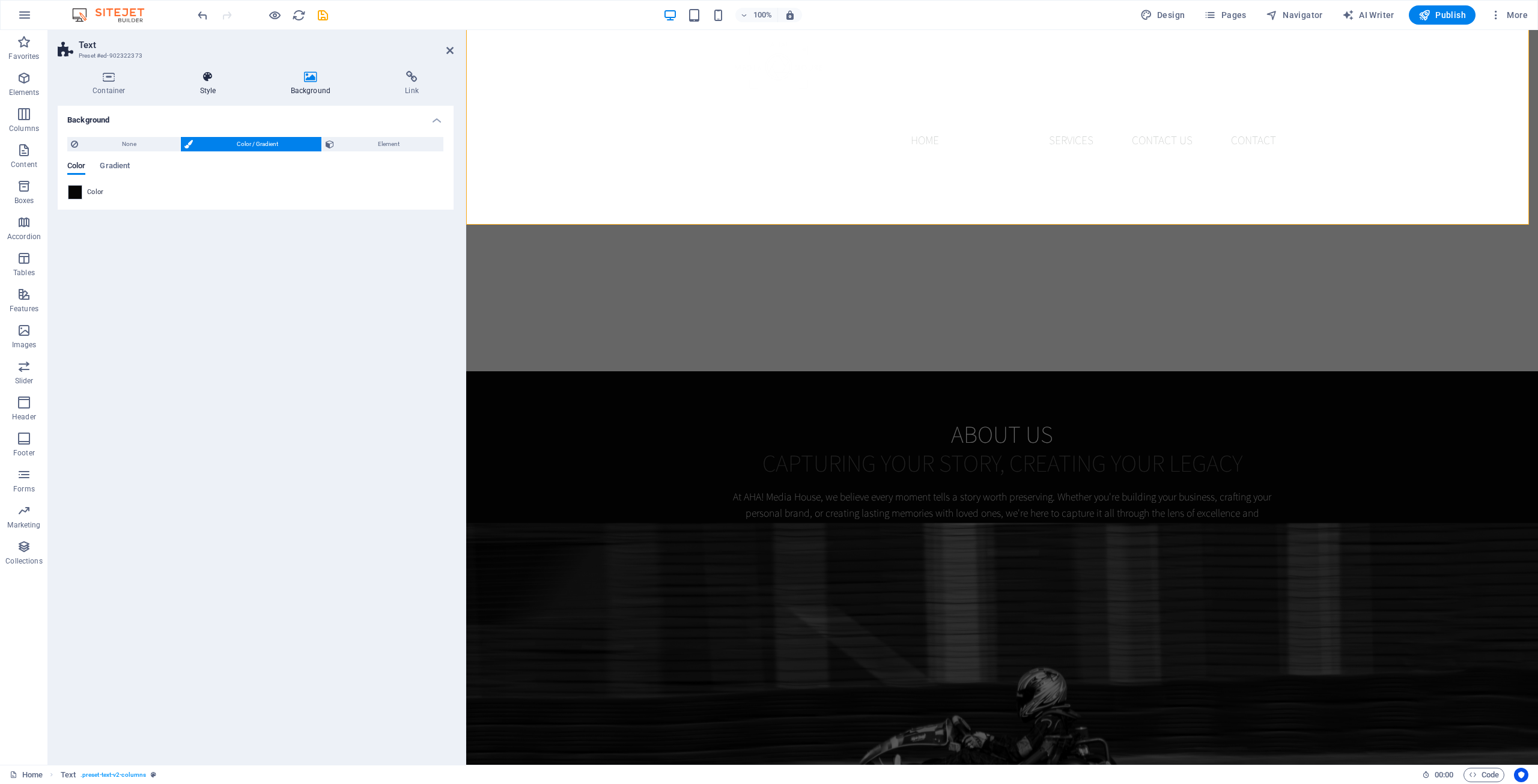
click at [200, 81] on icon at bounding box center [208, 77] width 86 height 12
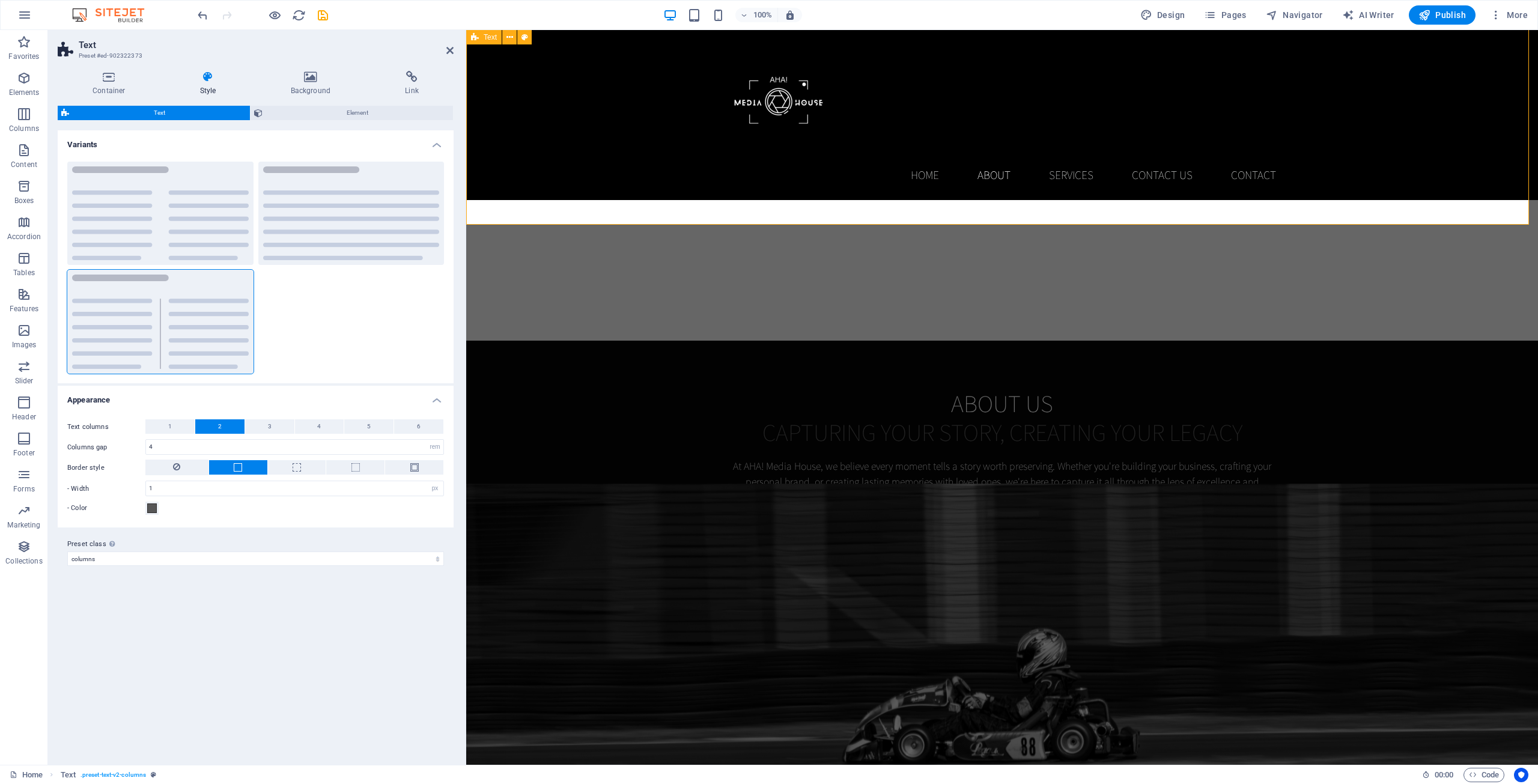
click at [565, 341] on div "About us Capturing Your Story, Creating Your Legacy At AHA! Media House, we bel…" at bounding box center [1002, 455] width 1072 height 229
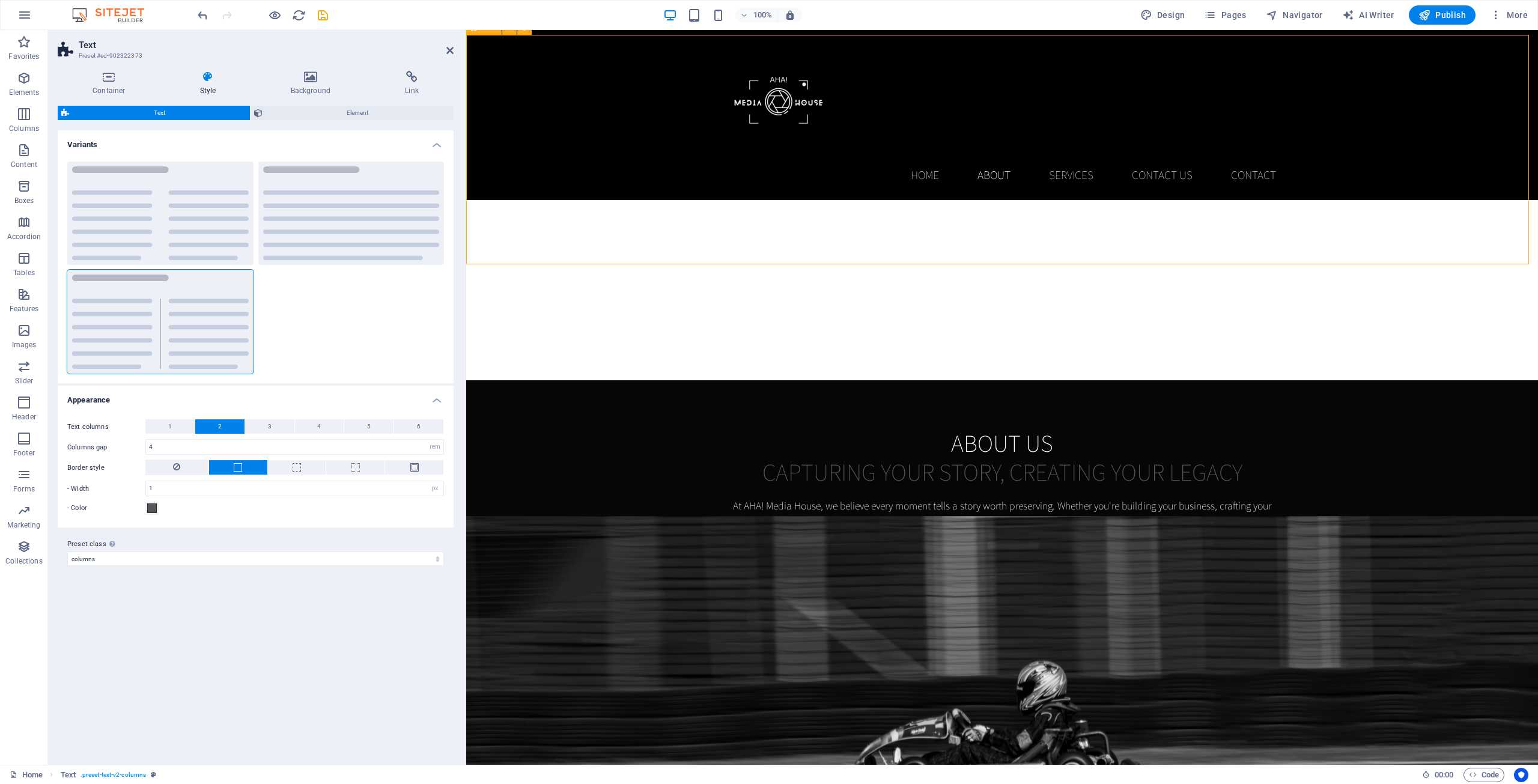
click at [599, 380] on div "About us Capturing Your Story, Creating Your Legacy At AHA! Media House, we bel…" at bounding box center [1002, 494] width 1072 height 229
click at [878, 498] on div "At AHA! Media House, we believe every moment tells a story worth preserving. Wh…" at bounding box center [1002, 530] width 567 height 64
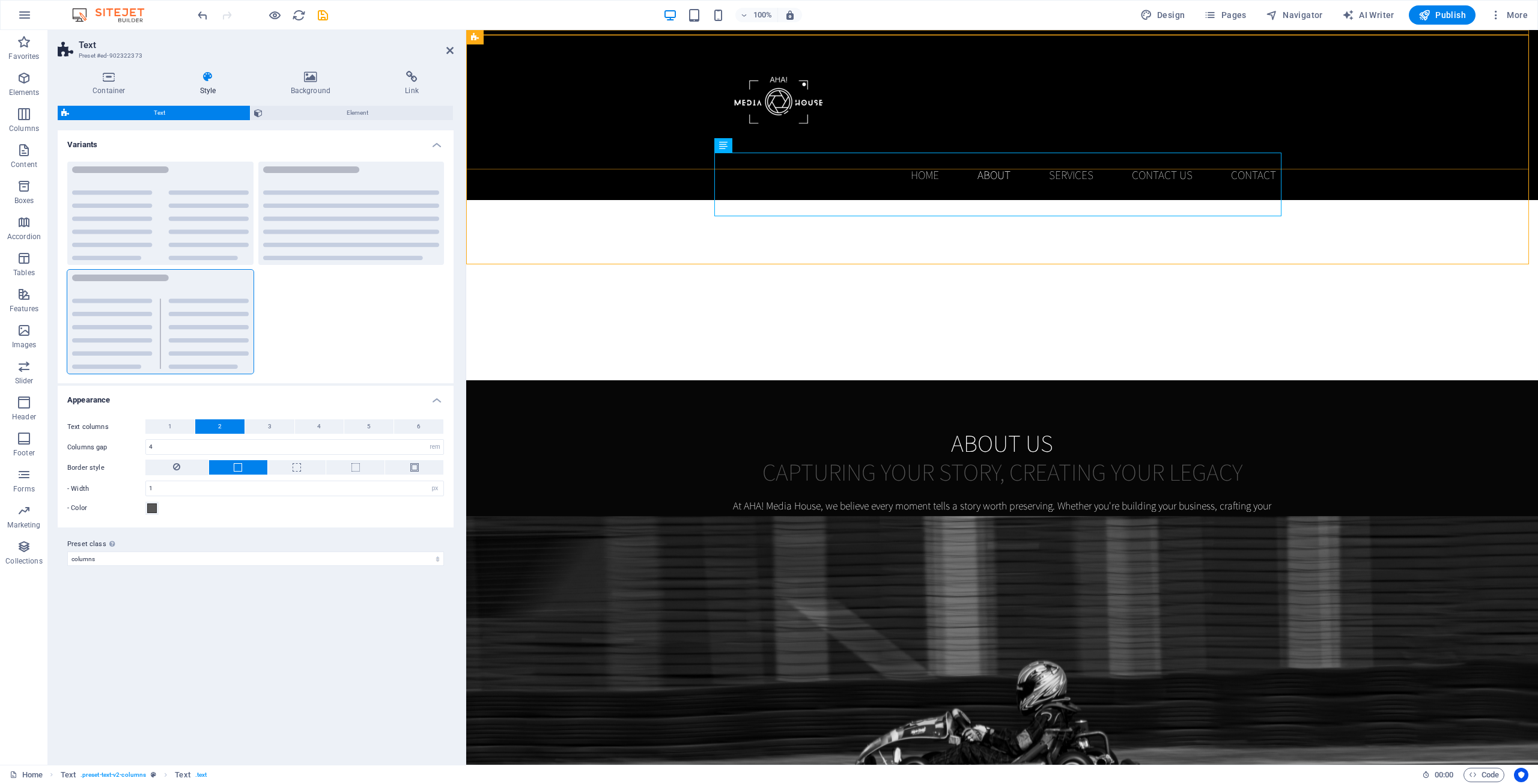
click at [555, 158] on div "Home About Services Contact Us Contact" at bounding box center [1002, 115] width 1072 height 170
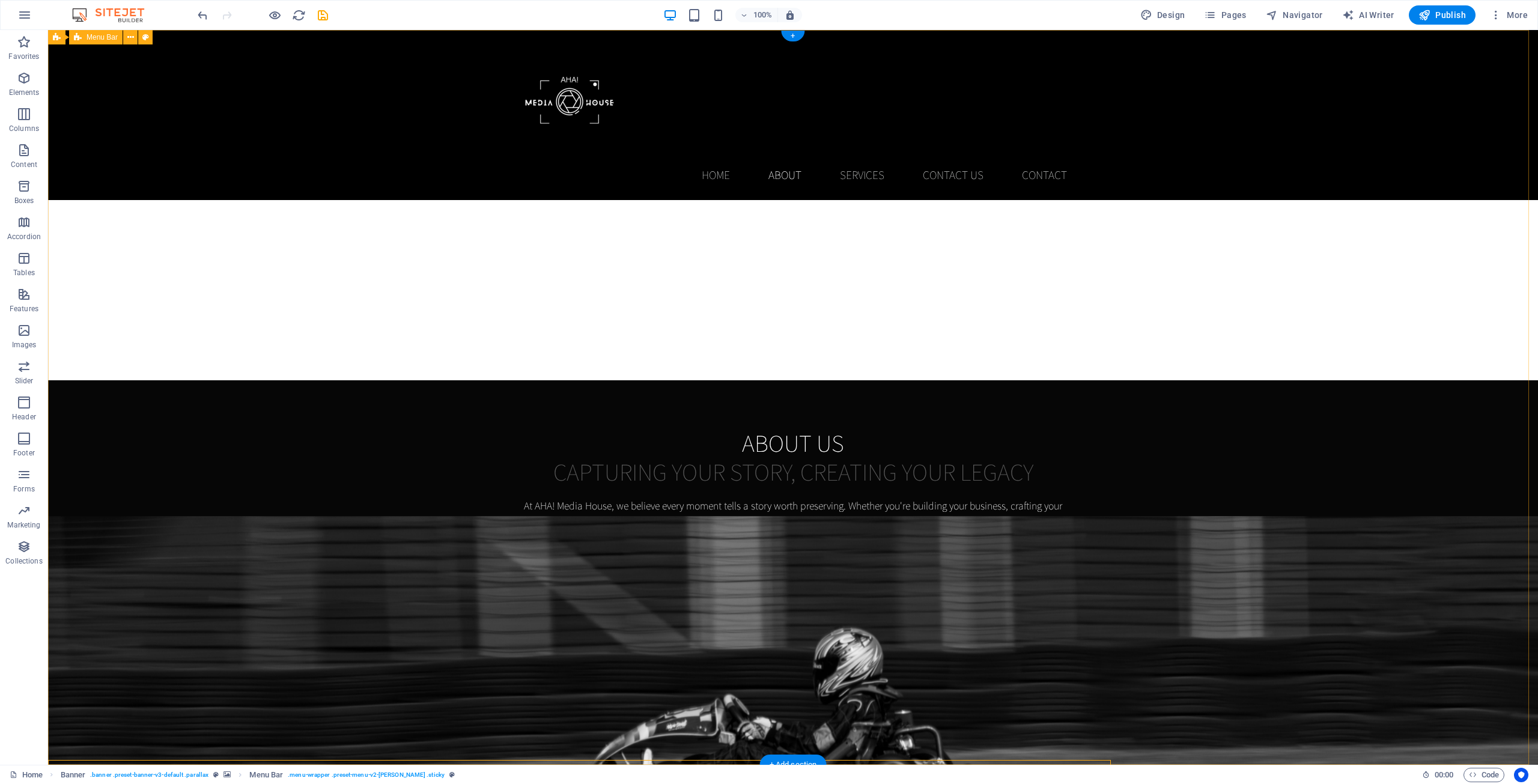
scroll to position [0, 0]
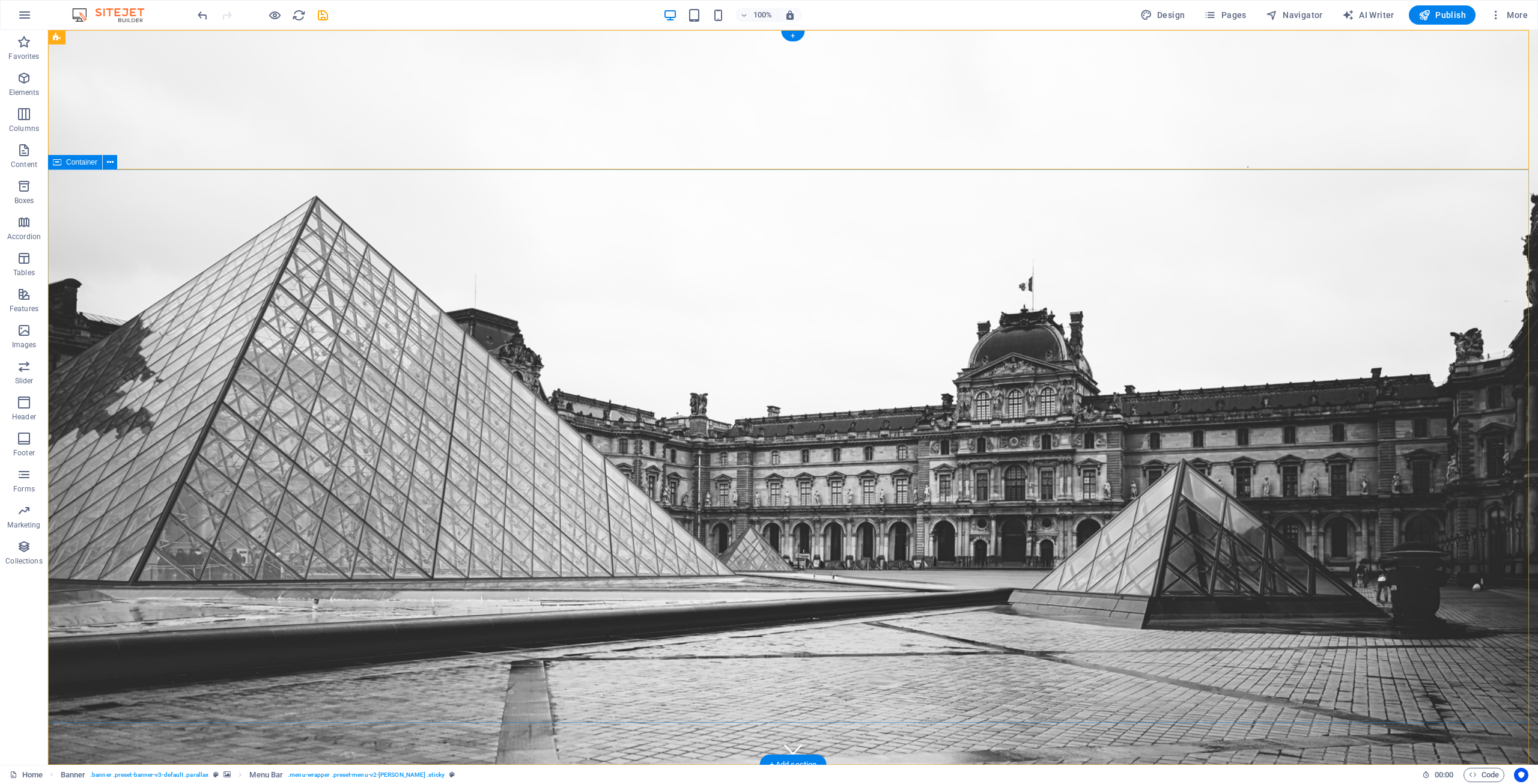
drag, startPoint x: 647, startPoint y: 276, endPoint x: 639, endPoint y: 228, distance: 48.7
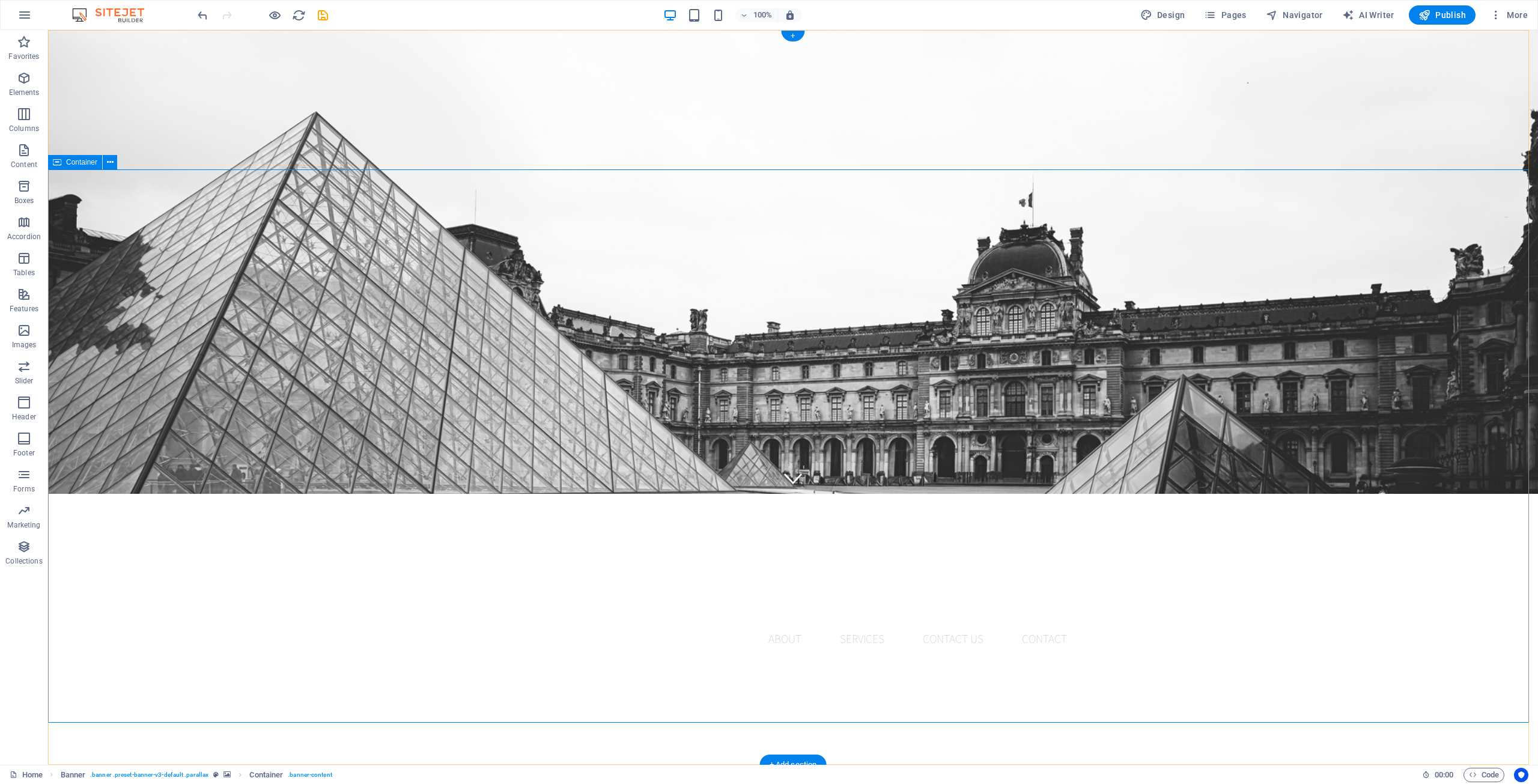
scroll to position [541, 0]
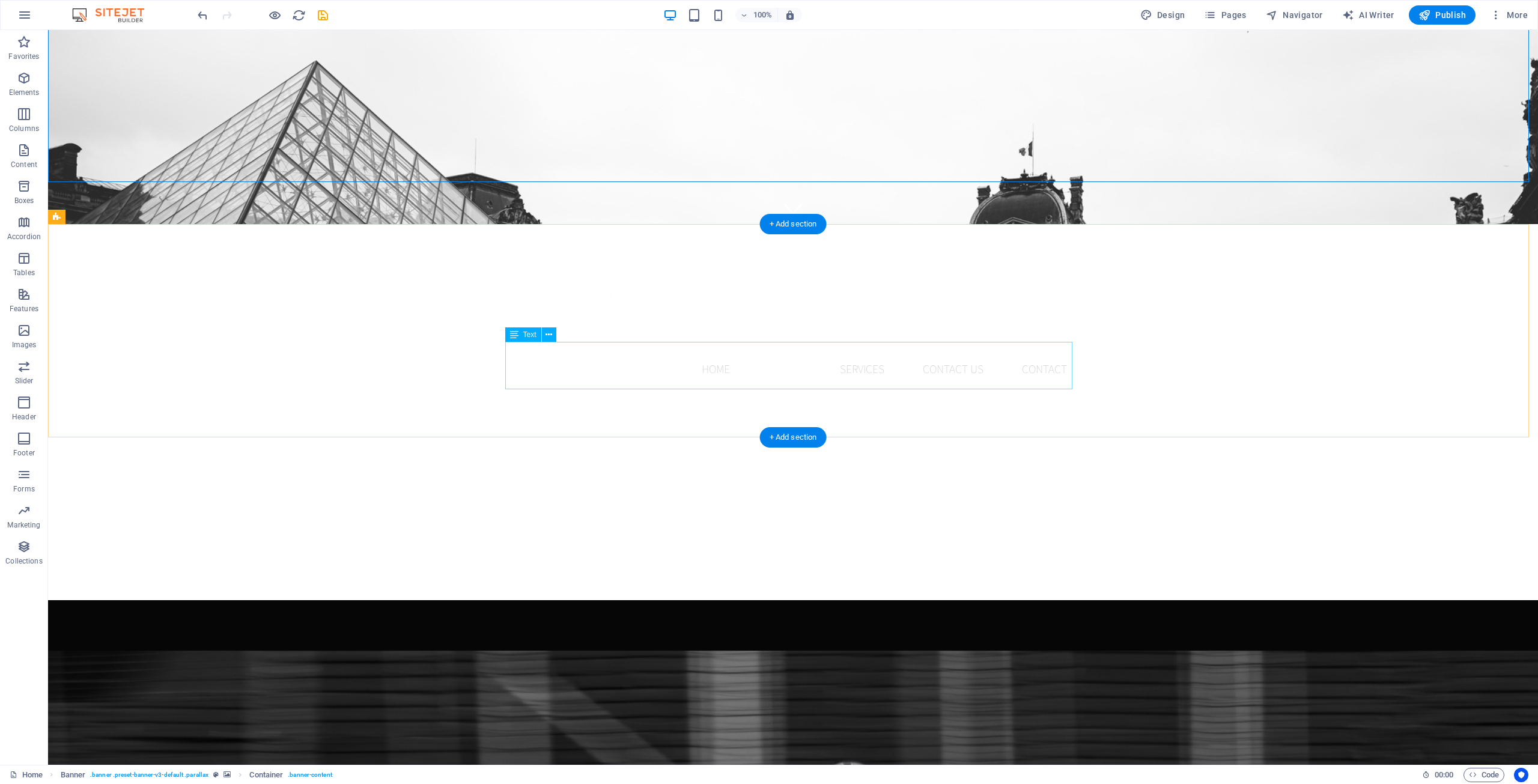
click at [835, 718] on div "At AHA! Media House, we believe every moment tells a story worth preserving. Wh…" at bounding box center [793, 741] width 567 height 48
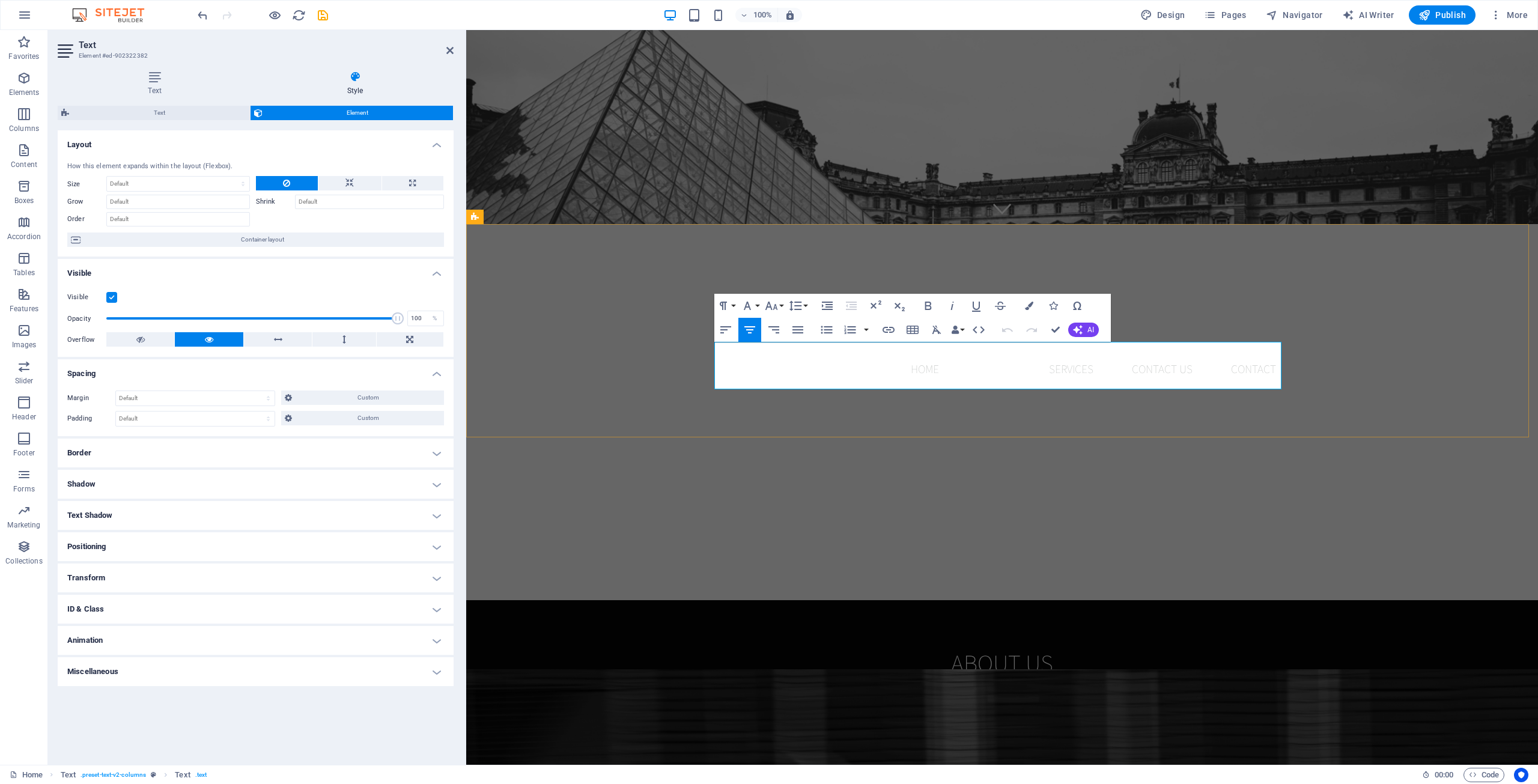
click at [1218, 718] on p "At AHA! Media House, we believe every moment tells a story worth preserving. Wh…" at bounding box center [1002, 741] width 567 height 48
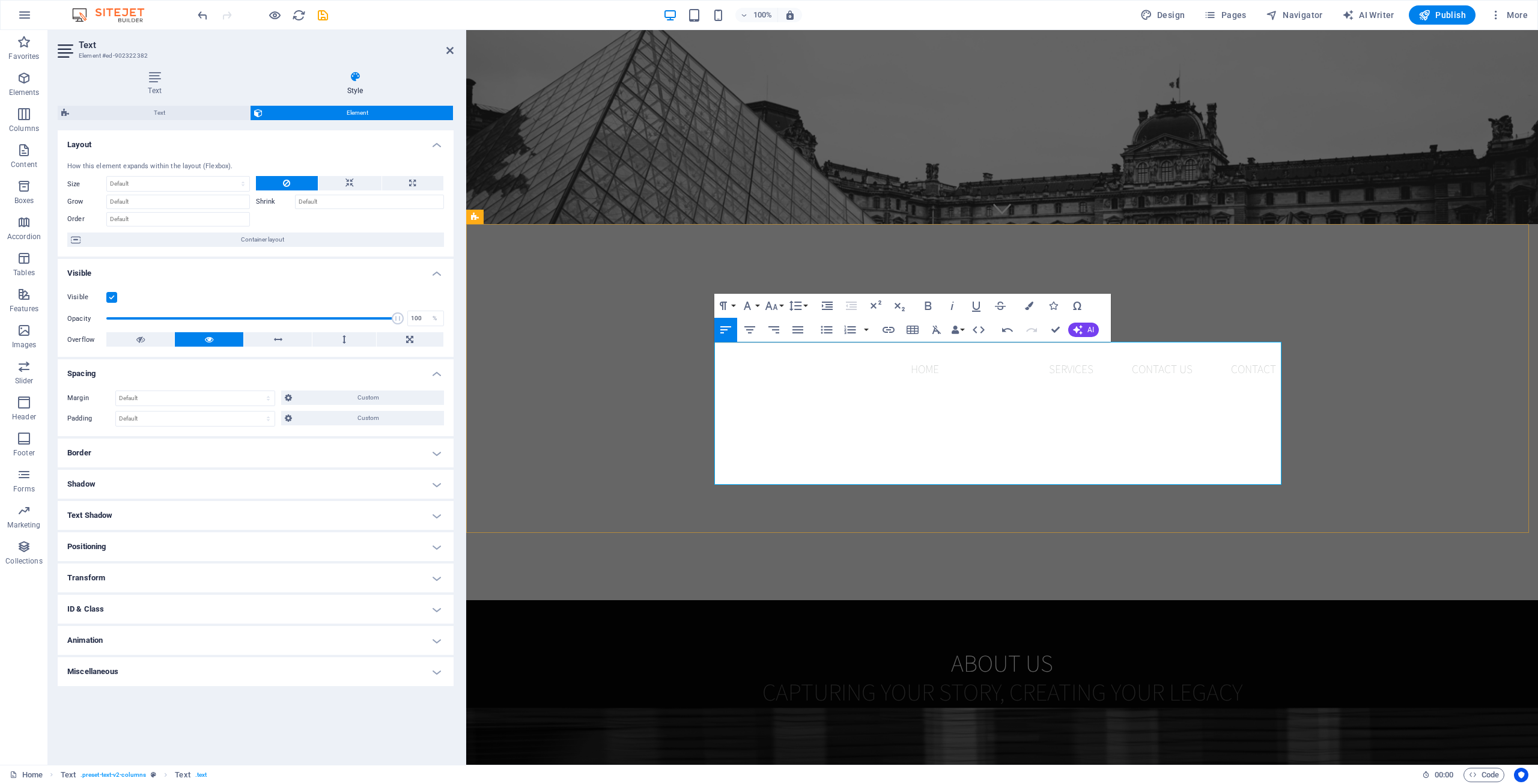
click at [1099, 750] on p "Whether you're a startup looking to make your mark or an established business r…" at bounding box center [1154, 782] width 264 height 64
drag, startPoint x: 1194, startPoint y: 458, endPoint x: 960, endPoint y: 409, distance: 239.1
click at [993, 718] on div "At AHA! Media House, we believe every moment tells a story worth preserving. Wh…" at bounding box center [1002, 789] width 567 height 143
click at [930, 718] on p "We believe in stewardship—treating every resource, every moment, and every rela…" at bounding box center [1002, 789] width 567 height 143
drag, startPoint x: 749, startPoint y: 444, endPoint x: 731, endPoint y: 442, distance: 18.1
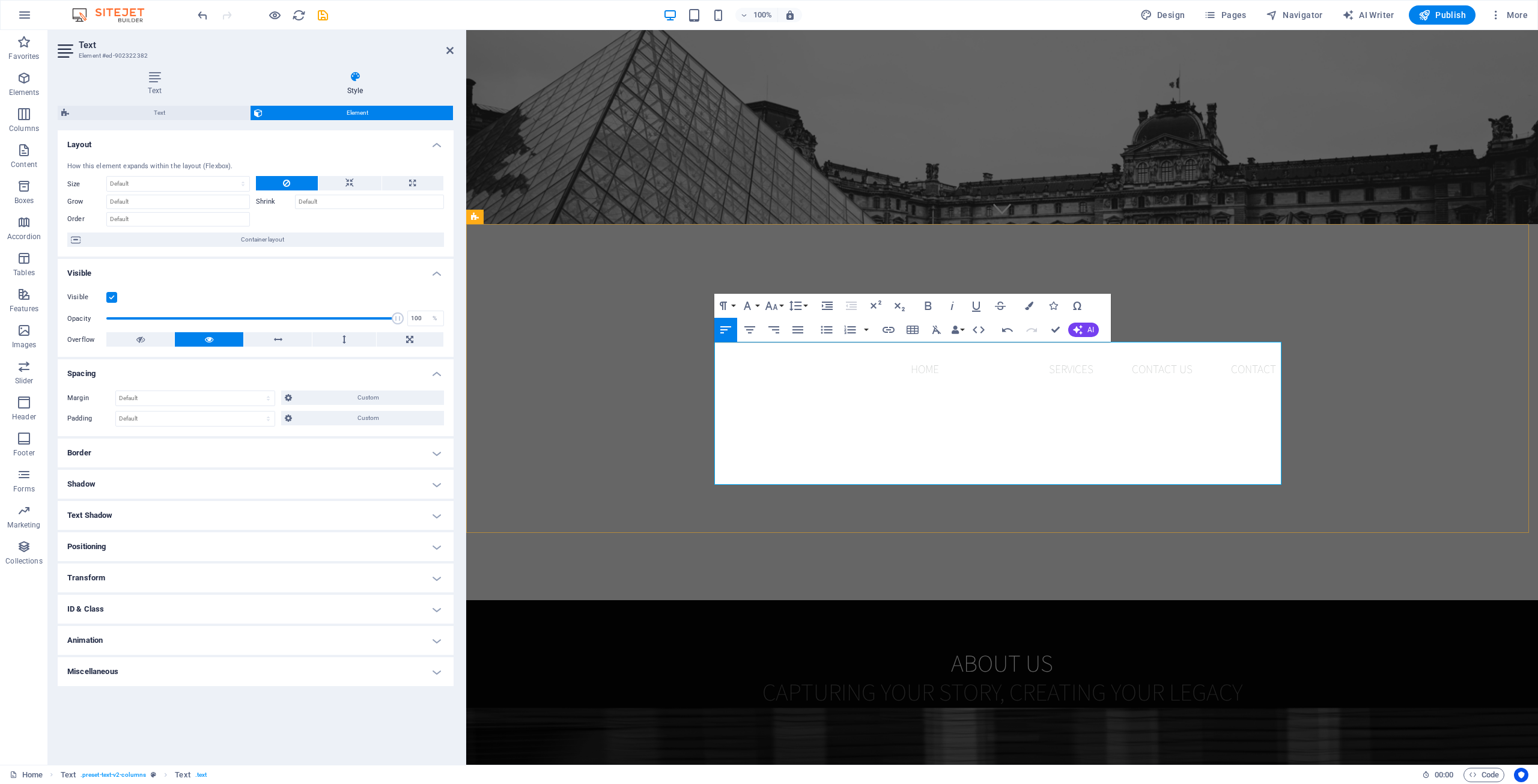
click at [748, 718] on p "We believe in stewardship—treating every resource, every moment, and every rela…" at bounding box center [1002, 789] width 567 height 143
click at [722, 718] on p "We believe in stewardship—treating every resource, every moment, and every rela…" at bounding box center [1002, 789] width 567 height 143
click at [806, 718] on p "We believe in stewardship—treating every resource, every moment, and every rela…" at bounding box center [1002, 789] width 567 height 143
drag, startPoint x: 719, startPoint y: 438, endPoint x: 1054, endPoint y: 448, distance: 335.1
click at [1248, 718] on div "At AHA! Media House, we believe every moment tells a story worth preserving. Wh…" at bounding box center [1002, 789] width 567 height 143
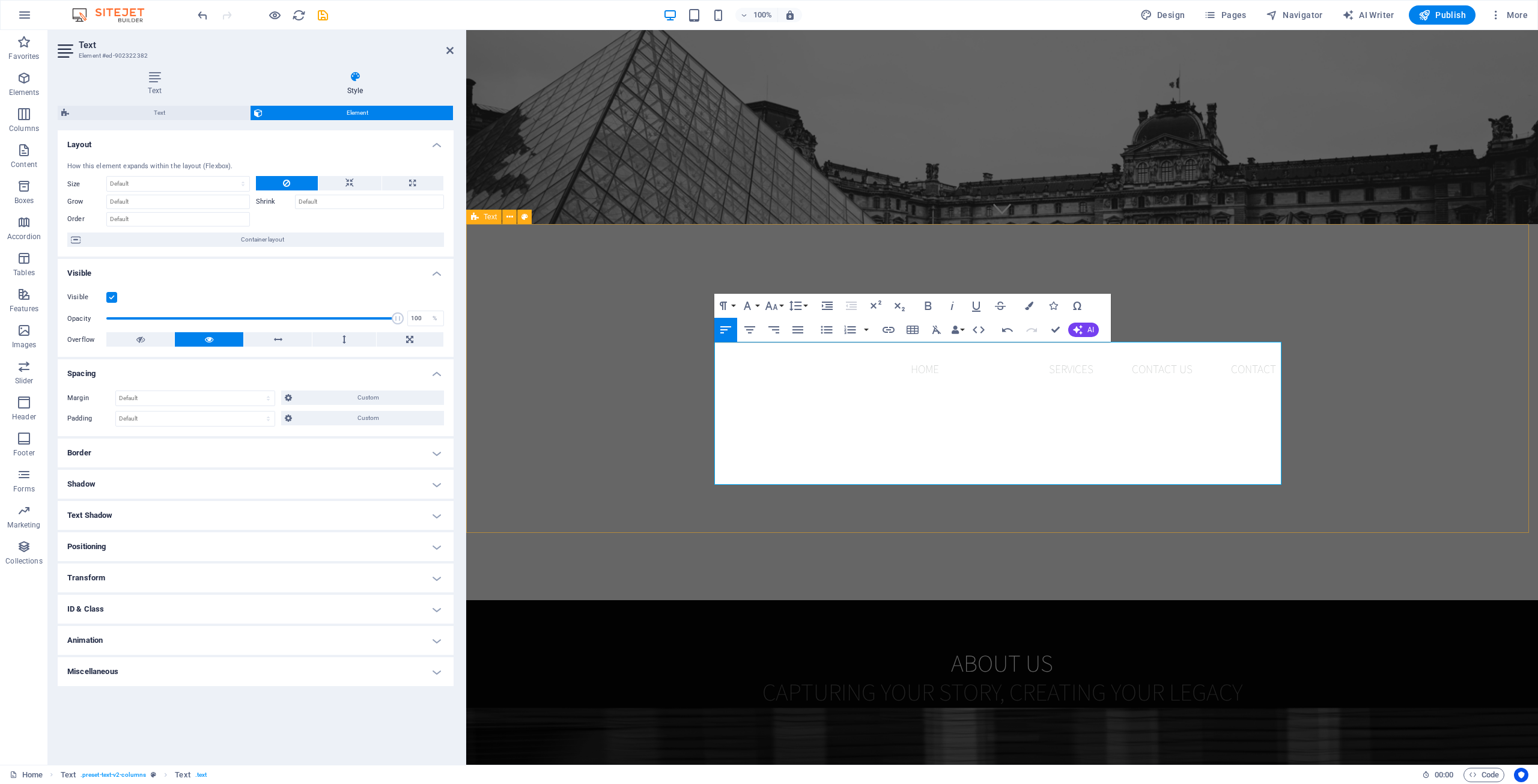
click at [708, 600] on div "About us Capturing Your Story, Creating Your Legacy At AHA! Media House, we bel…" at bounding box center [1002, 754] width 1072 height 309
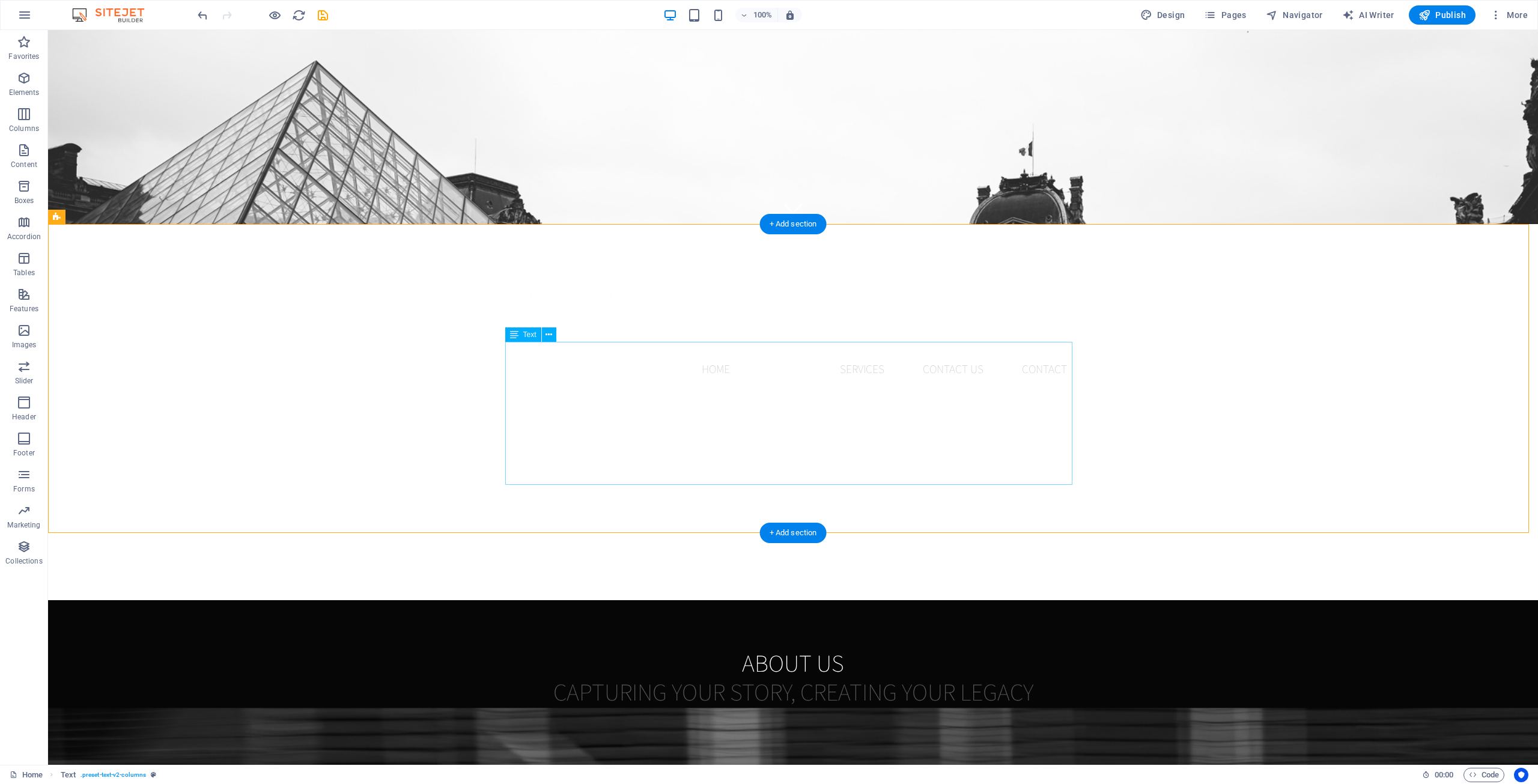
click at [717, 718] on div "At AHA! Media House, we believe every moment tells a story worth preserving. Wh…" at bounding box center [793, 789] width 567 height 143
click at [510, 718] on div "At AHA! Media House, we believe every moment tells a story worth preserving. Wh…" at bounding box center [793, 789] width 567 height 143
click at [512, 718] on div "At AHA! Media House, we believe every moment tells a story worth preserving. Wh…" at bounding box center [793, 789] width 567 height 143
drag, startPoint x: 517, startPoint y: 431, endPoint x: 522, endPoint y: 444, distance: 13.9
click at [519, 718] on div "At AHA! Media House, we believe every moment tells a story worth preserving. Wh…" at bounding box center [793, 789] width 567 height 143
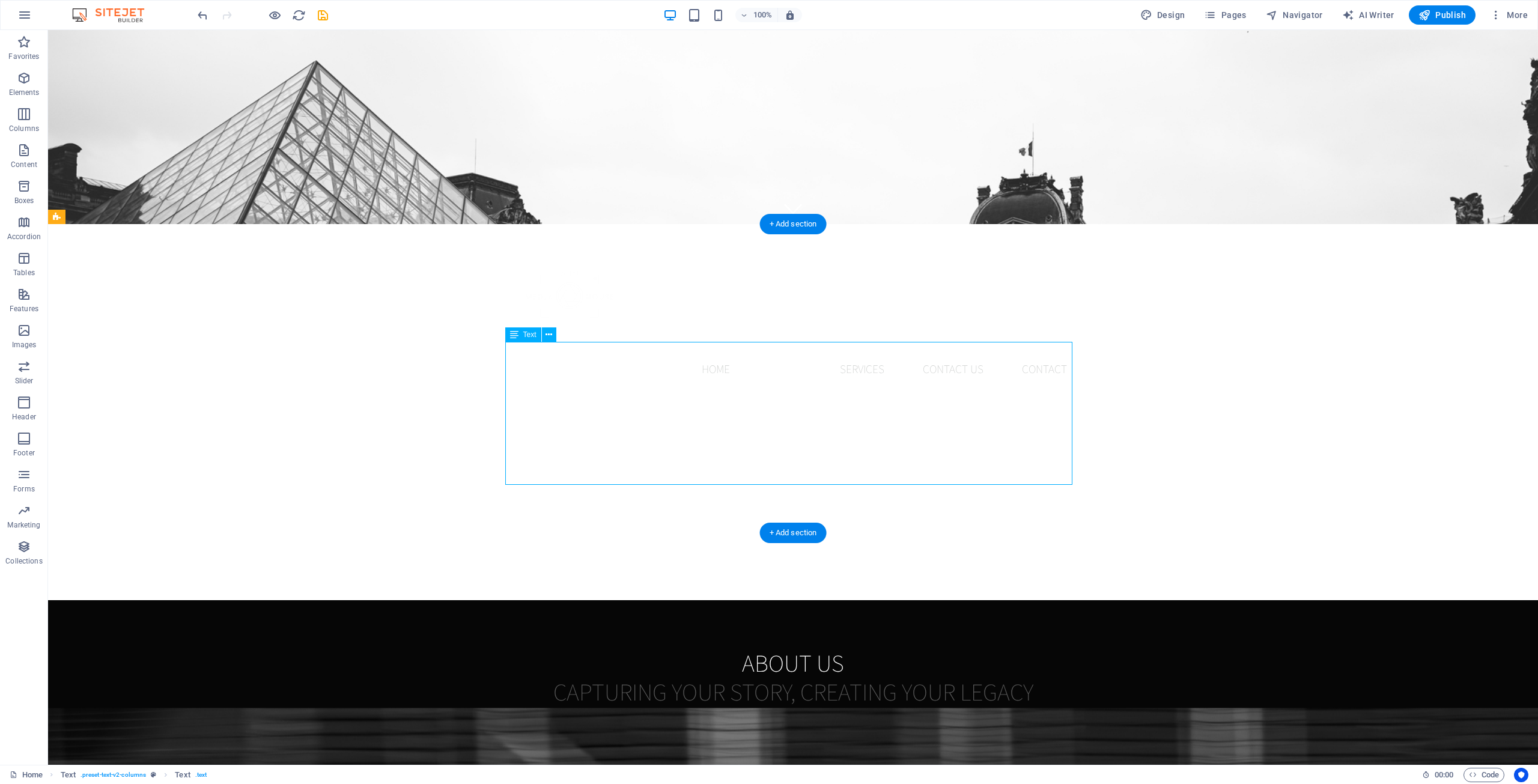
click at [523, 718] on div "At AHA! Media House, we believe every moment tells a story worth preserving. Wh…" at bounding box center [793, 789] width 567 height 143
drag, startPoint x: 513, startPoint y: 444, endPoint x: 816, endPoint y: 459, distance: 303.4
click at [816, 718] on div "At AHA! Media House, we believe every moment tells a story worth preserving. Wh…" at bounding box center [793, 789] width 567 height 143
drag, startPoint x: 845, startPoint y: 432, endPoint x: 849, endPoint y: 400, distance: 32.2
click at [846, 718] on div "At AHA! Media House, we believe every moment tells a story worth preserving. Wh…" at bounding box center [793, 789] width 567 height 143
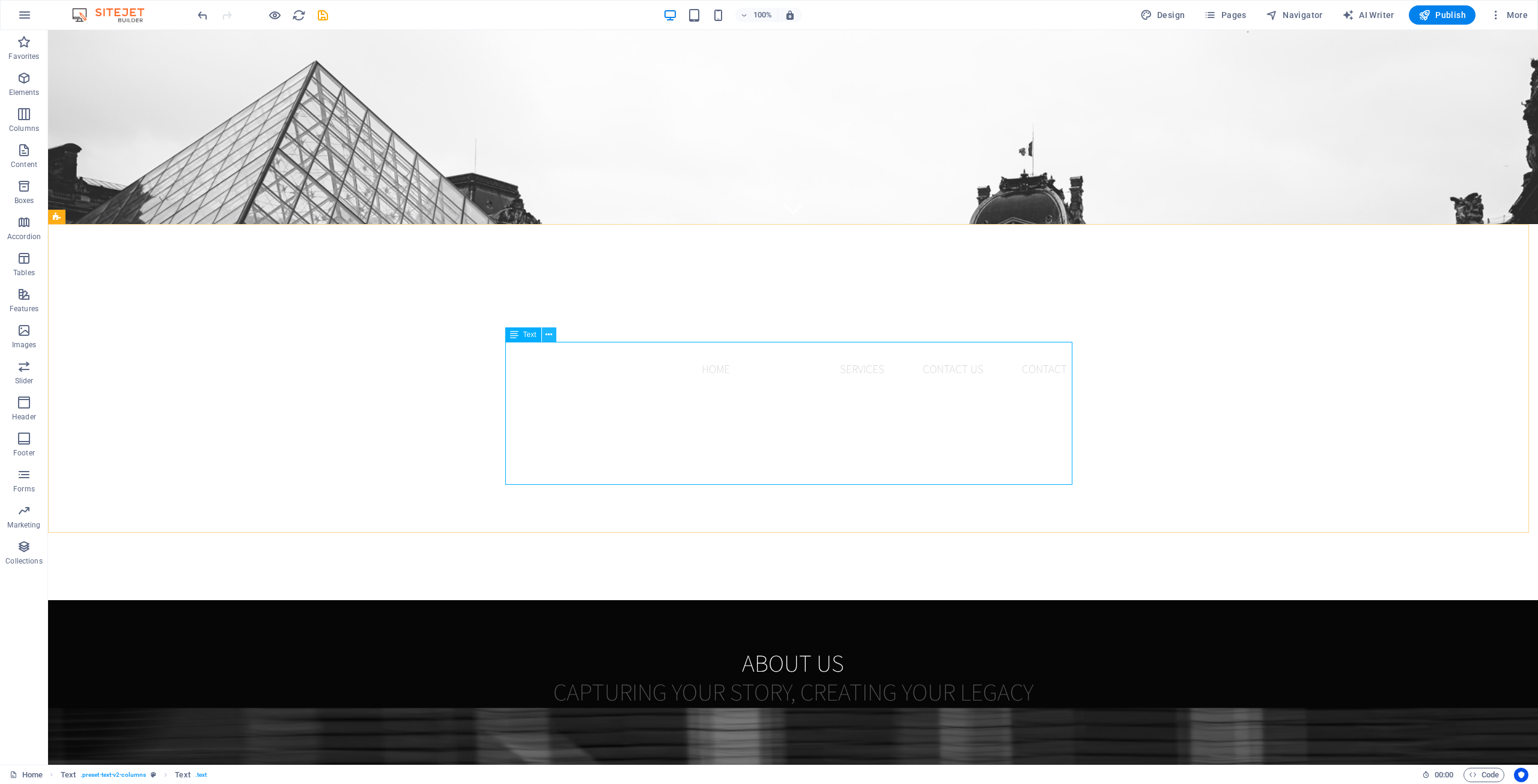
click at [551, 338] on icon at bounding box center [549, 335] width 7 height 13
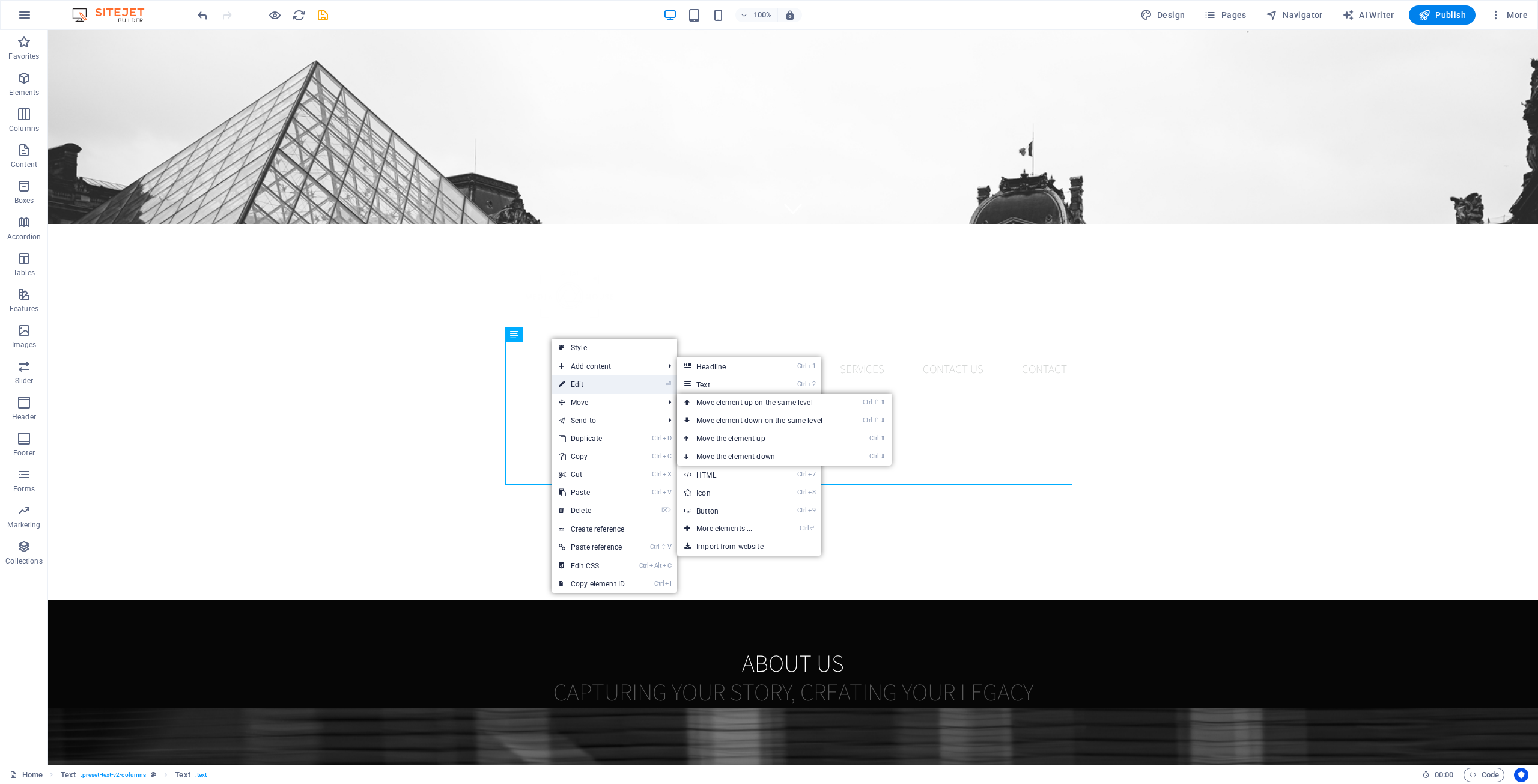
click at [589, 387] on link "⏎ Edit" at bounding box center [592, 384] width 81 height 18
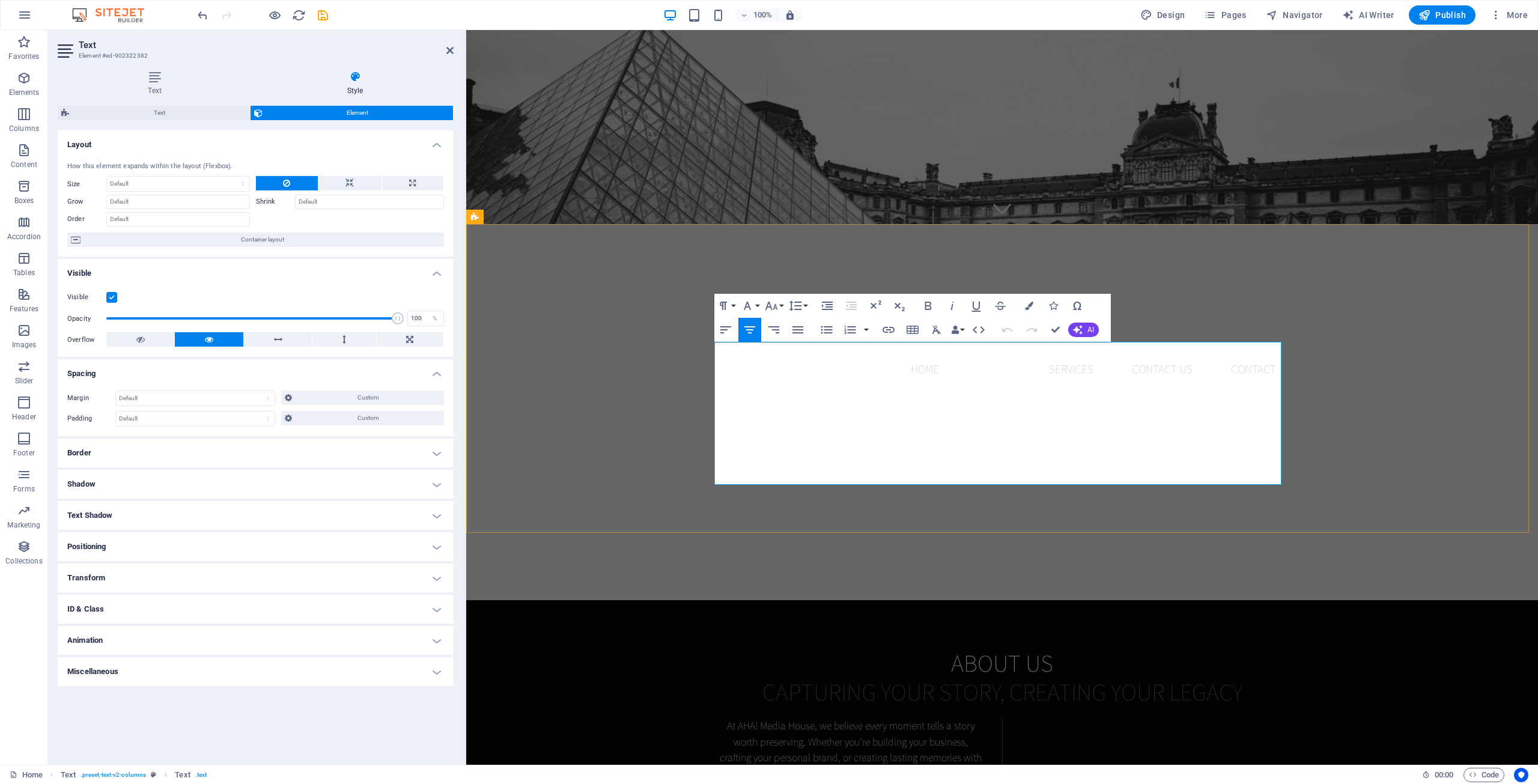
drag, startPoint x: 720, startPoint y: 443, endPoint x: 1181, endPoint y: 467, distance: 461.6
click at [1178, 718] on div "At AHA! Media House, we believe every moment tells a story worth preserving. Wh…" at bounding box center [1002, 789] width 567 height 143
click at [1028, 303] on icon "button" at bounding box center [1030, 306] width 8 height 8
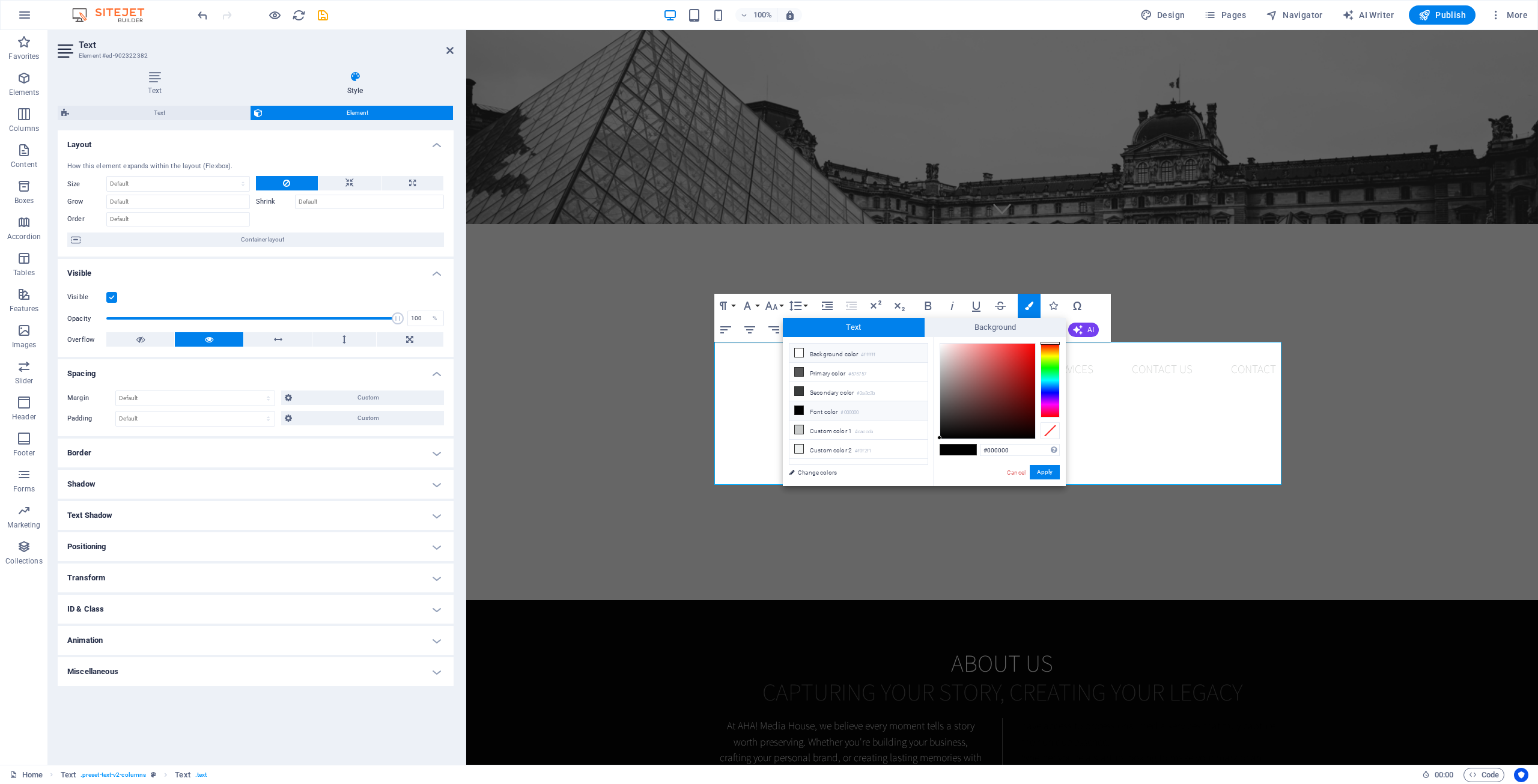
click at [800, 350] on icon at bounding box center [799, 352] width 8 height 8
click at [801, 406] on icon at bounding box center [799, 410] width 8 height 8
drag, startPoint x: 982, startPoint y: 359, endPoint x: 902, endPoint y: 336, distance: 83.2
click at [902, 336] on div "Text Background less Background color #ffffff Primary color #575757 Secondary c…" at bounding box center [925, 402] width 283 height 168
click at [939, 343] on div at bounding box center [939, 343] width 4 height 4
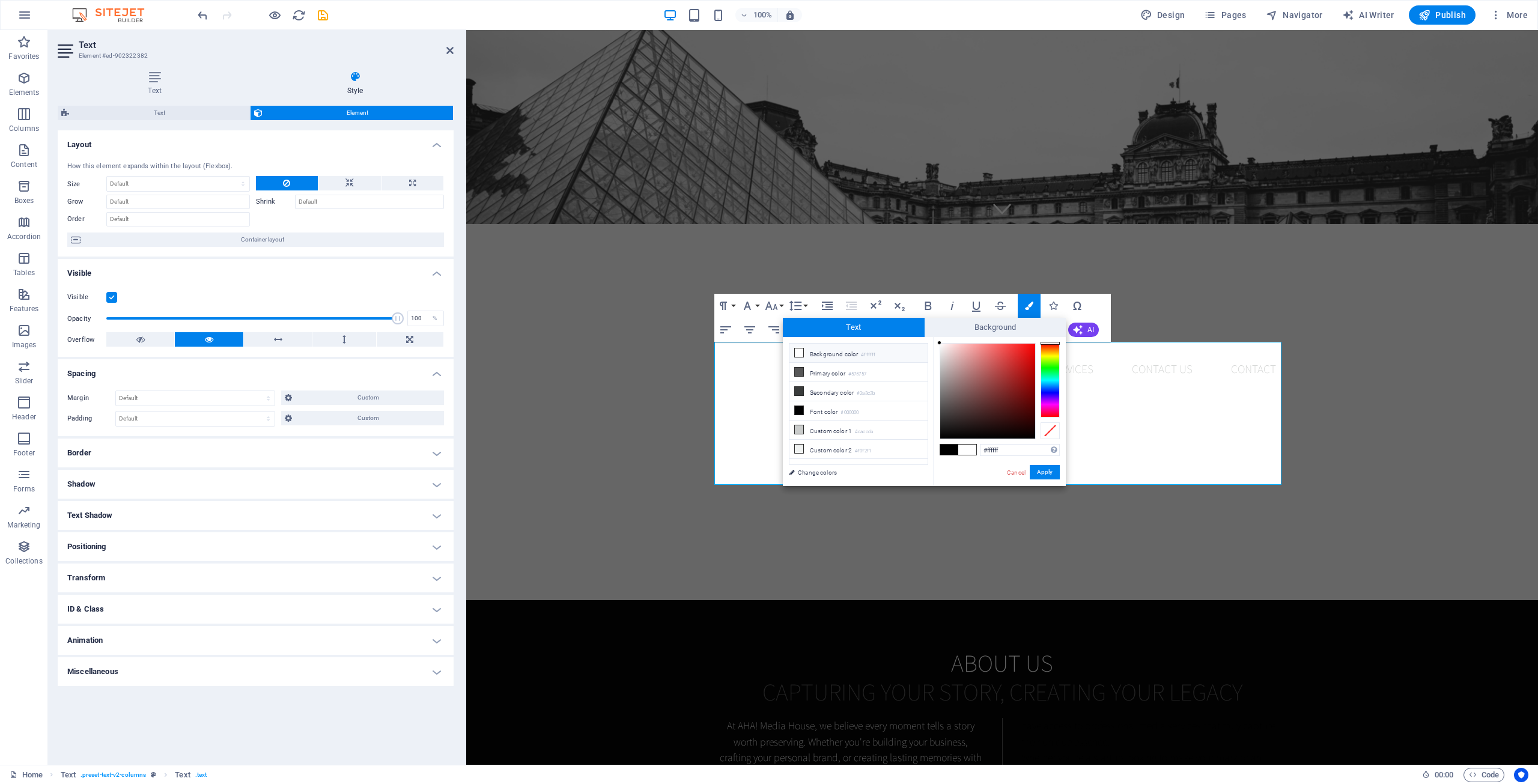
click at [935, 337] on div "#ffffff Supported formats #0852ed rgb(8, 82, 237) rgba(8, 82, 237, 90%) hsv(221…" at bounding box center [999, 499] width 133 height 323
drag, startPoint x: 940, startPoint y: 344, endPoint x: 939, endPoint y: 338, distance: 6.1
click at [939, 338] on div "#ffffff Supported formats #0852ed rgb(8, 82, 237) rgba(8, 82, 237, 90%) hsv(221…" at bounding box center [999, 499] width 133 height 323
type input "#fdfdfd"
click at [939, 343] on div at bounding box center [939, 343] width 4 height 4
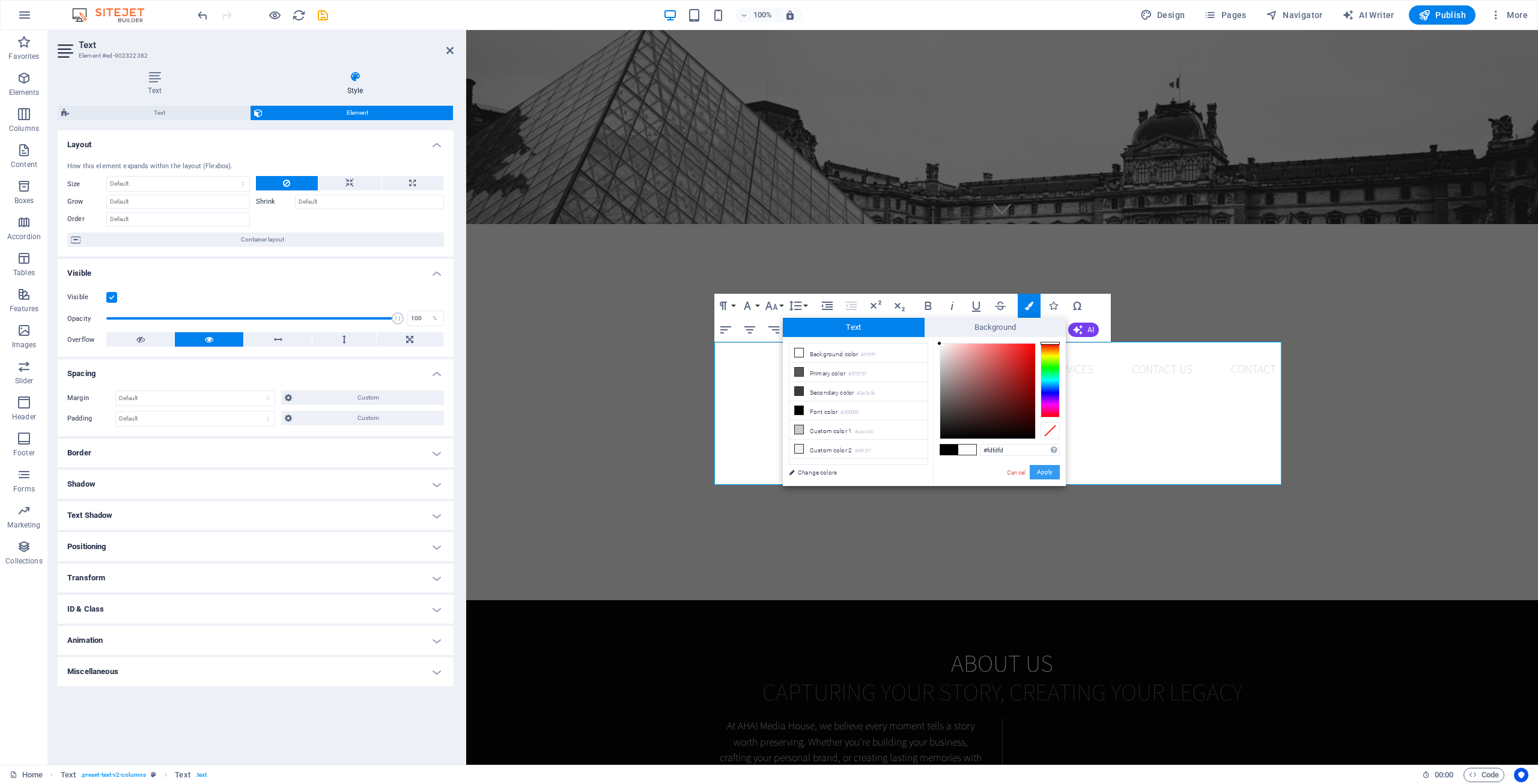
click at [1054, 469] on button "Apply" at bounding box center [1045, 472] width 30 height 14
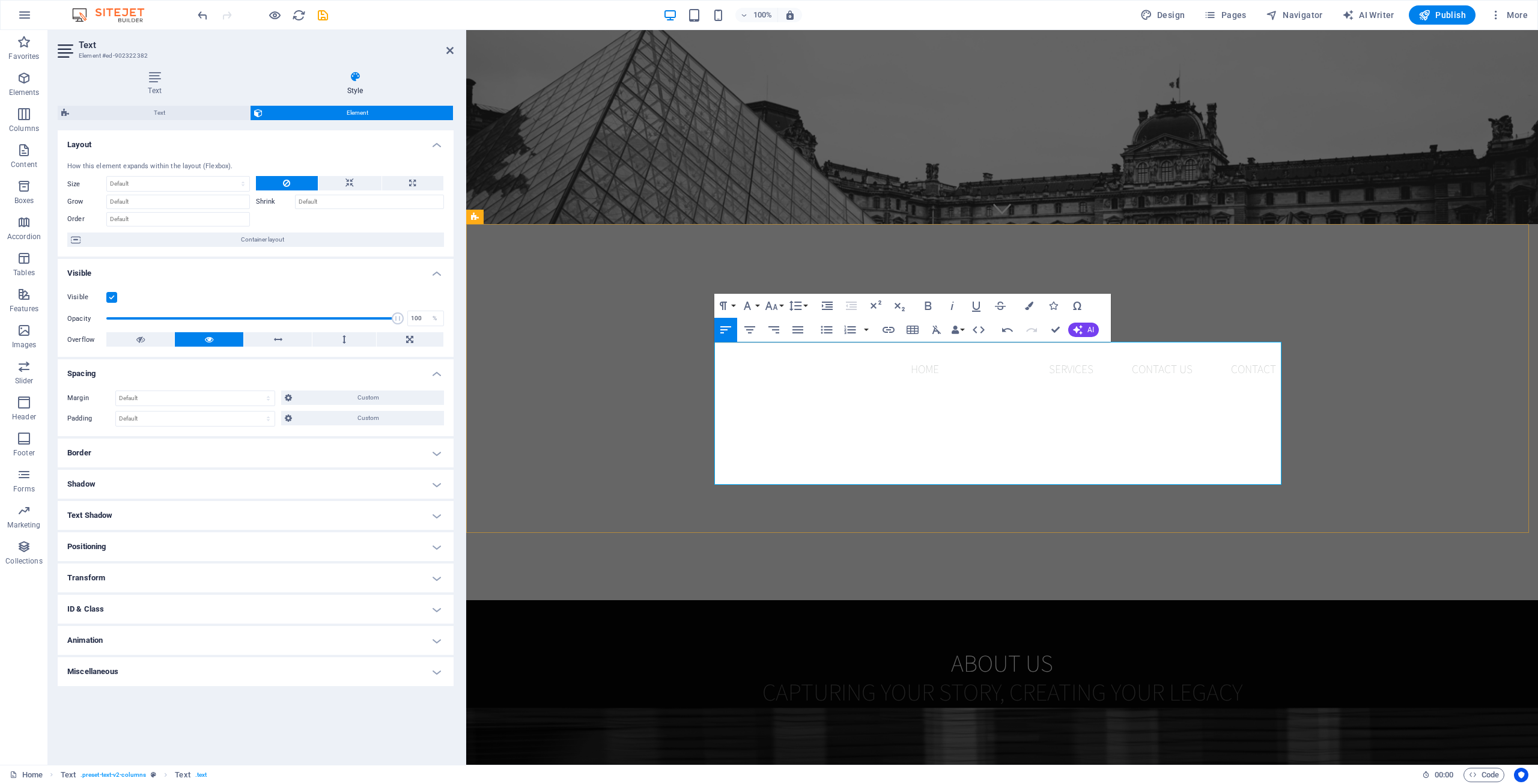
click at [921, 718] on p "At AHA! Media House, we believe every moment tells a story worth preserving. Wh…" at bounding box center [851, 765] width 264 height 95
click at [719, 718] on p "W e believe in stewardship—treating every resource, every moment, and every rel…" at bounding box center [1002, 789] width 567 height 143
click at [749, 718] on span "We believe in stewardship—treating every resource, every moment, and every rela…" at bounding box center [997, 788] width 557 height 140
click at [830, 718] on span "We believe in stewardship—treating every resource, every moment, and every rela…" at bounding box center [997, 788] width 557 height 140
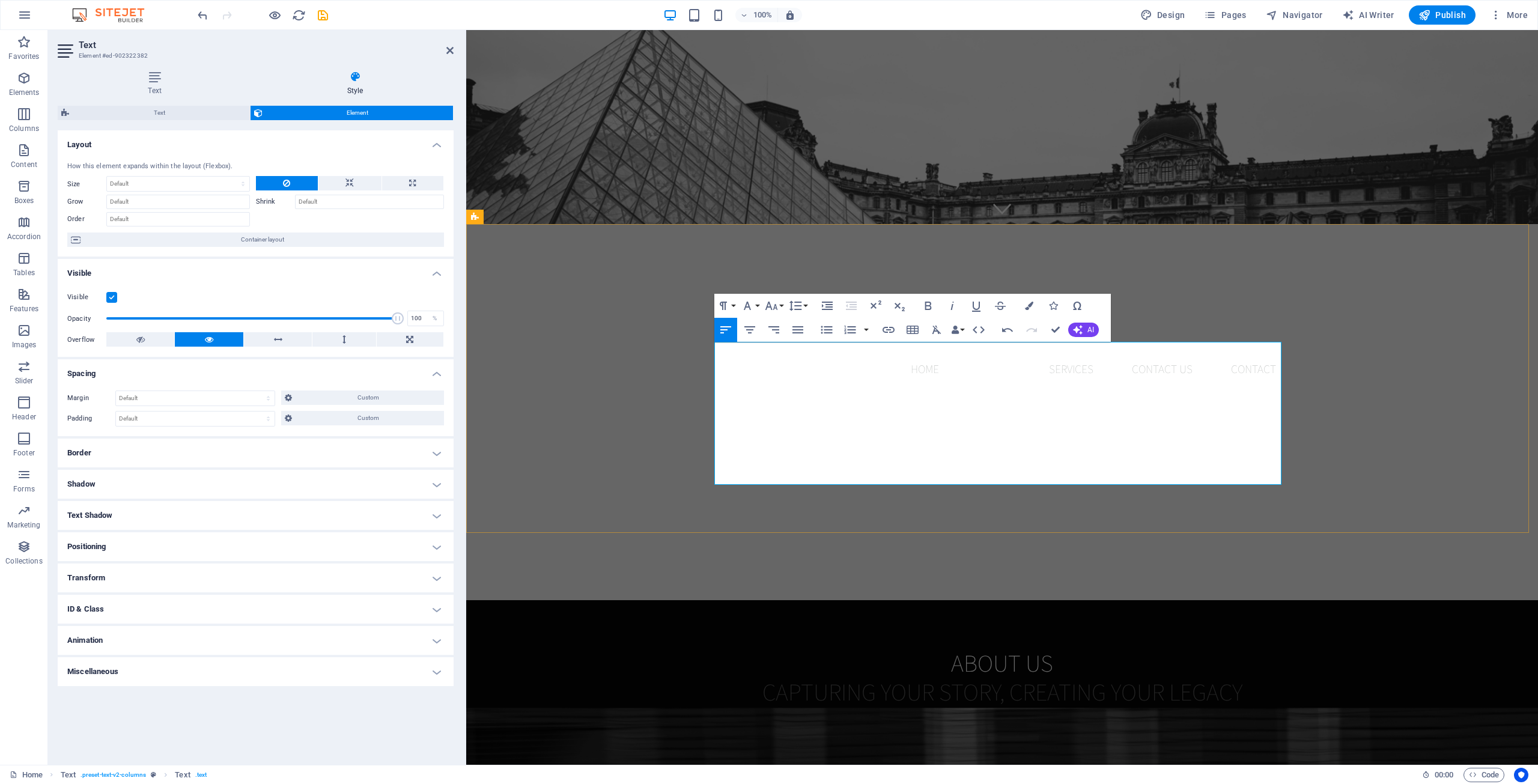
click at [828, 718] on span "We believe in stewardship— treating every resource, every moment, and every rel…" at bounding box center [997, 788] width 557 height 140
drag, startPoint x: 939, startPoint y: 423, endPoint x: 960, endPoint y: 426, distance: 21.2
click at [940, 718] on p "At AHA! Media House, we believe every moment tells a story worth preserving. Wh…" at bounding box center [851, 765] width 264 height 95
click at [953, 718] on p "We believe in stewardship treating every resource, every moment, and every rela…" at bounding box center [1002, 789] width 567 height 143
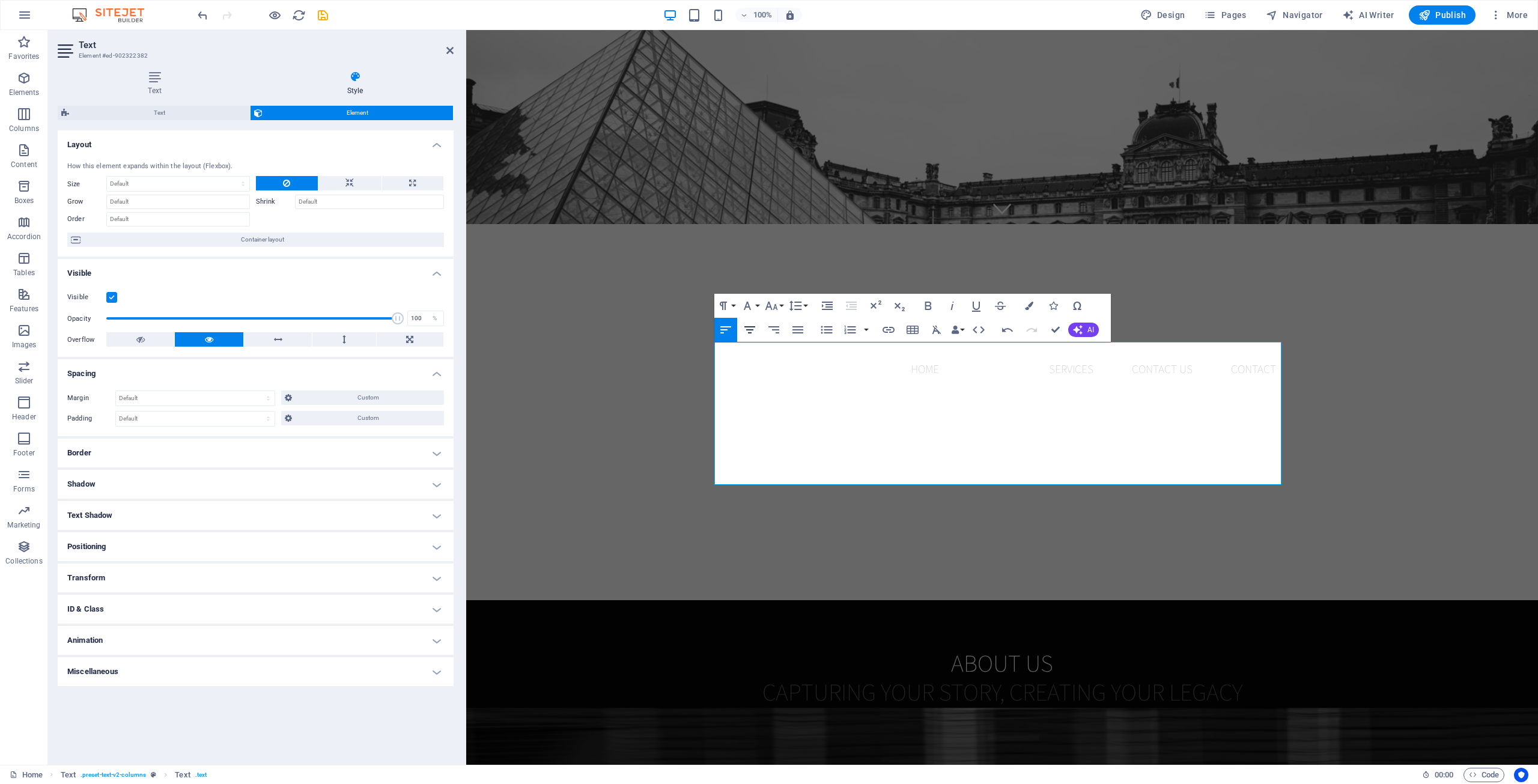
click at [749, 324] on icon "button" at bounding box center [750, 330] width 14 height 14
click at [1168, 750] on span "Whether you're a startup looking to make your mark or an established business r…" at bounding box center [1144, 781] width 245 height 61
click at [1081, 750] on span "Whether you're a startup looking to make your mark or an established business r…" at bounding box center [1144, 781] width 245 height 61
click at [749, 328] on icon "button" at bounding box center [750, 330] width 11 height 7
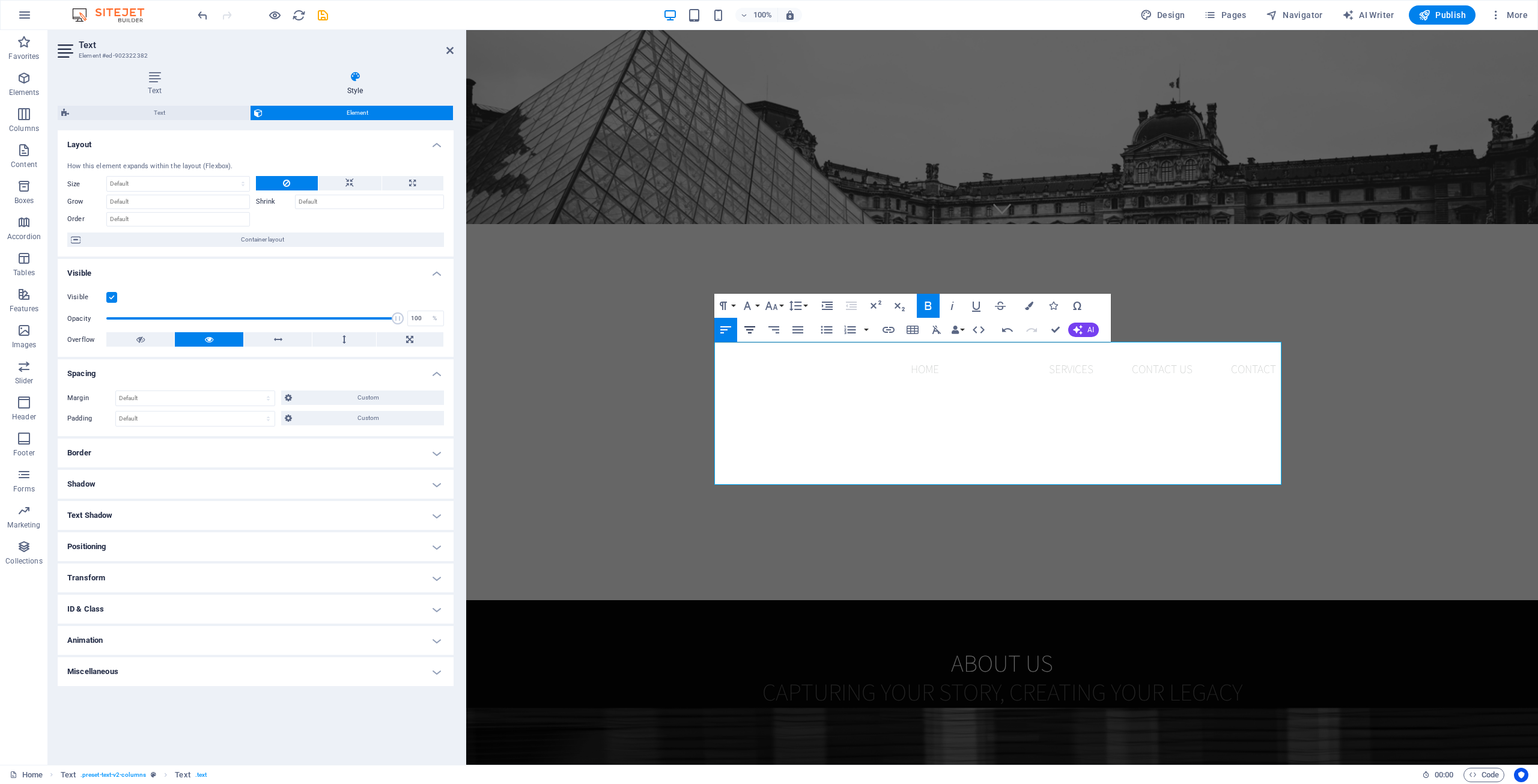
click at [748, 327] on icon "button" at bounding box center [750, 330] width 11 height 7
click at [734, 718] on span "We believe in stewardship treating every resource, every moment, and every rela…" at bounding box center [1005, 788] width 552 height 140
click at [730, 718] on span "We believe in stewardship treating every resource, every moment, and every rela…" at bounding box center [1005, 788] width 552 height 140
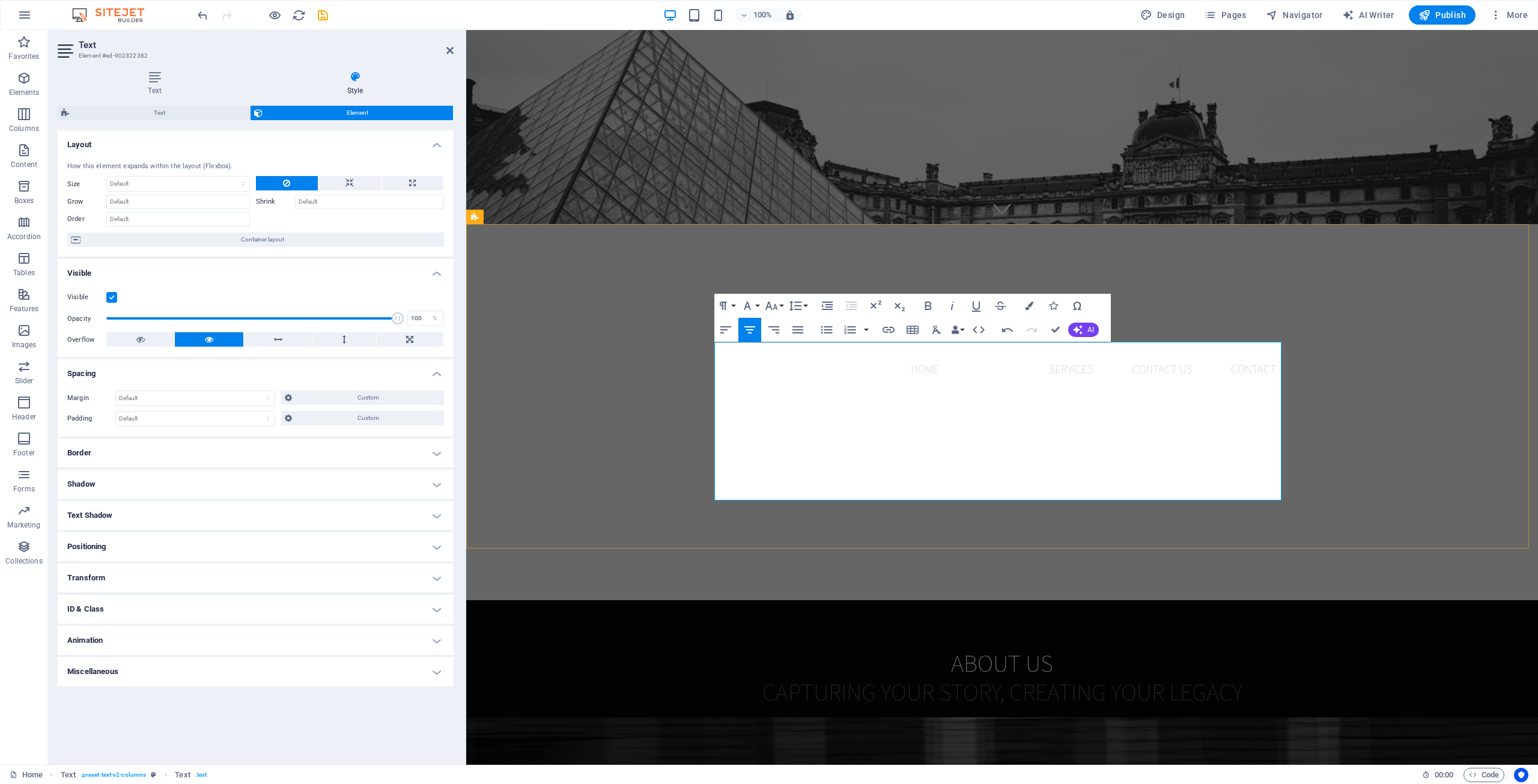
click at [719, 718] on p "At AHA! Media House, we believe every moment tells a story worth preserving. Wh…" at bounding box center [851, 758] width 264 height 79
click at [1375, 600] on div "About us Capturing Your Story, Creating Your Legacy At AHA! Media House, we bel…" at bounding box center [1002, 762] width 1072 height 325
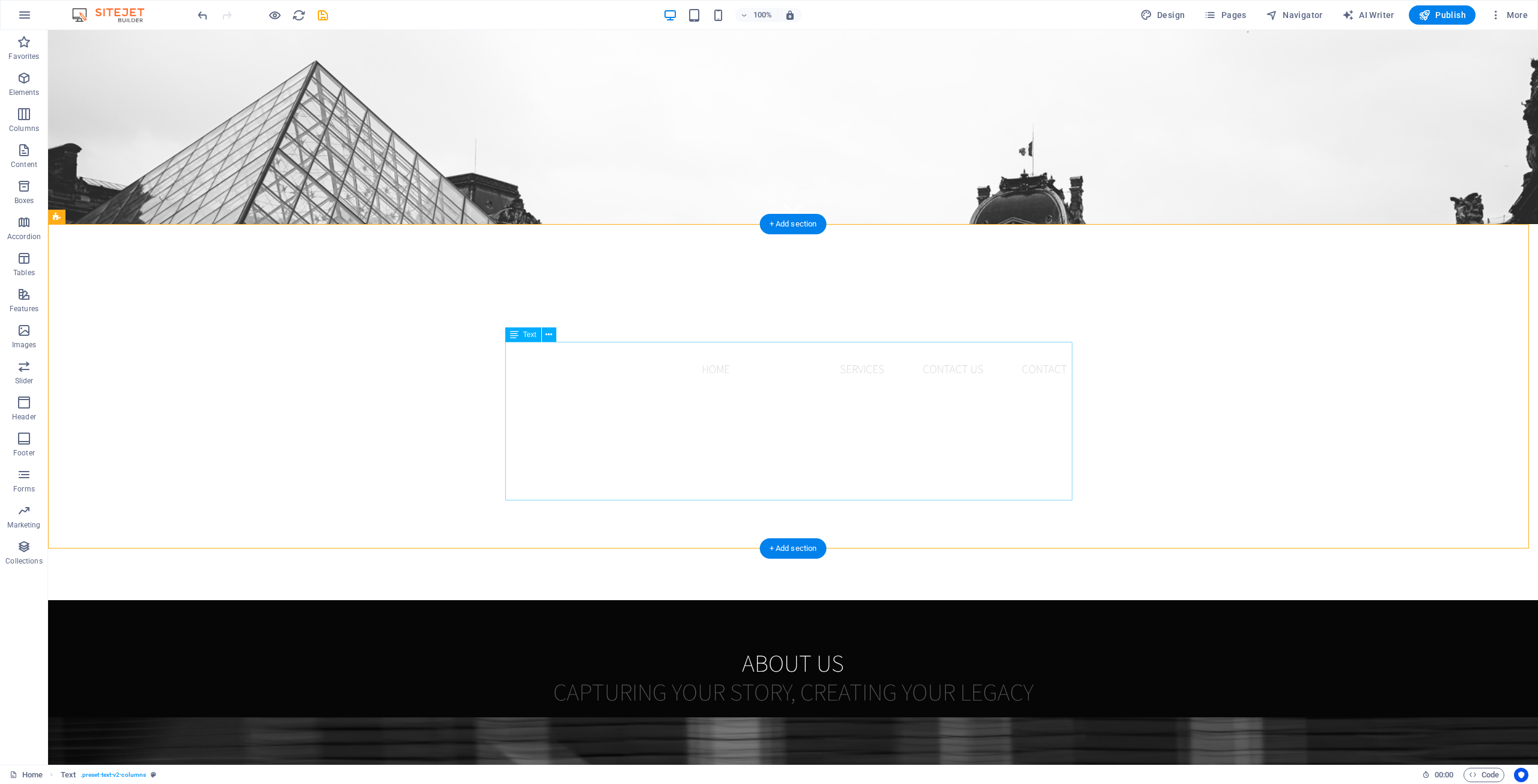
click at [611, 718] on div "At AHA! Media House, we believe every moment tells a story worth preserving. Wh…" at bounding box center [793, 797] width 567 height 158
click at [632, 718] on div "At AHA! Media House, we believe every moment tells a story worth preserving. Wh…" at bounding box center [793, 797] width 567 height 158
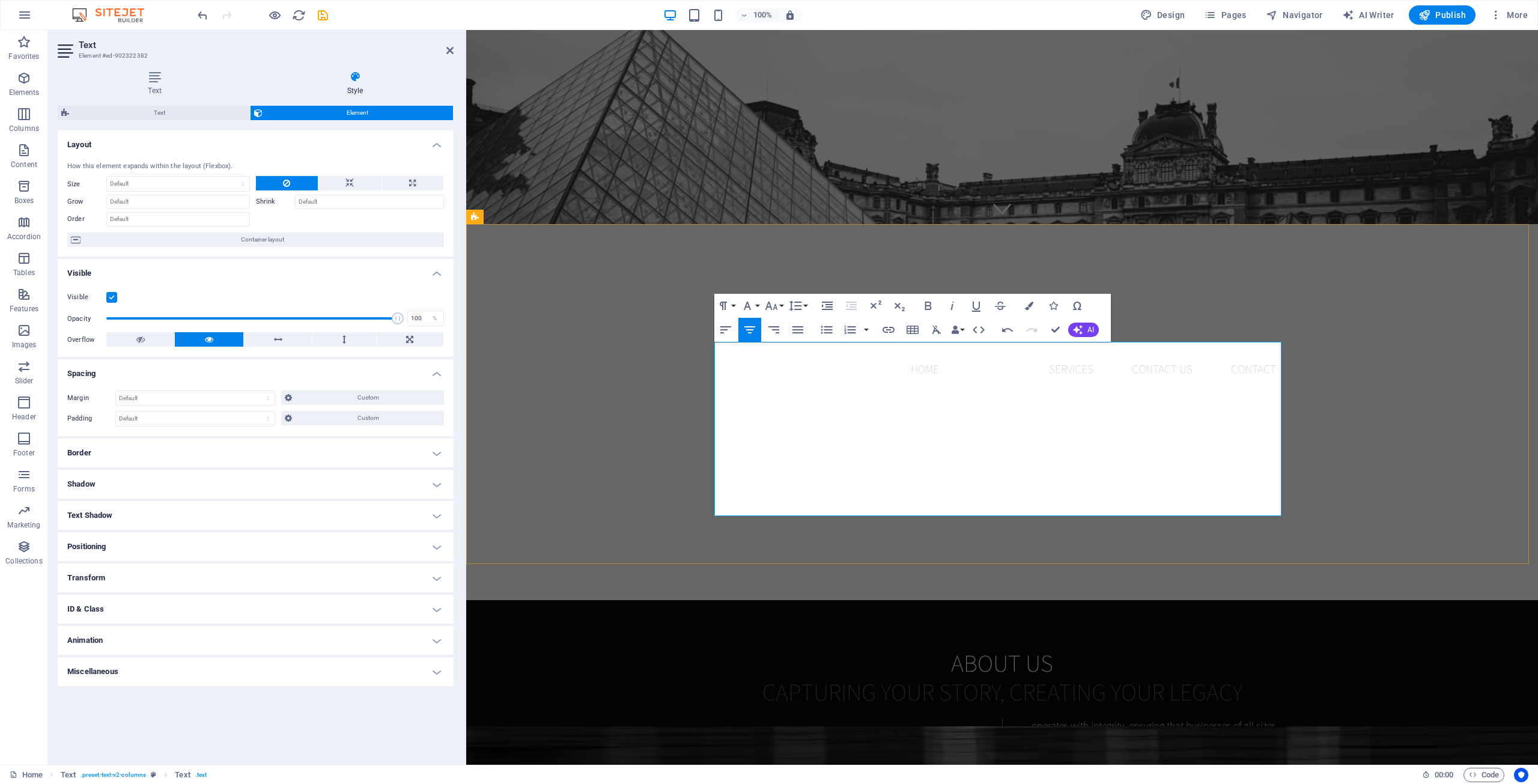
drag, startPoint x: 740, startPoint y: 505, endPoint x: 792, endPoint y: 511, distance: 52.3
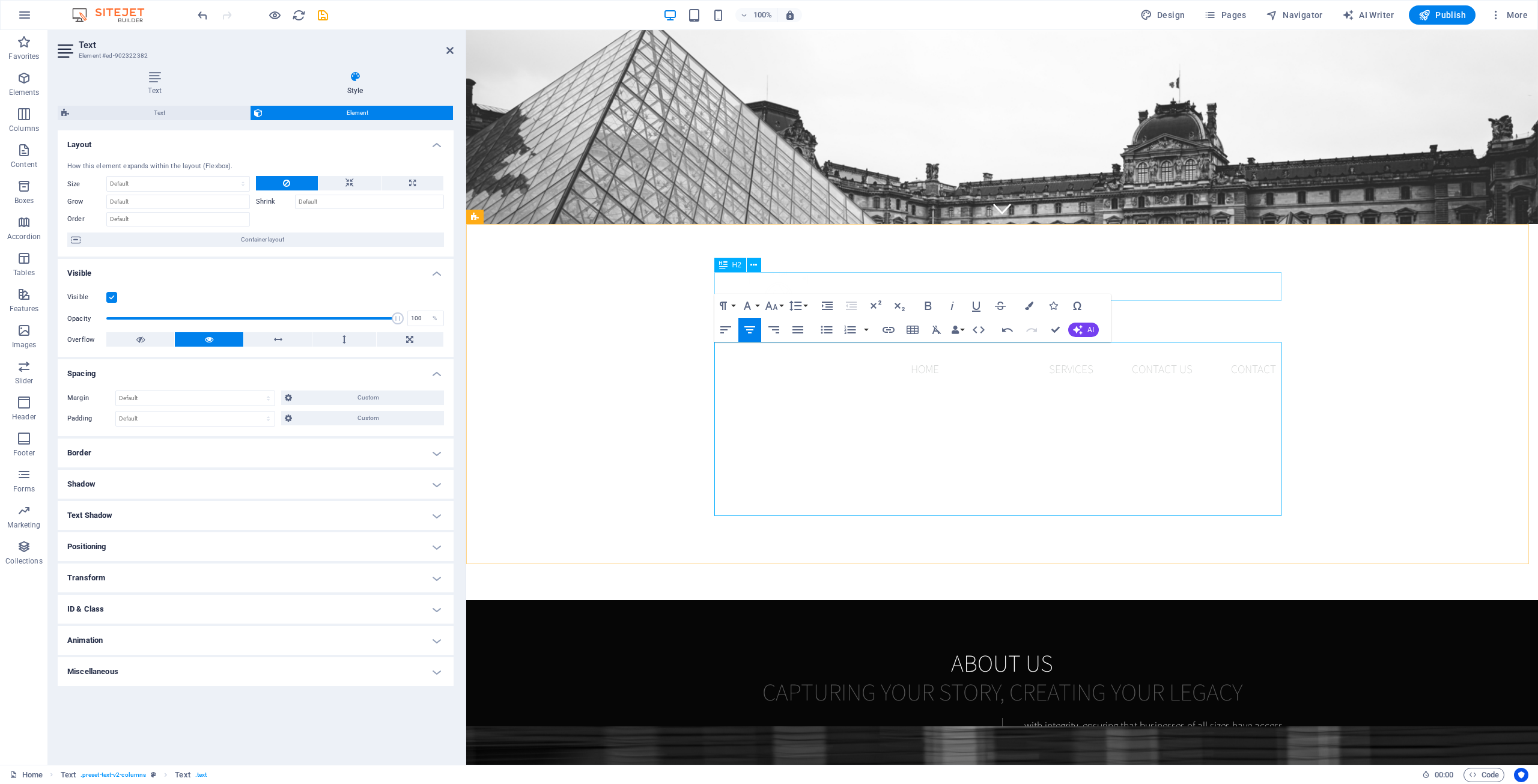
click at [1309, 600] on div "About us Capturing Your Story, Creating Your Legacy At AHA! Media House, we bel…" at bounding box center [1002, 770] width 1072 height 340
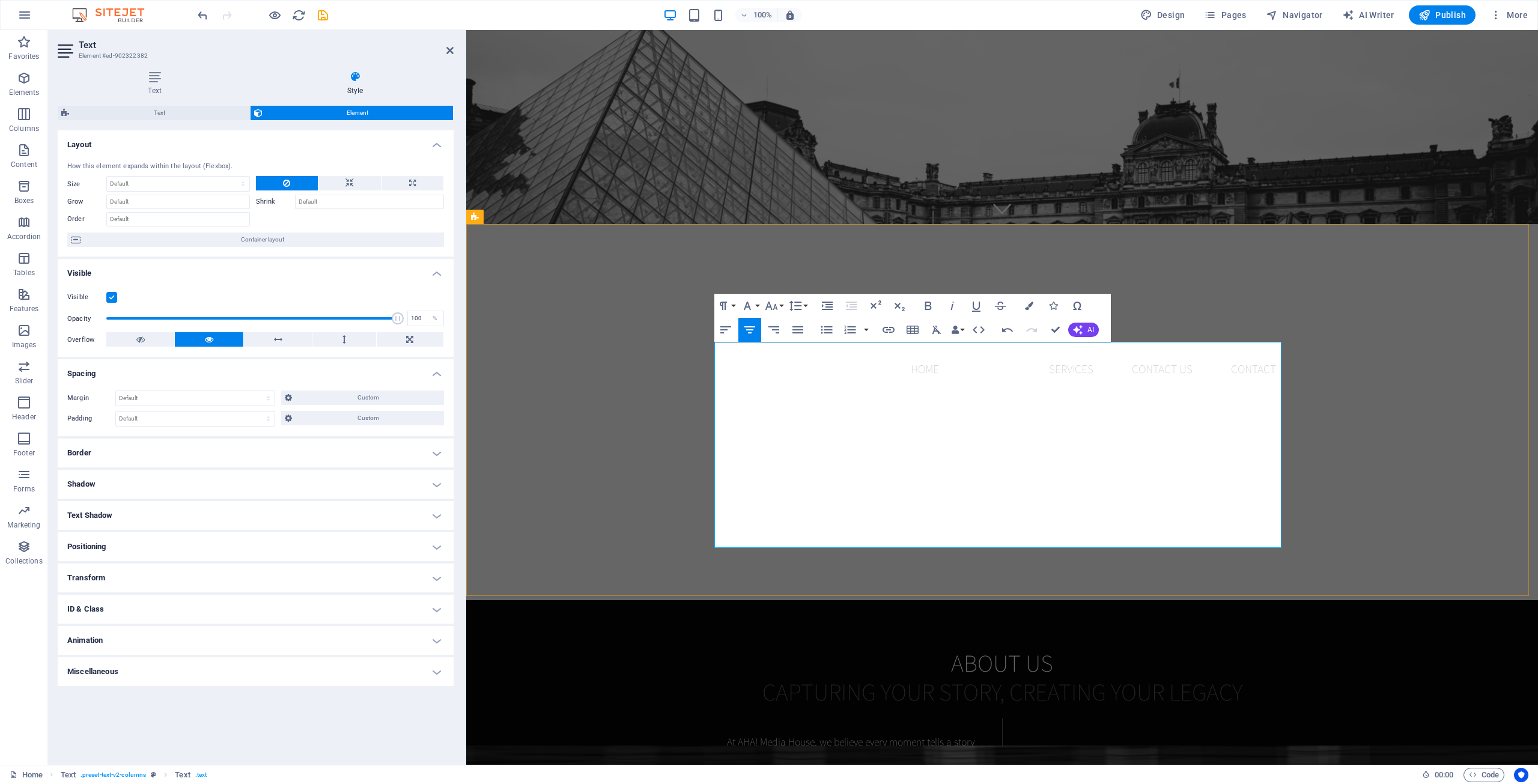
drag, startPoint x: 730, startPoint y: 494, endPoint x: 957, endPoint y: 505, distance: 227.3
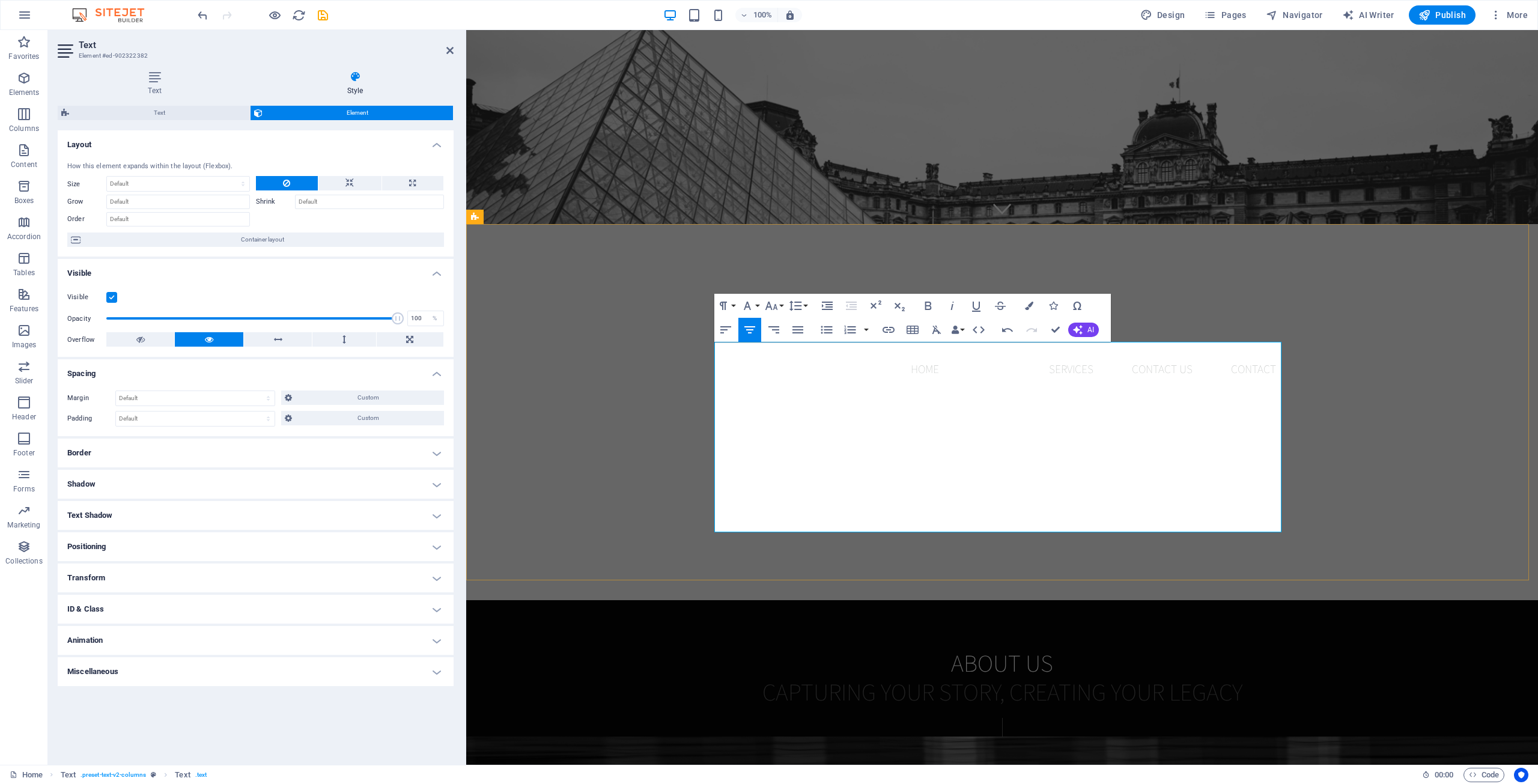
click at [1027, 750] on span "operates with integrity, ensuring that businesses of all sizes have access to p…" at bounding box center [1154, 773] width 254 height 46
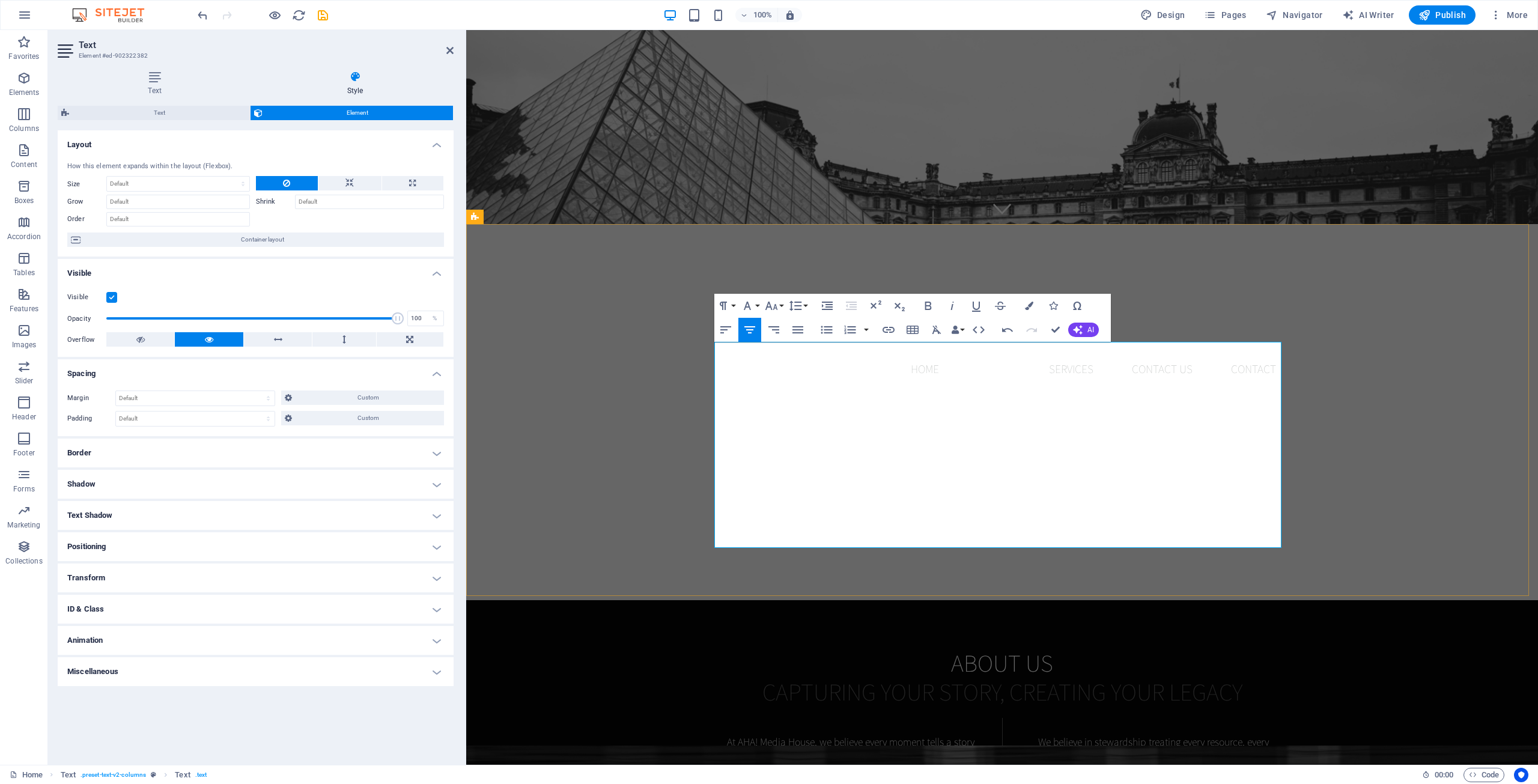
click at [1205, 765] on p "operates with integrity, ensuring that businesses of all sizes have access to p…" at bounding box center [1154, 789] width 264 height 48
click at [761, 718] on p at bounding box center [851, 726] width 264 height 16
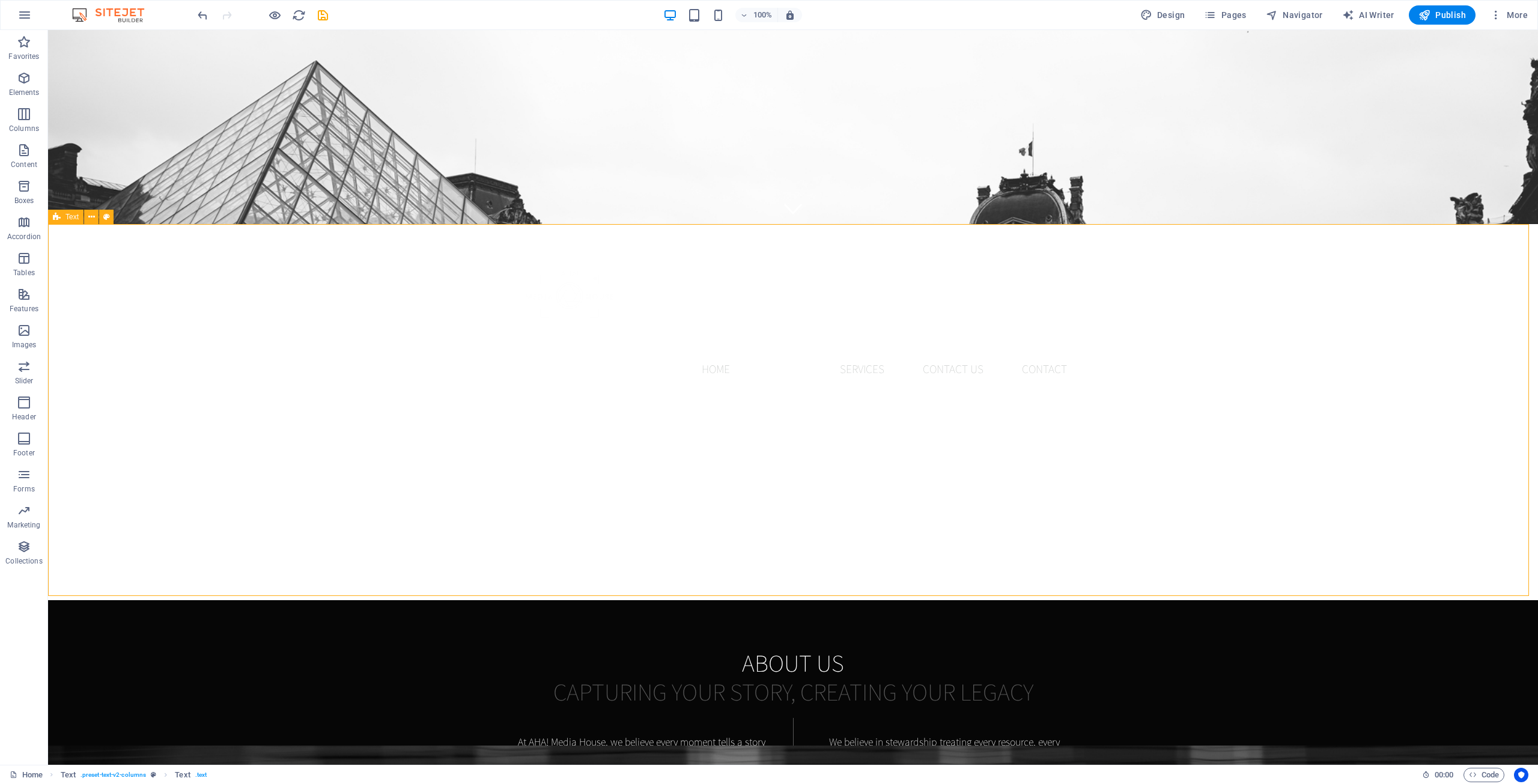
drag, startPoint x: 900, startPoint y: 250, endPoint x: 1319, endPoint y: 255, distance: 419.0
click at [1319, 600] on div "About us Capturing Your Story, Creating Your Legacy At AHA! Media House, we bel…" at bounding box center [793, 785] width 1490 height 372
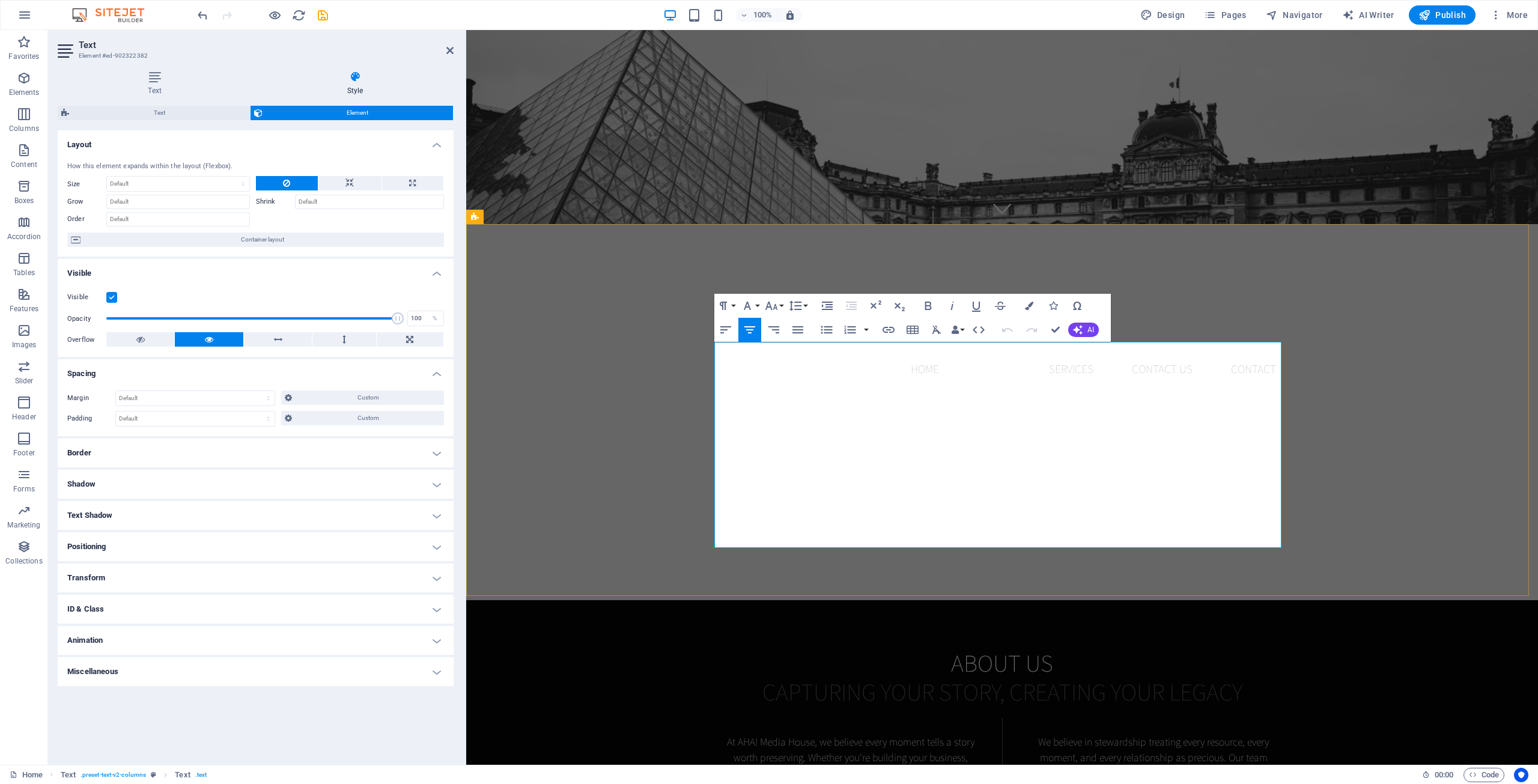
click at [832, 718] on p at bounding box center [851, 726] width 264 height 16
click at [722, 735] on span "At AHA! Media House, we believe every moment tells a story worth preserving. Wh…" at bounding box center [851, 773] width 262 height 78
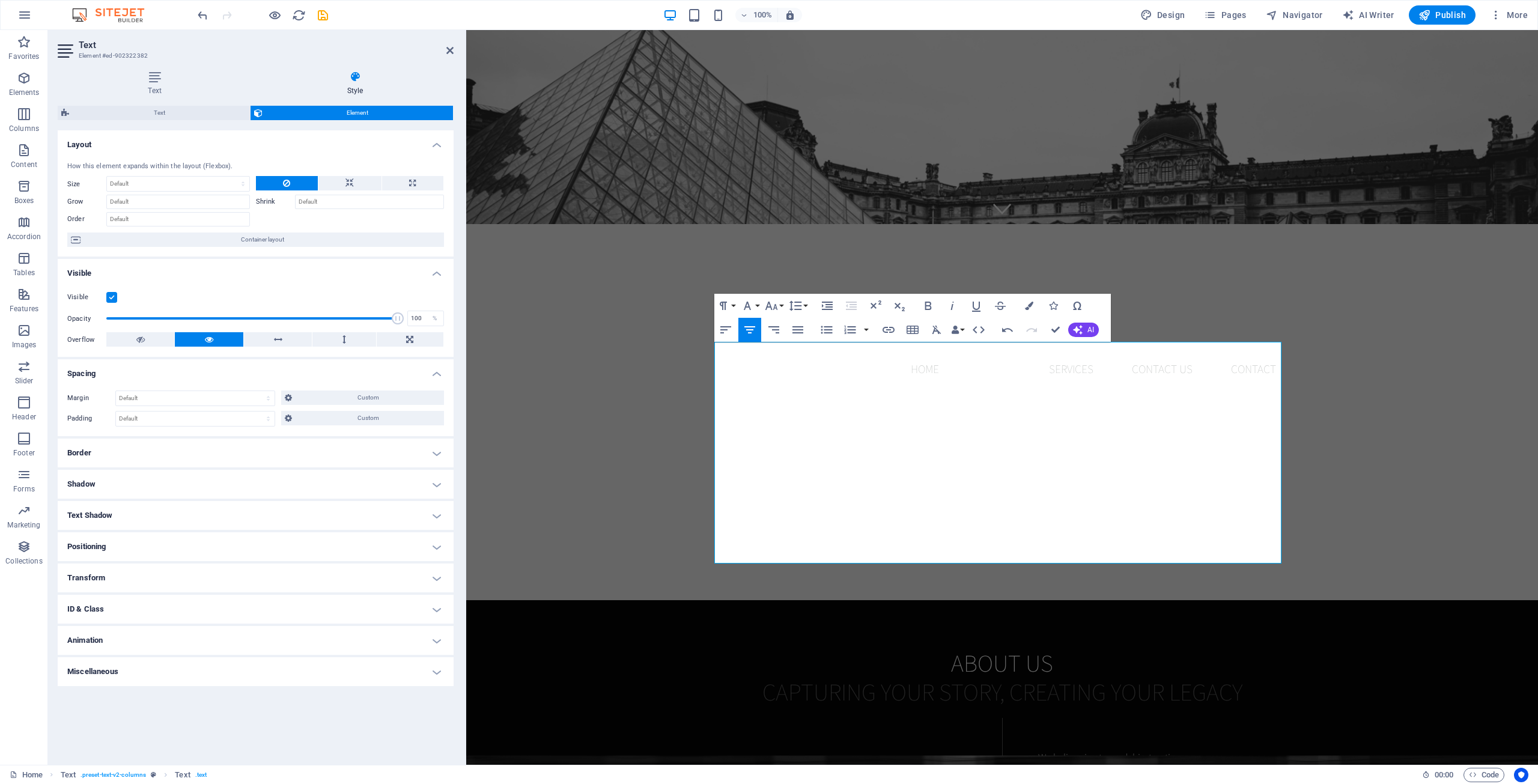
click at [186, 450] on h4 "Border" at bounding box center [255, 453] width 396 height 29
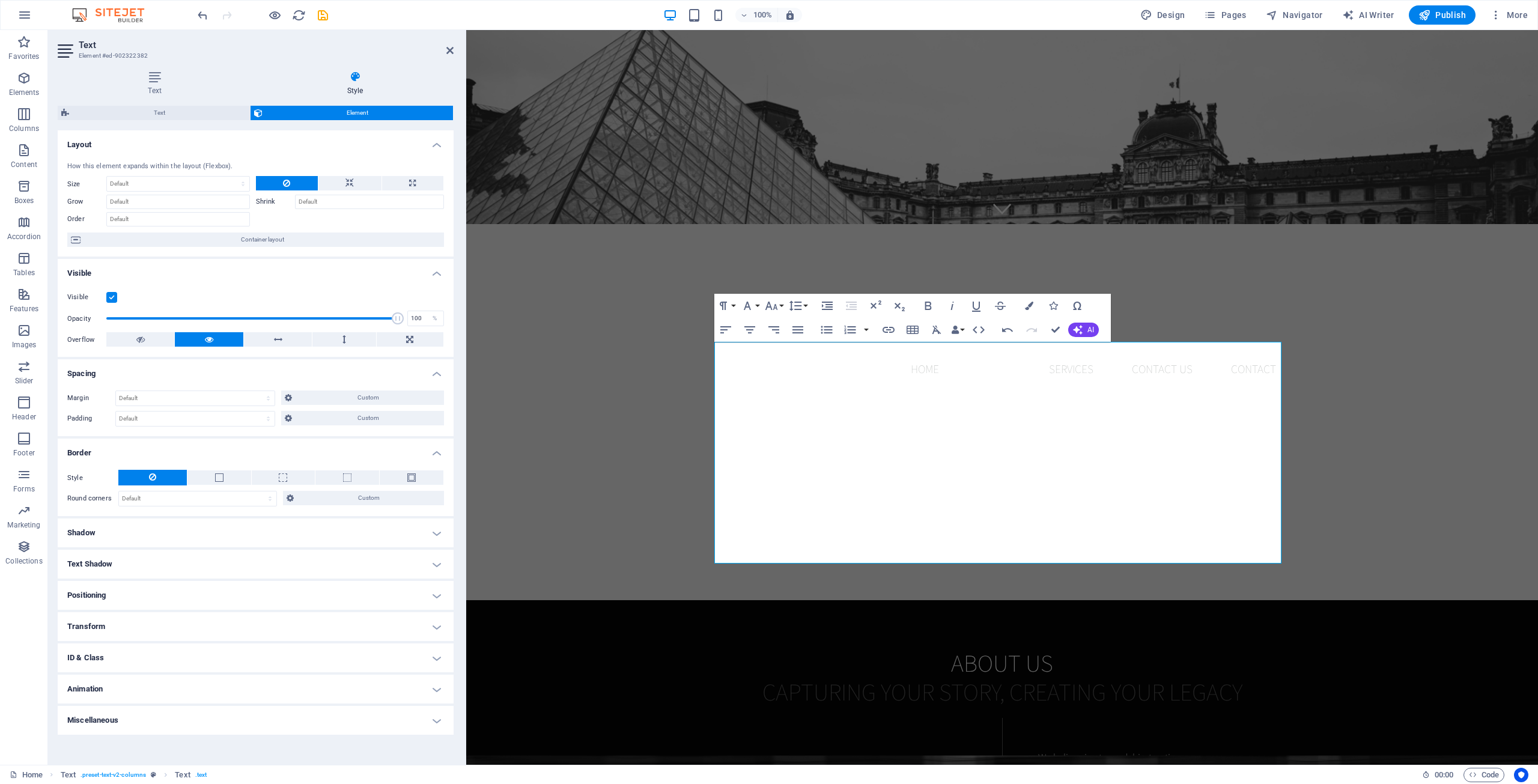
click at [231, 633] on h4 "Transform" at bounding box center [255, 626] width 396 height 29
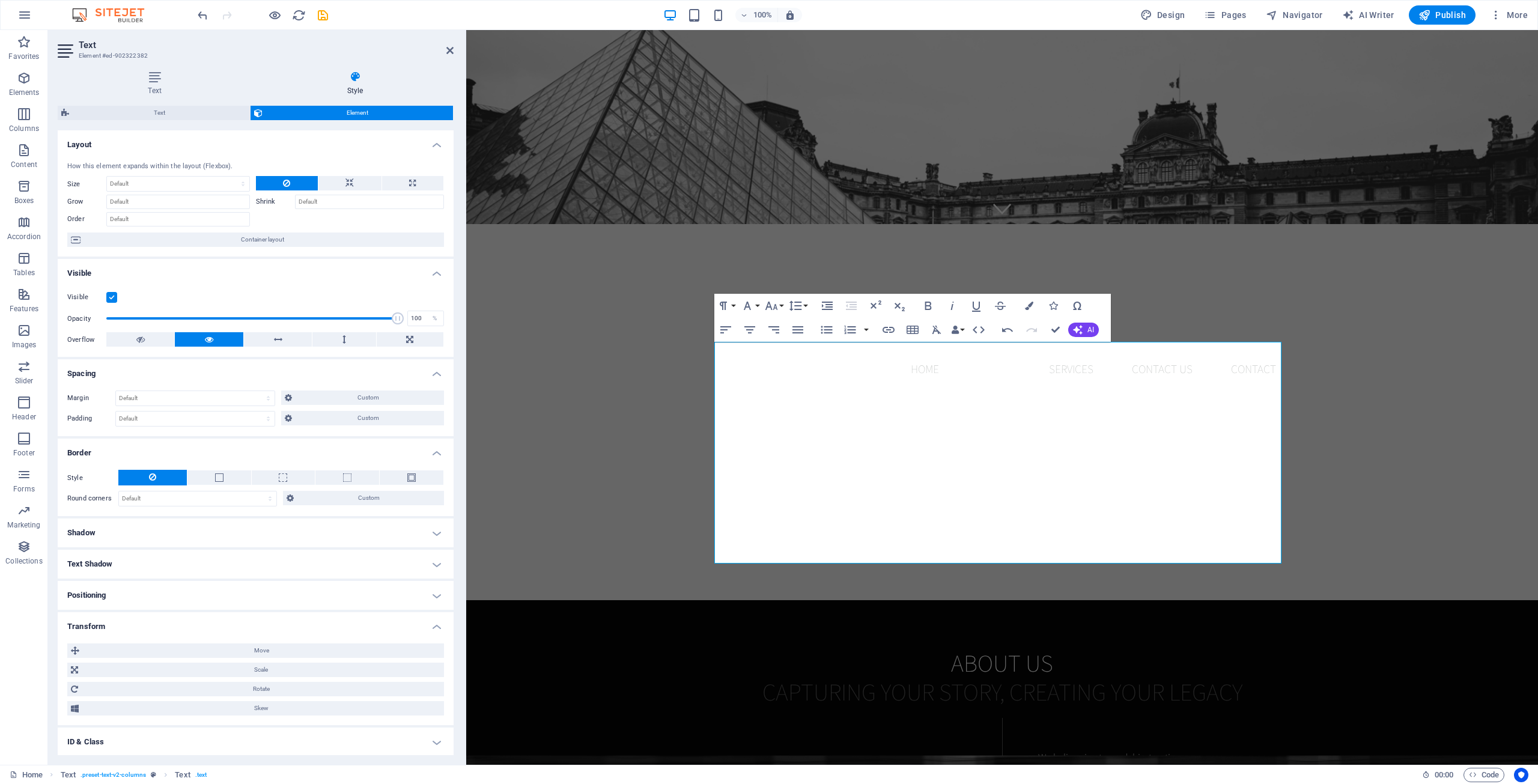
click at [234, 624] on h4 "Transform" at bounding box center [255, 623] width 396 height 22
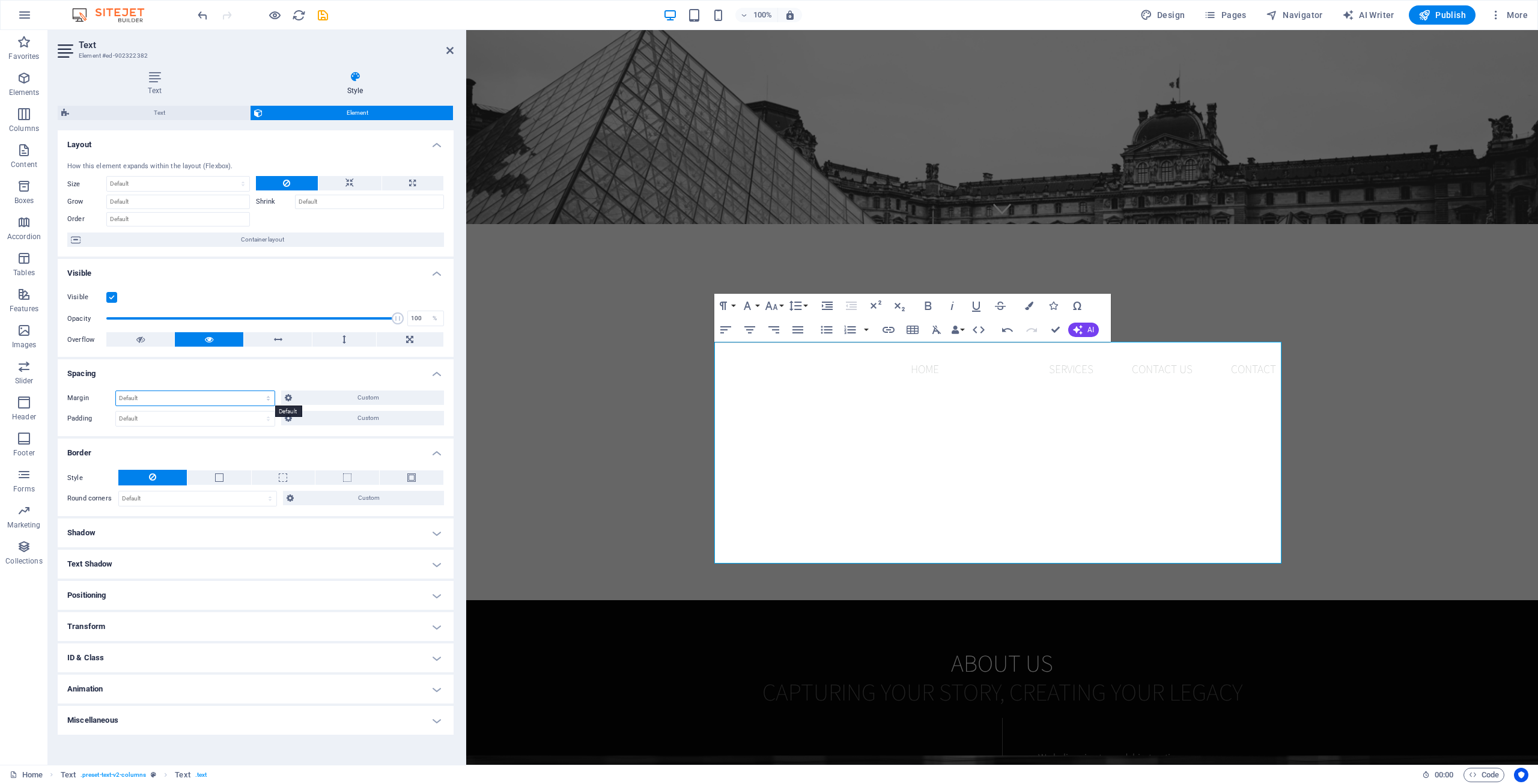
click at [269, 397] on select "Default auto px % rem vw vh Custom" at bounding box center [195, 398] width 158 height 14
click at [116, 391] on select "Default auto px % rem vw vh Custom" at bounding box center [195, 398] width 158 height 14
select select "DISABLED_OPTION_VALUE"
click at [266, 420] on select "Default px rem % vh vw Custom" at bounding box center [195, 418] width 158 height 14
click at [116, 411] on select "Default px rem % vh vw Custom" at bounding box center [195, 418] width 158 height 14
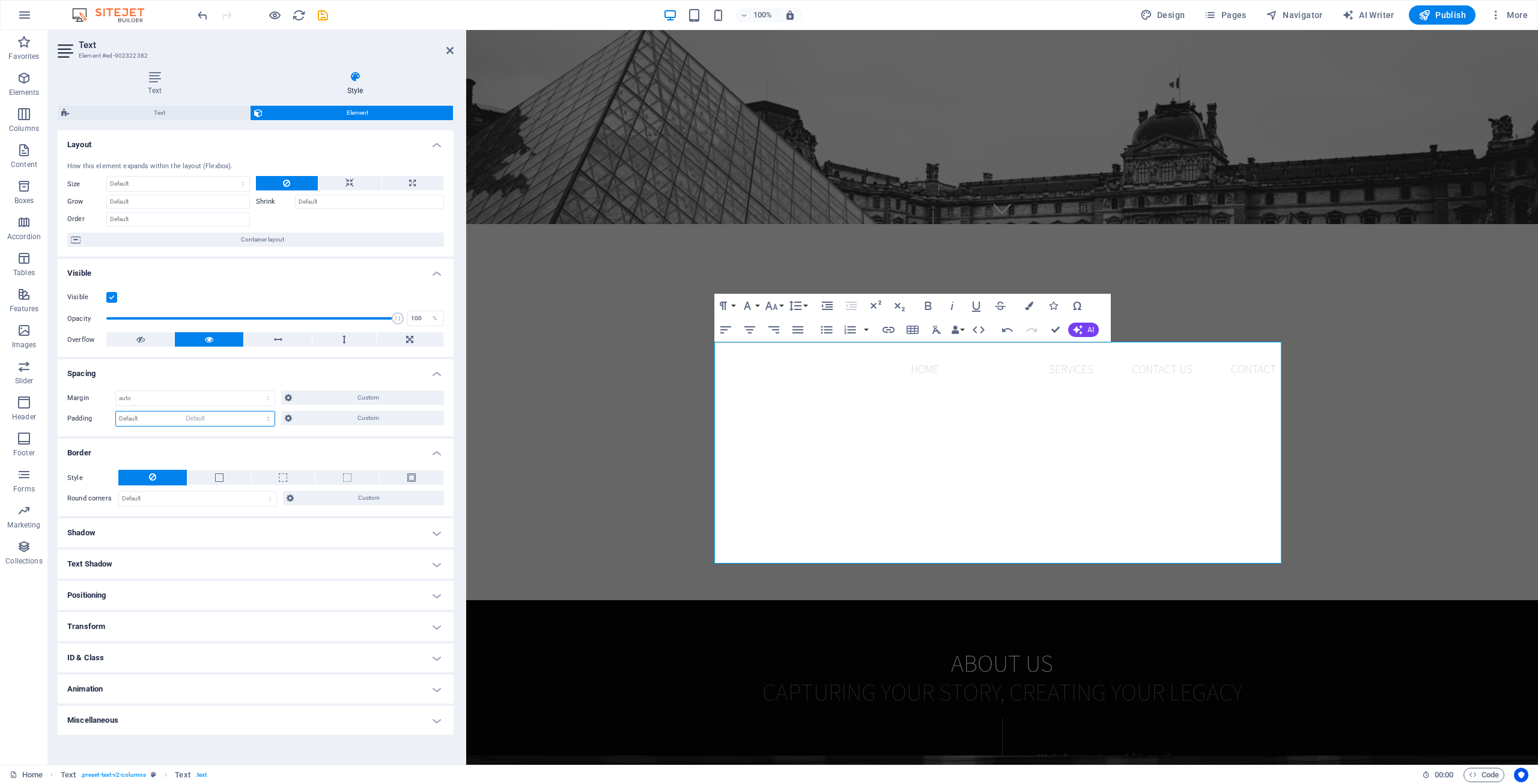
select select "DISABLED_OPTION_VALUE"
click at [263, 418] on select "Default px rem % vh vw Custom" at bounding box center [195, 418] width 158 height 14
click at [564, 600] on div "About us Capturing Your Story, Creating Your Legacy At AHA! Media House, we bel…" at bounding box center [1002, 793] width 1072 height 387
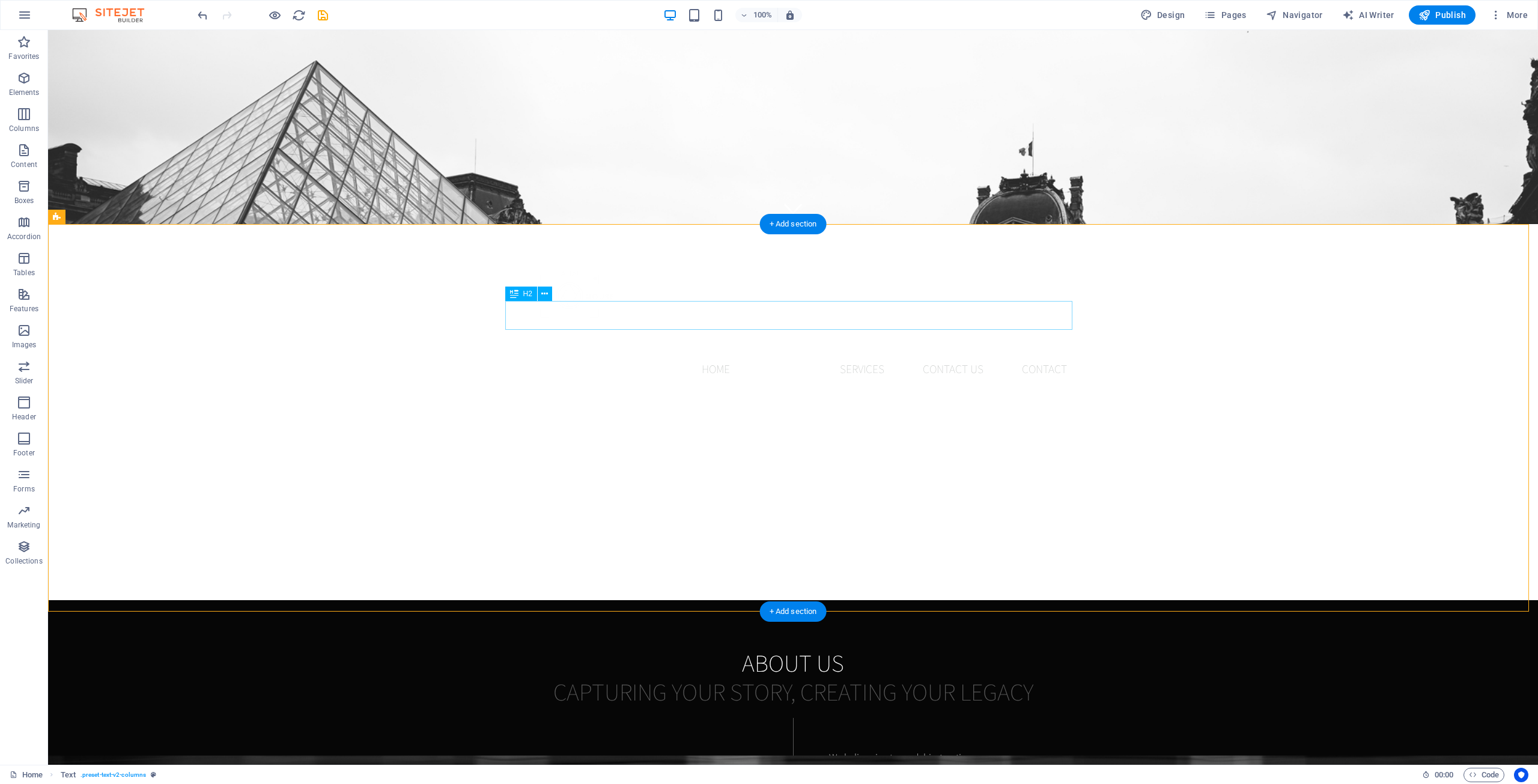
click at [614, 677] on div "Capturing Your Story, Creating Your Legacy" at bounding box center [793, 691] width 567 height 29
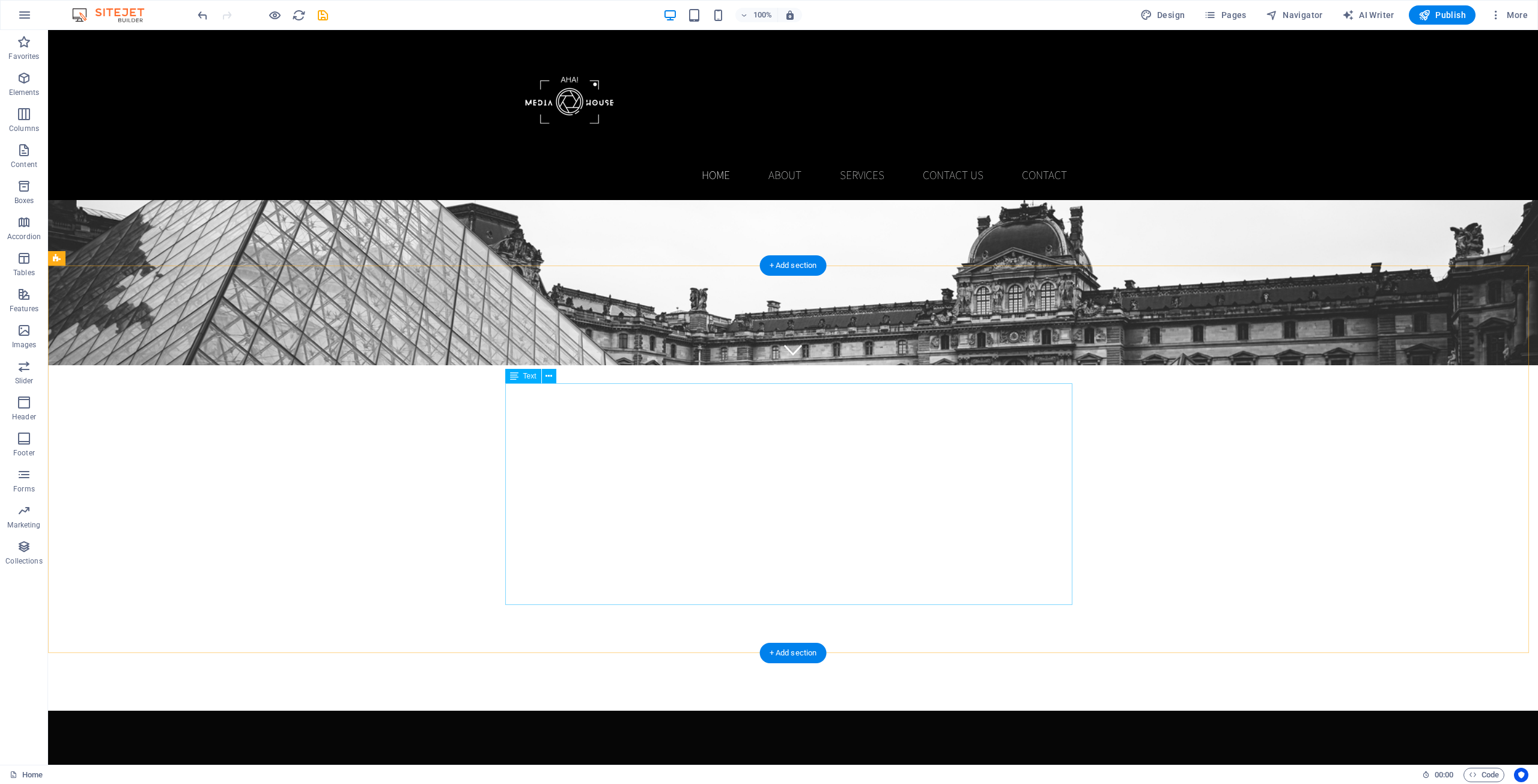
scroll to position [379, 0]
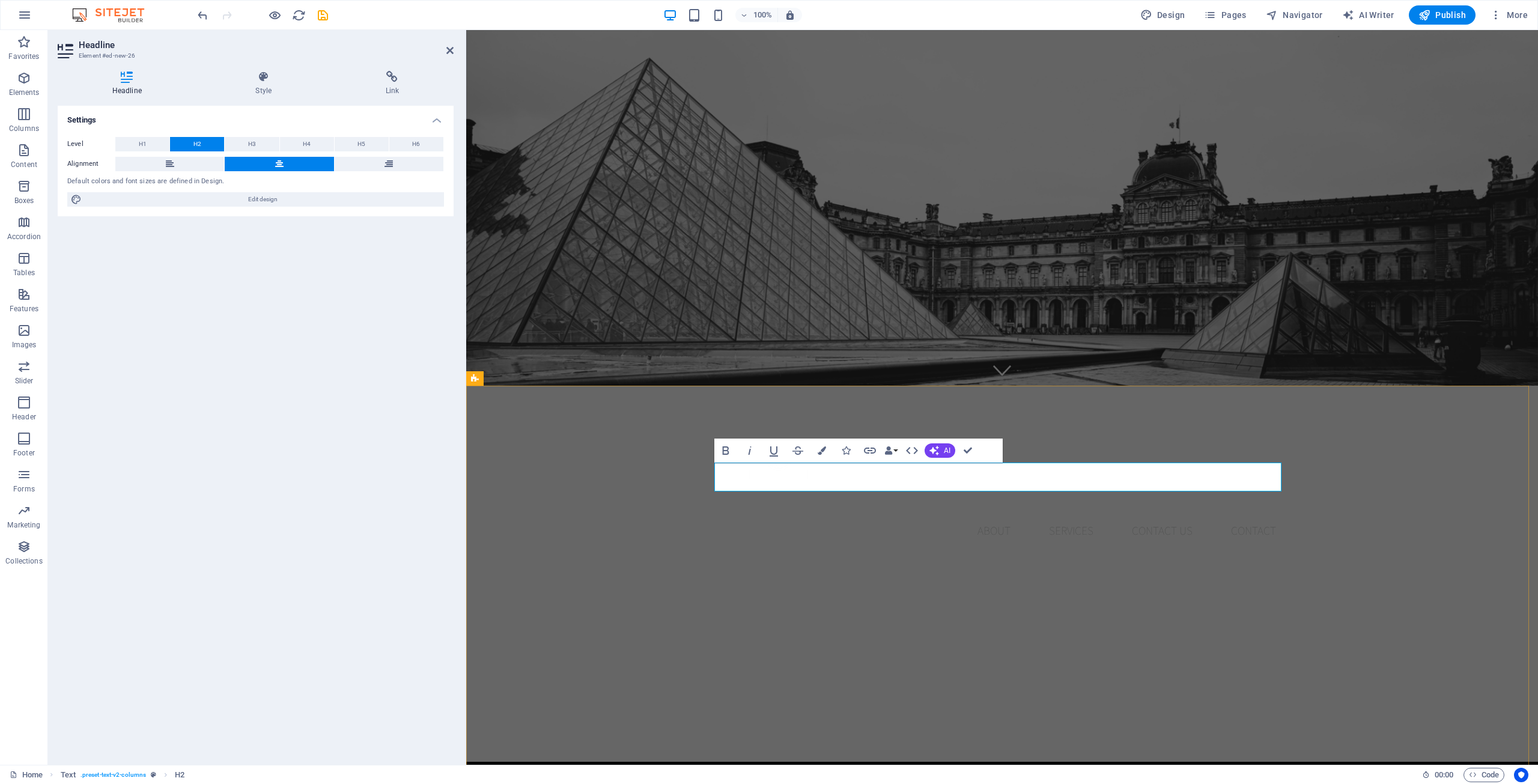
click at [726, 447] on icon "button" at bounding box center [725, 450] width 7 height 8
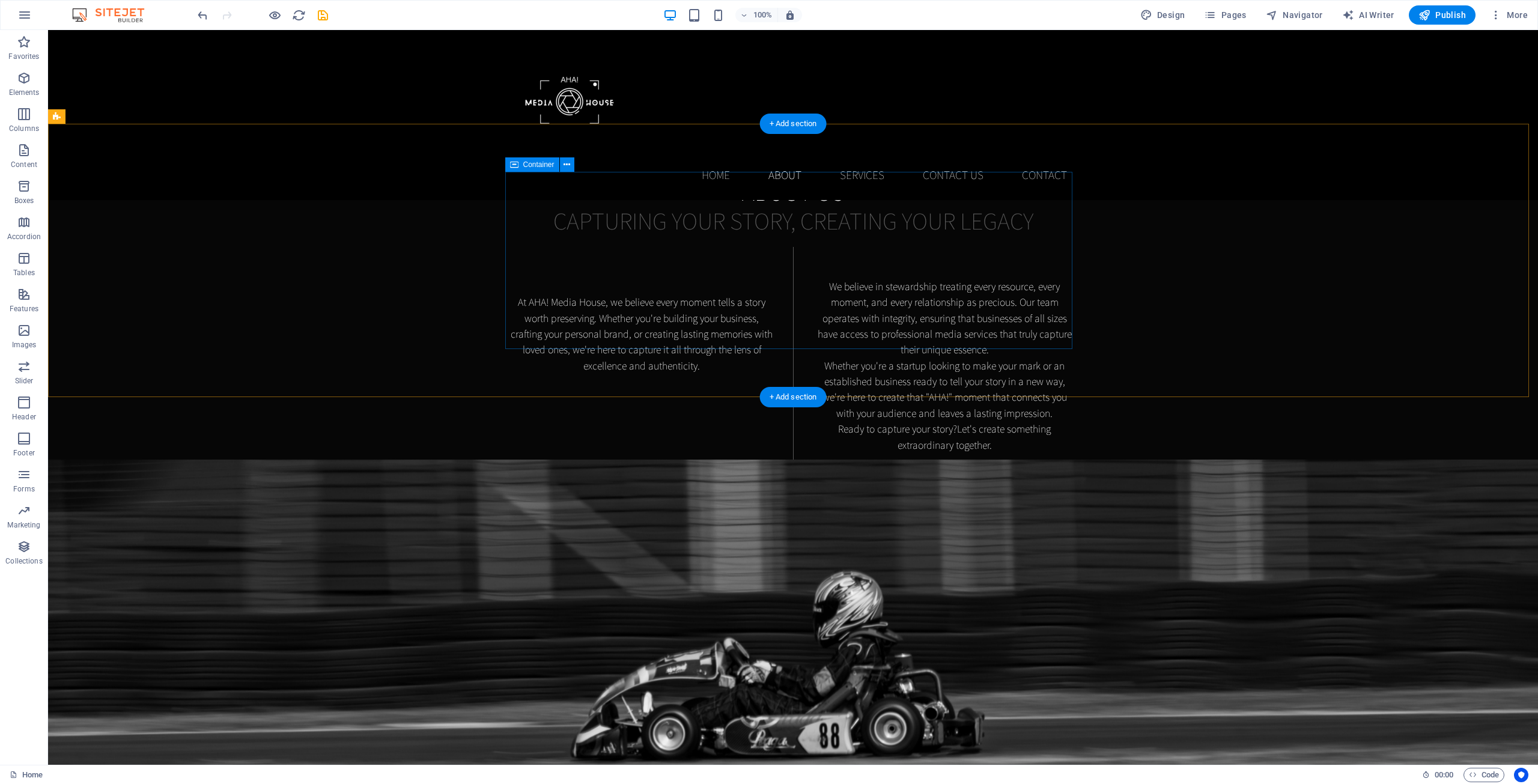
scroll to position [980, 0]
